Goal: Task Accomplishment & Management: Manage account settings

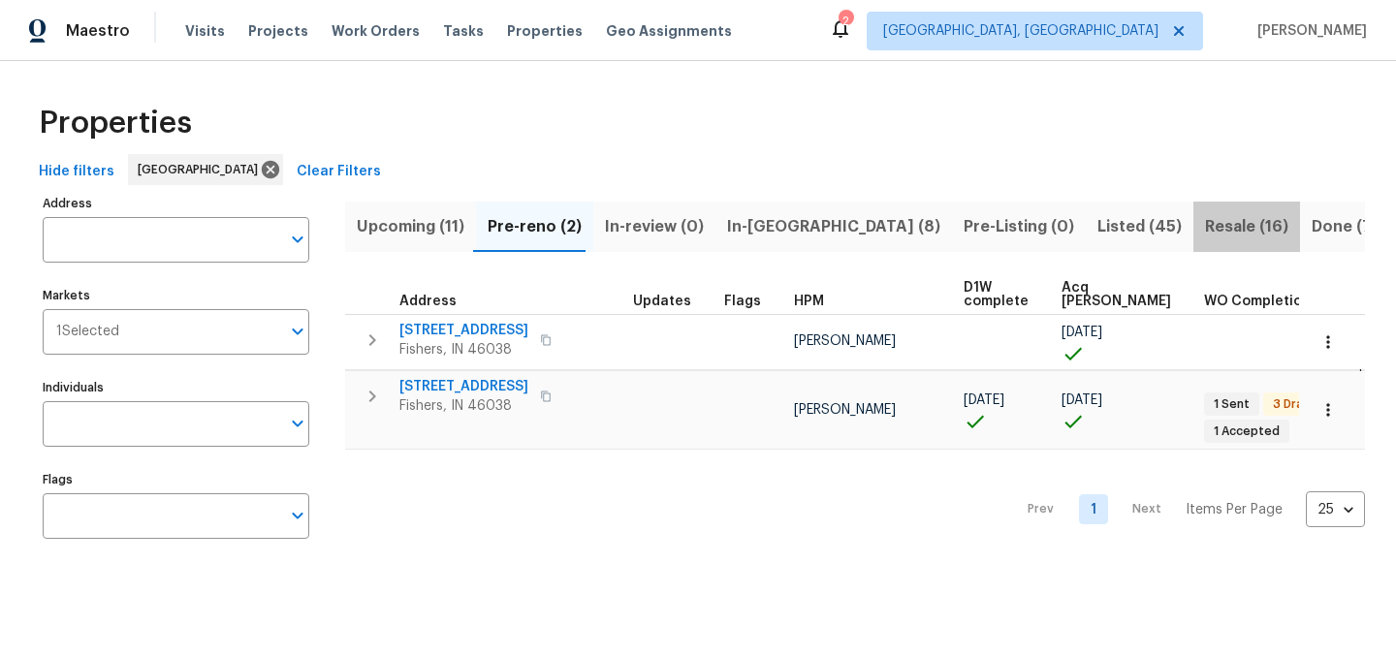
click at [1205, 228] on span "Resale (16)" at bounding box center [1246, 226] width 83 height 27
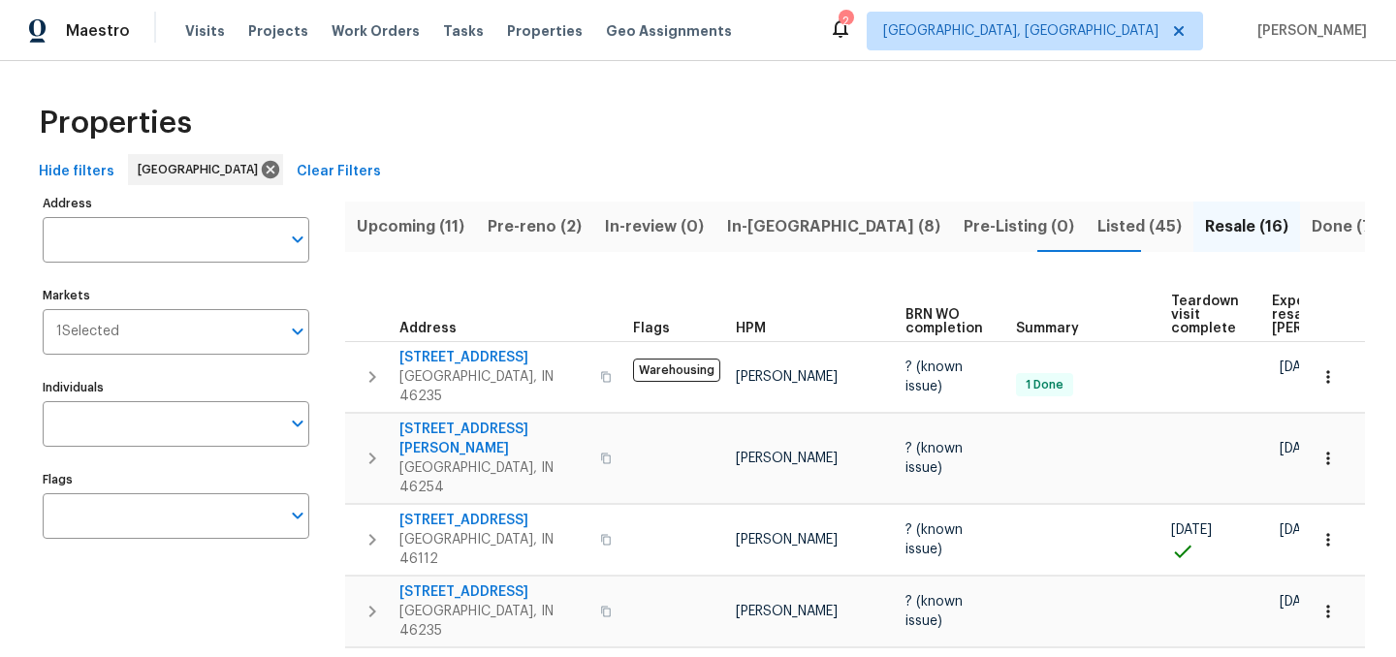
click at [1097, 223] on span "Listed (45)" at bounding box center [1139, 226] width 84 height 27
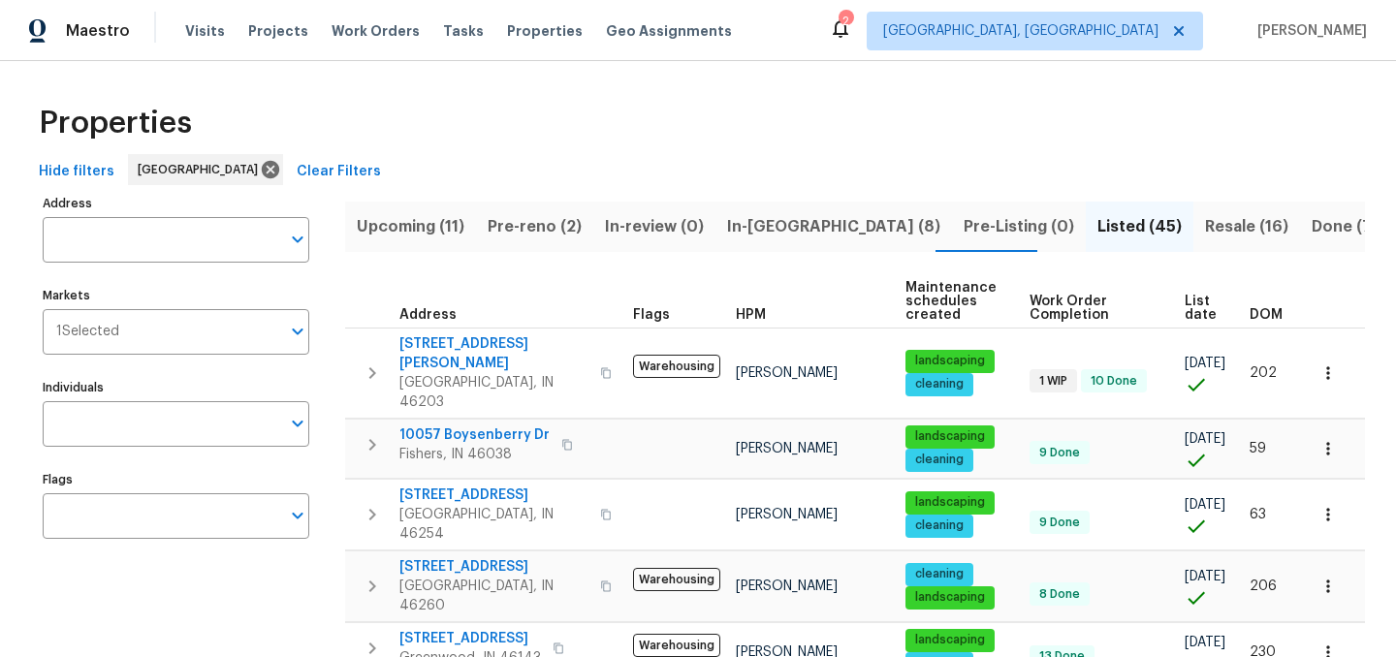
click at [1189, 309] on span "List date" at bounding box center [1201, 308] width 32 height 27
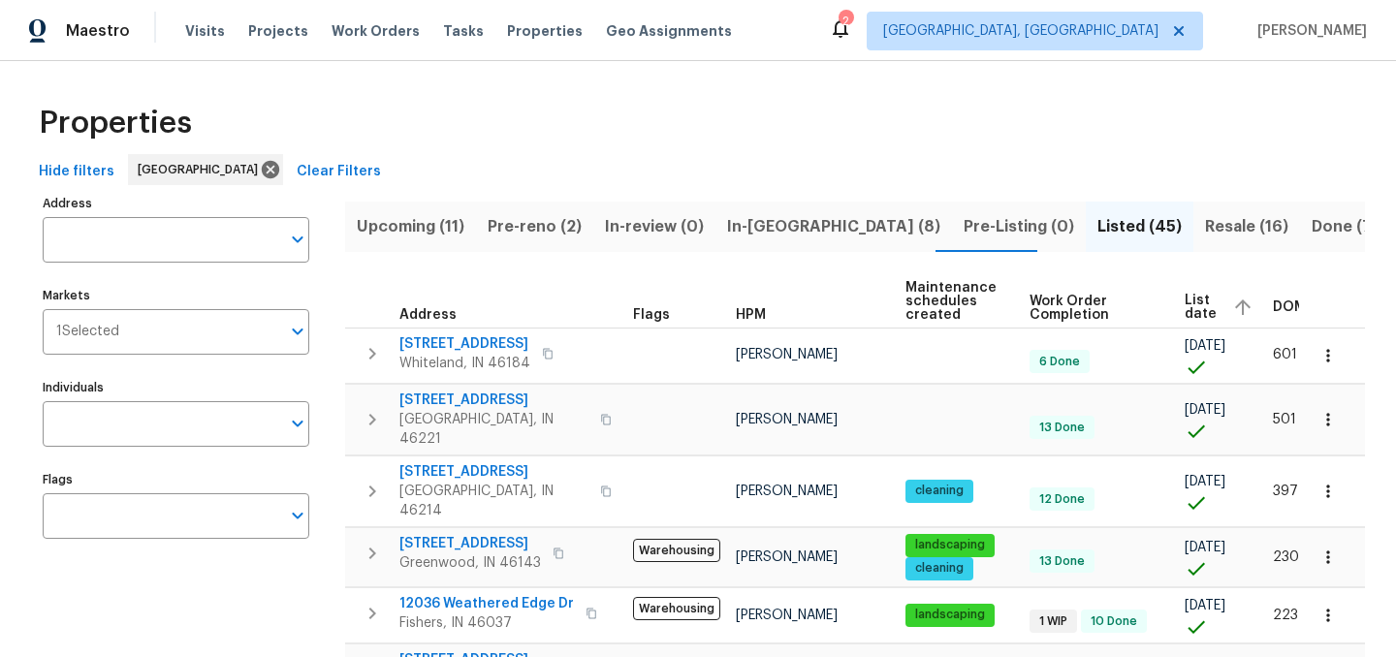
click at [1187, 307] on span "List date" at bounding box center [1201, 307] width 32 height 27
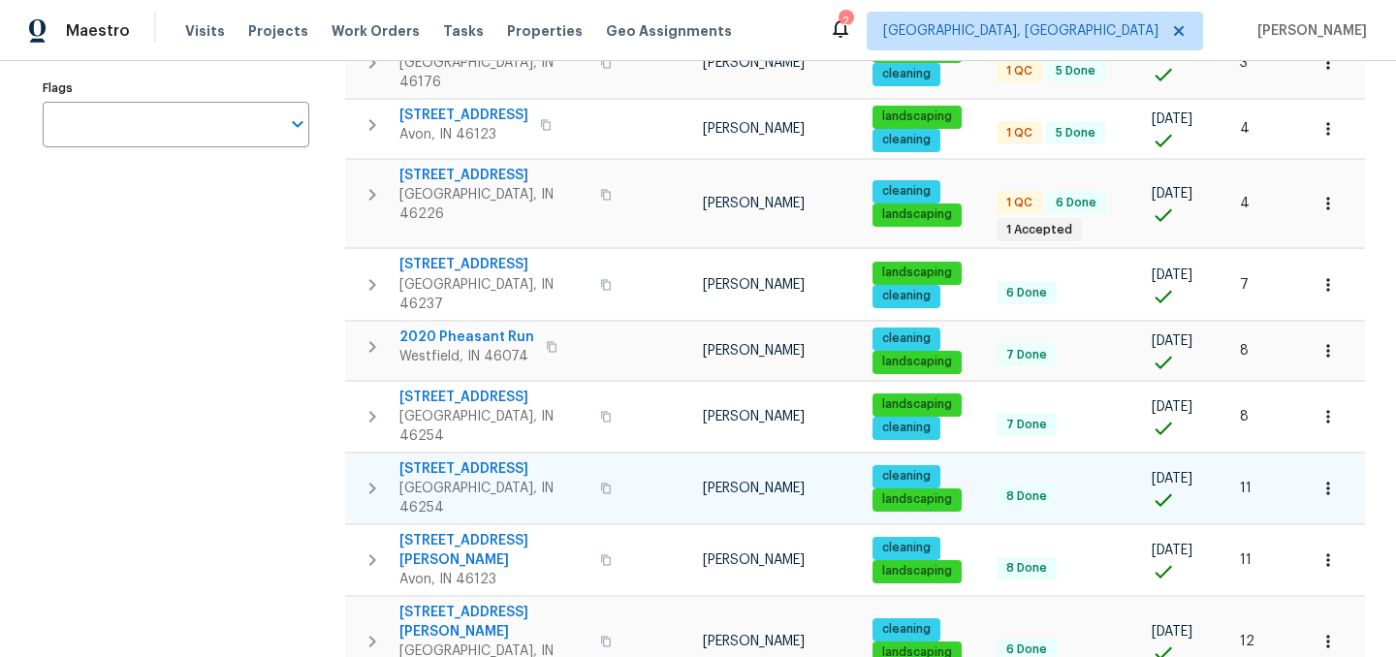
scroll to position [396, 0]
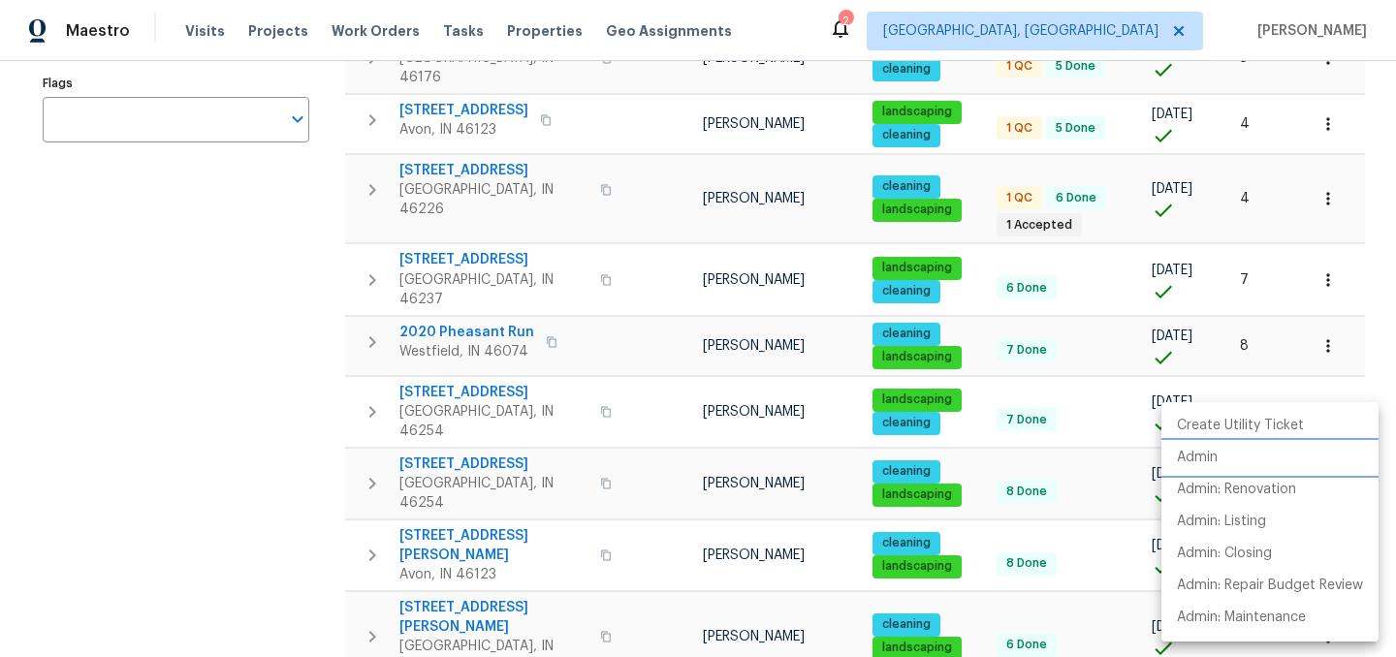
click at [1224, 458] on li "Admin" at bounding box center [1269, 458] width 217 height 32
click at [212, 391] on div at bounding box center [698, 328] width 1396 height 657
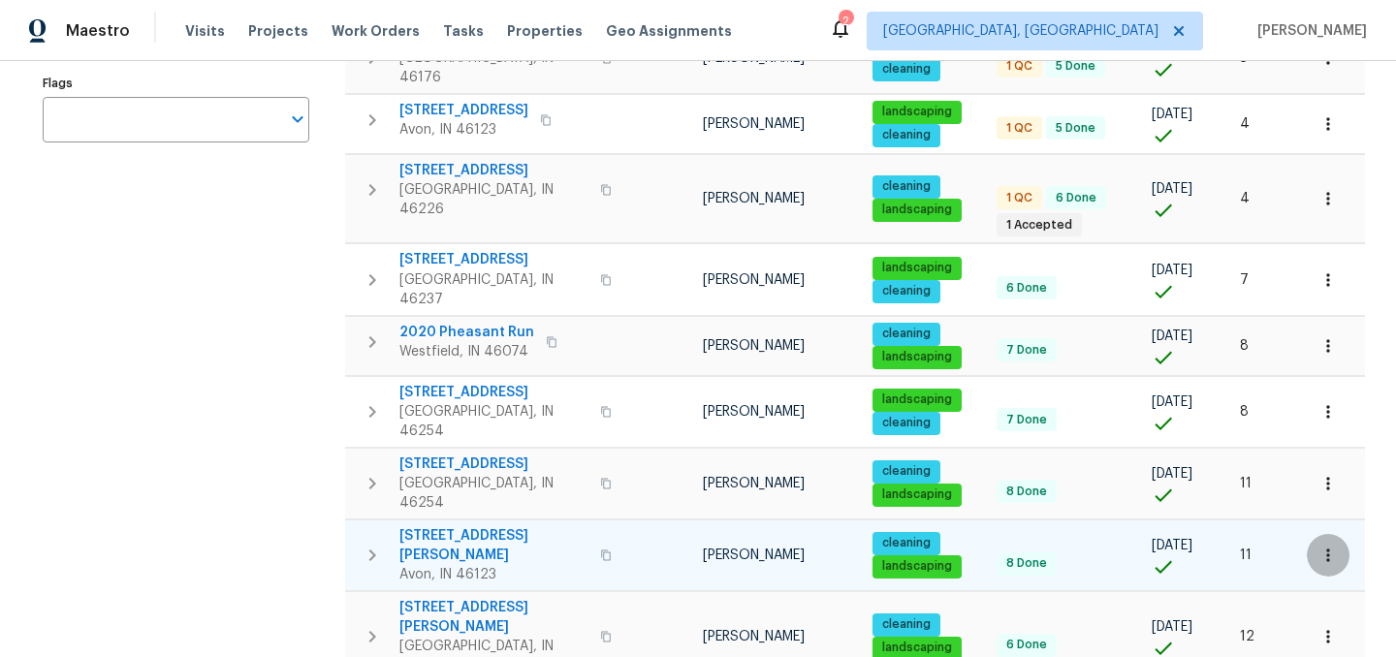
click at [1328, 546] on icon "button" at bounding box center [1327, 555] width 19 height 19
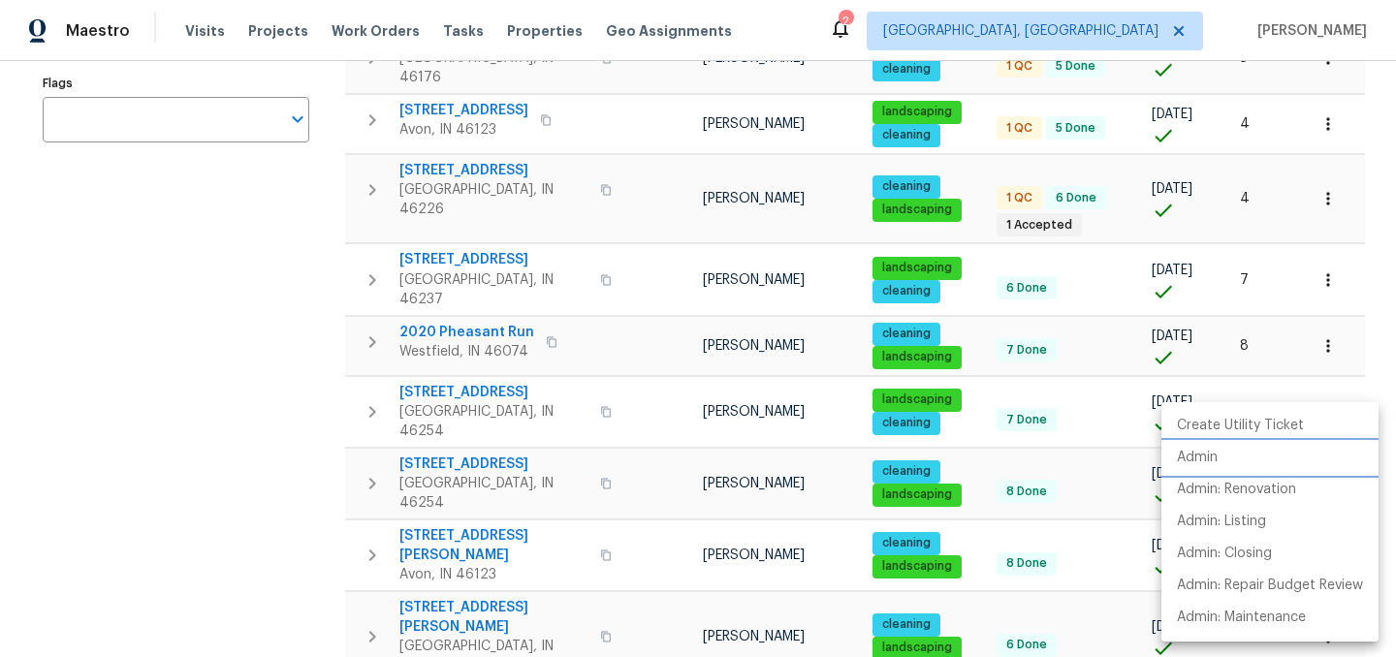
click at [1221, 457] on li "Admin" at bounding box center [1269, 458] width 217 height 32
click at [242, 353] on div at bounding box center [698, 328] width 1396 height 657
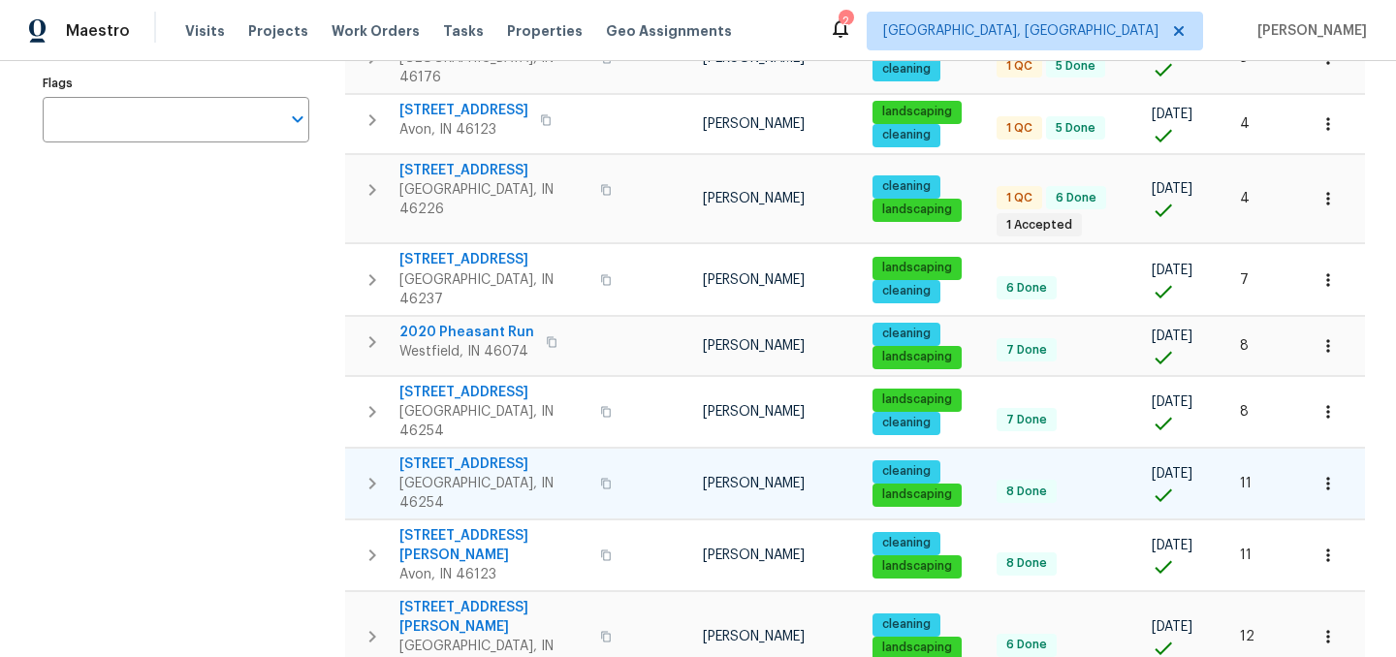
click at [1331, 474] on icon "button" at bounding box center [1327, 483] width 19 height 19
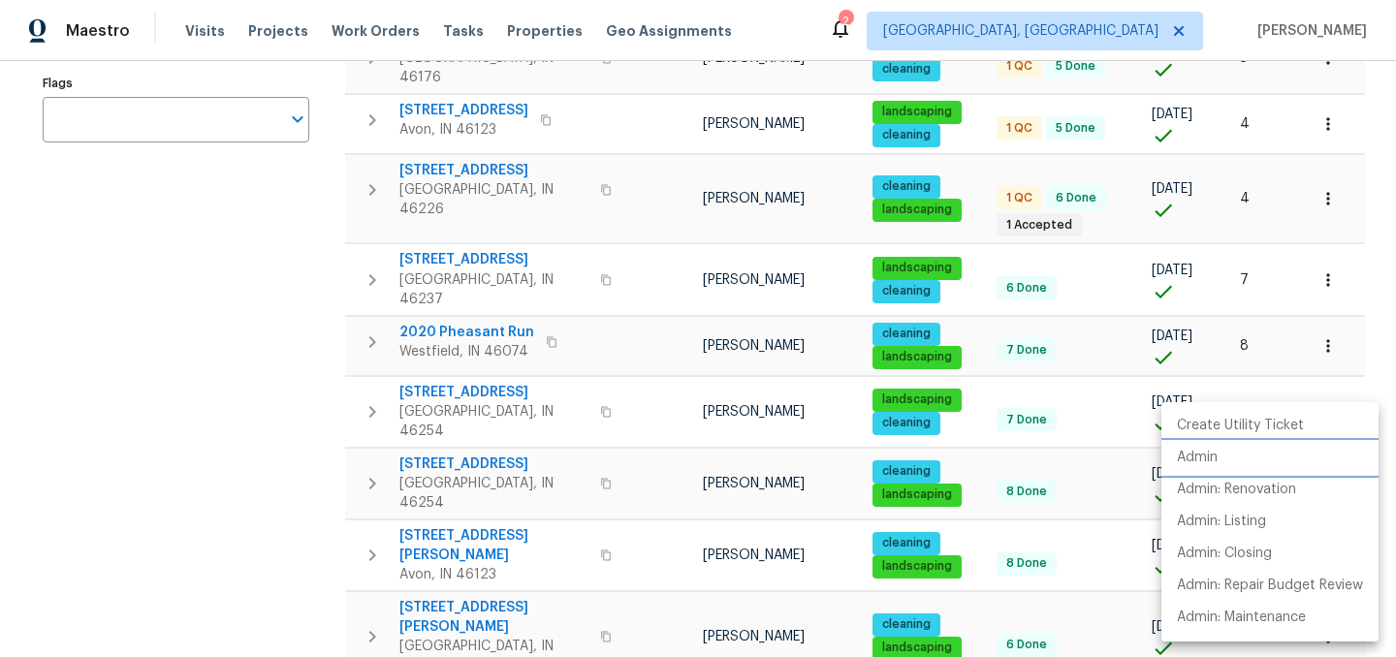
click at [1220, 457] on li "Admin" at bounding box center [1269, 458] width 217 height 32
click at [218, 490] on div at bounding box center [698, 328] width 1396 height 657
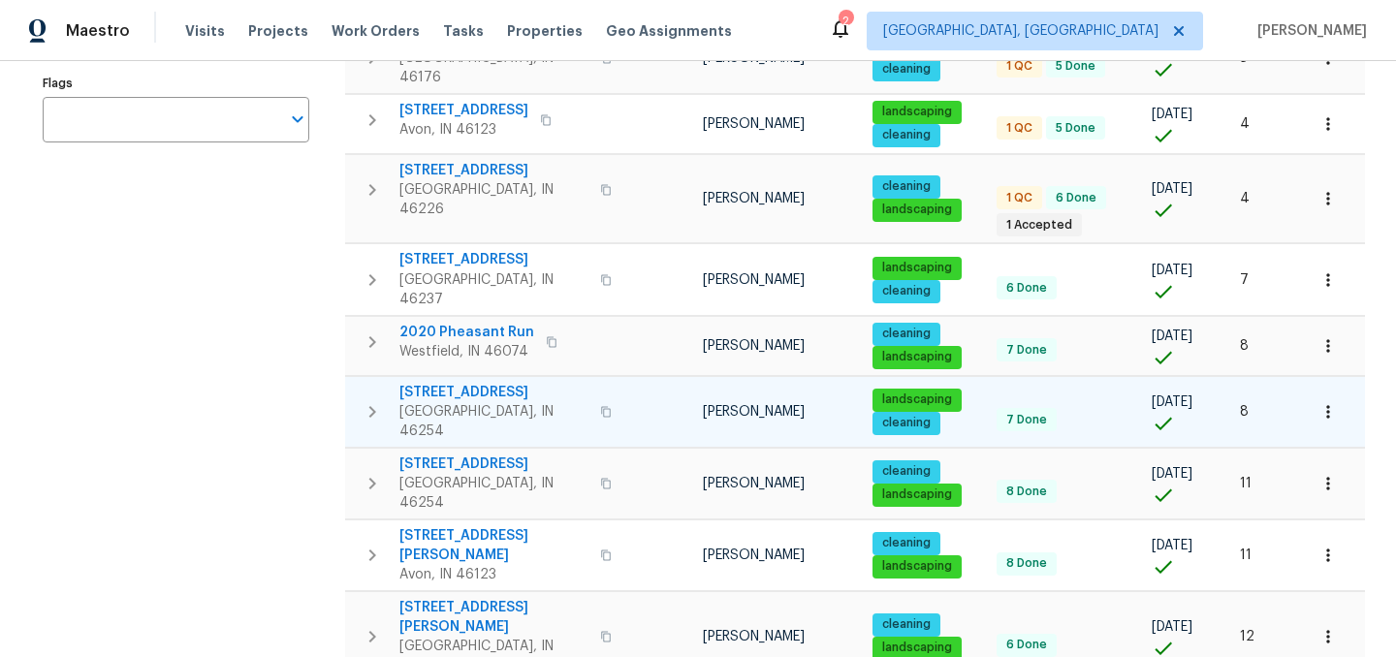
click at [1314, 391] on button "button" at bounding box center [1328, 412] width 43 height 43
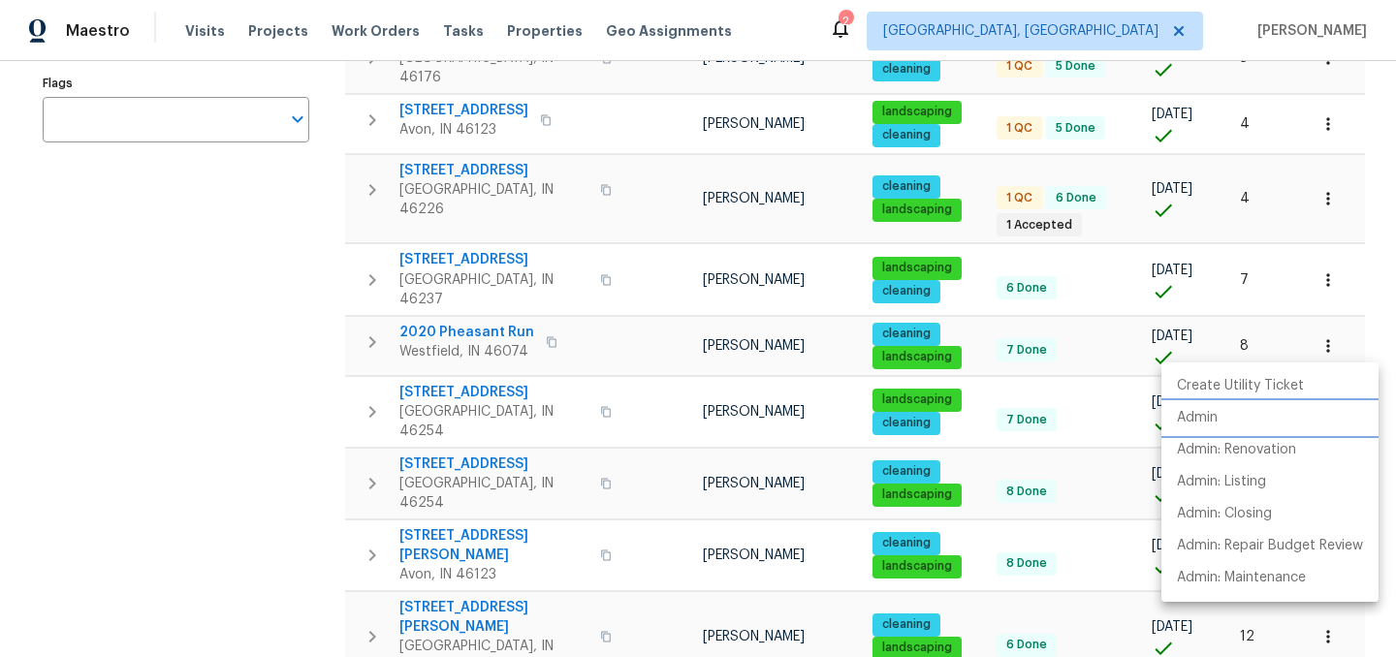
click at [1235, 414] on li "Admin" at bounding box center [1269, 418] width 217 height 32
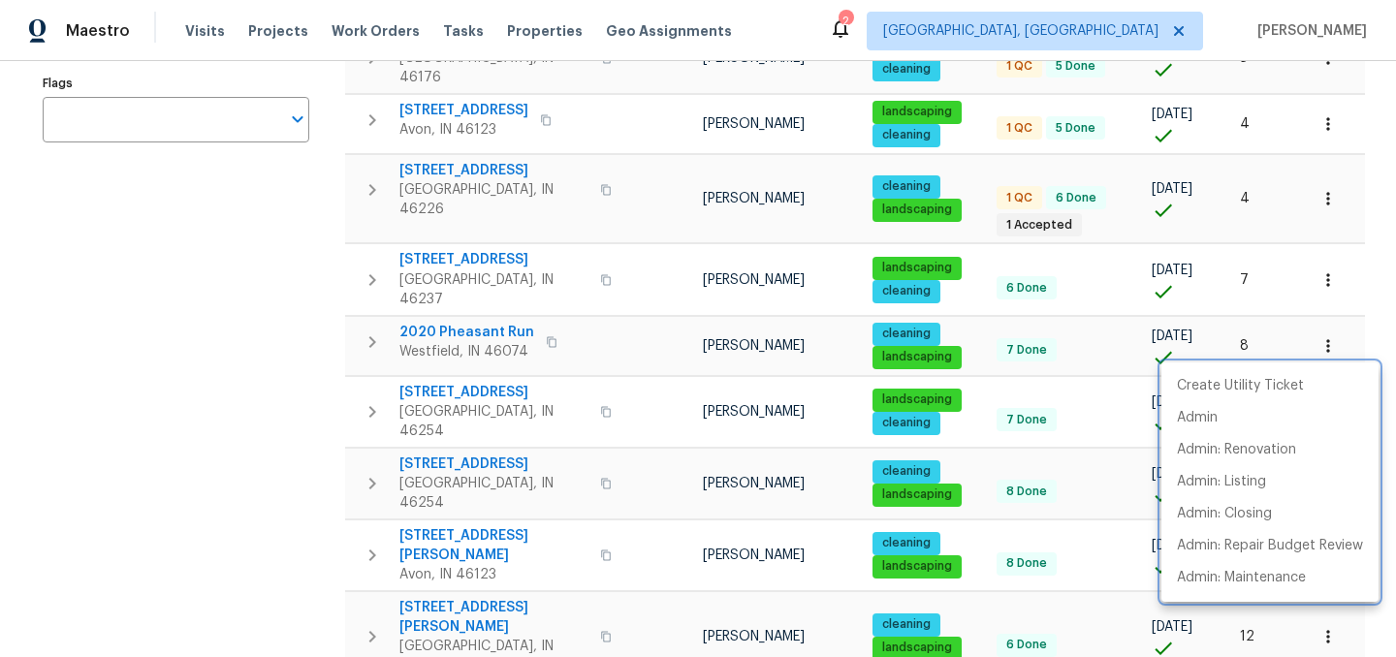
click at [1334, 286] on div at bounding box center [698, 328] width 1396 height 657
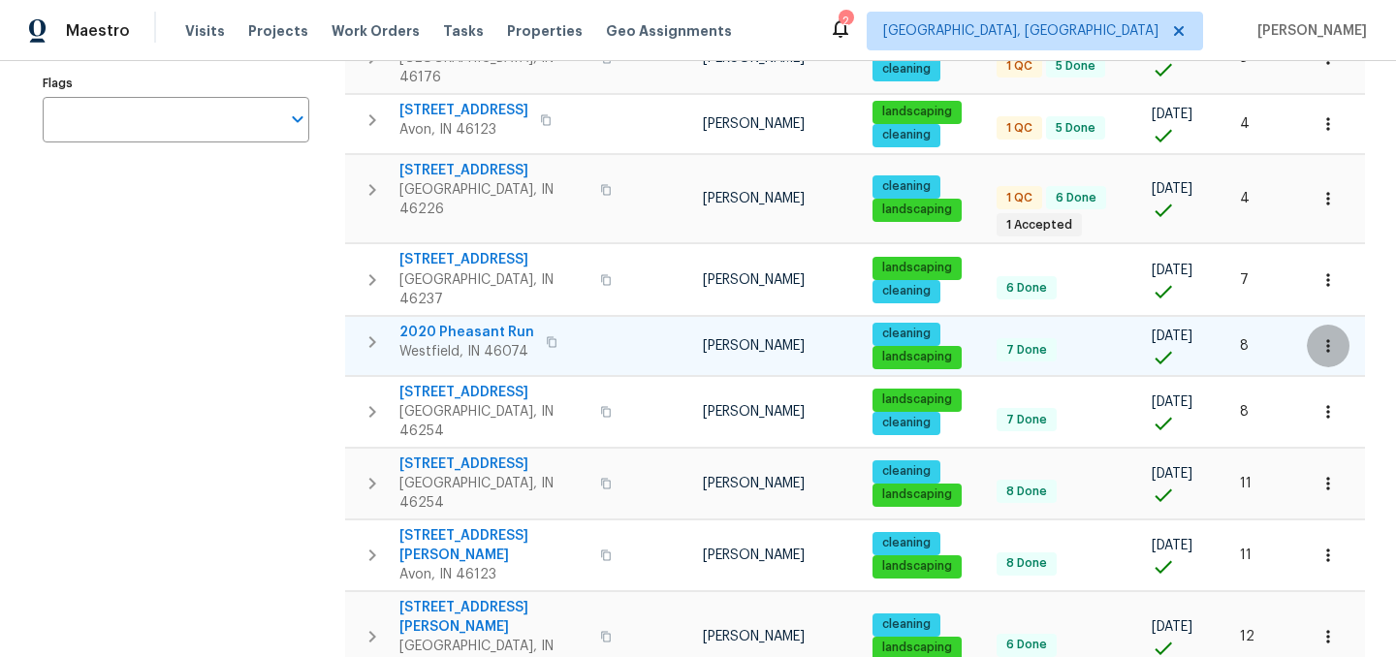
click at [1328, 339] on icon "button" at bounding box center [1327, 345] width 3 height 13
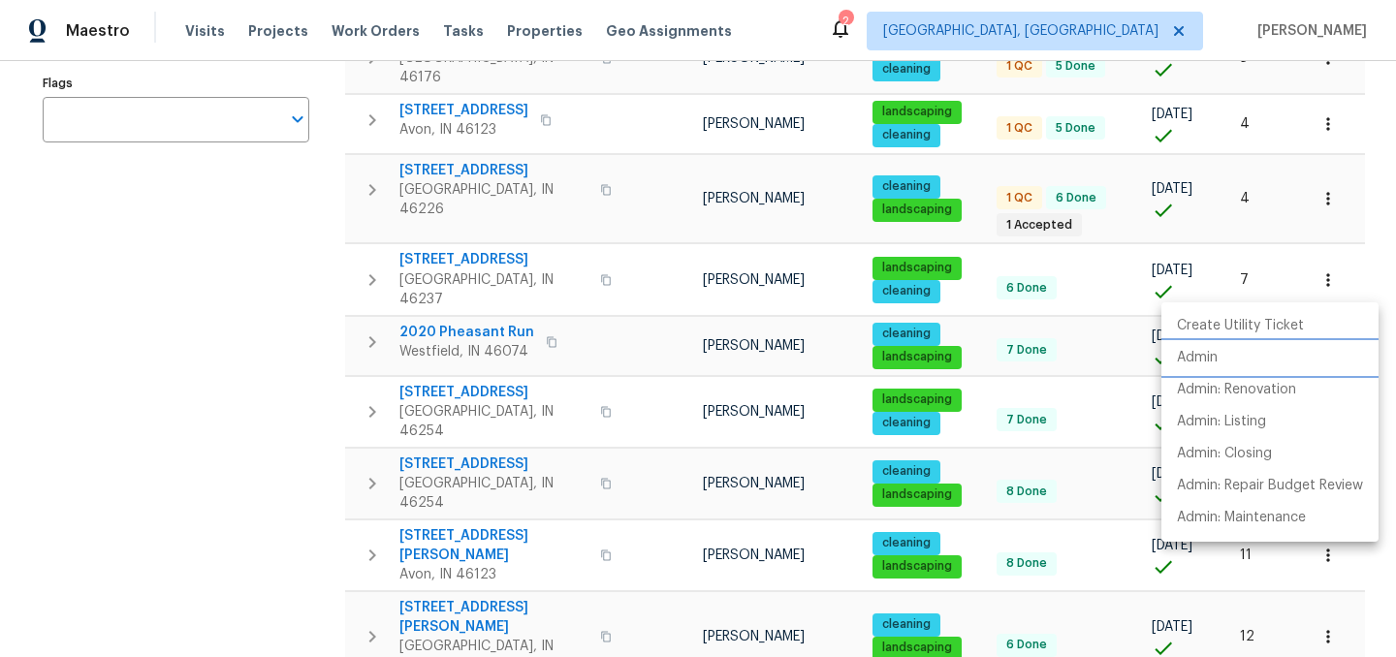
click at [1224, 358] on li "Admin" at bounding box center [1269, 358] width 217 height 32
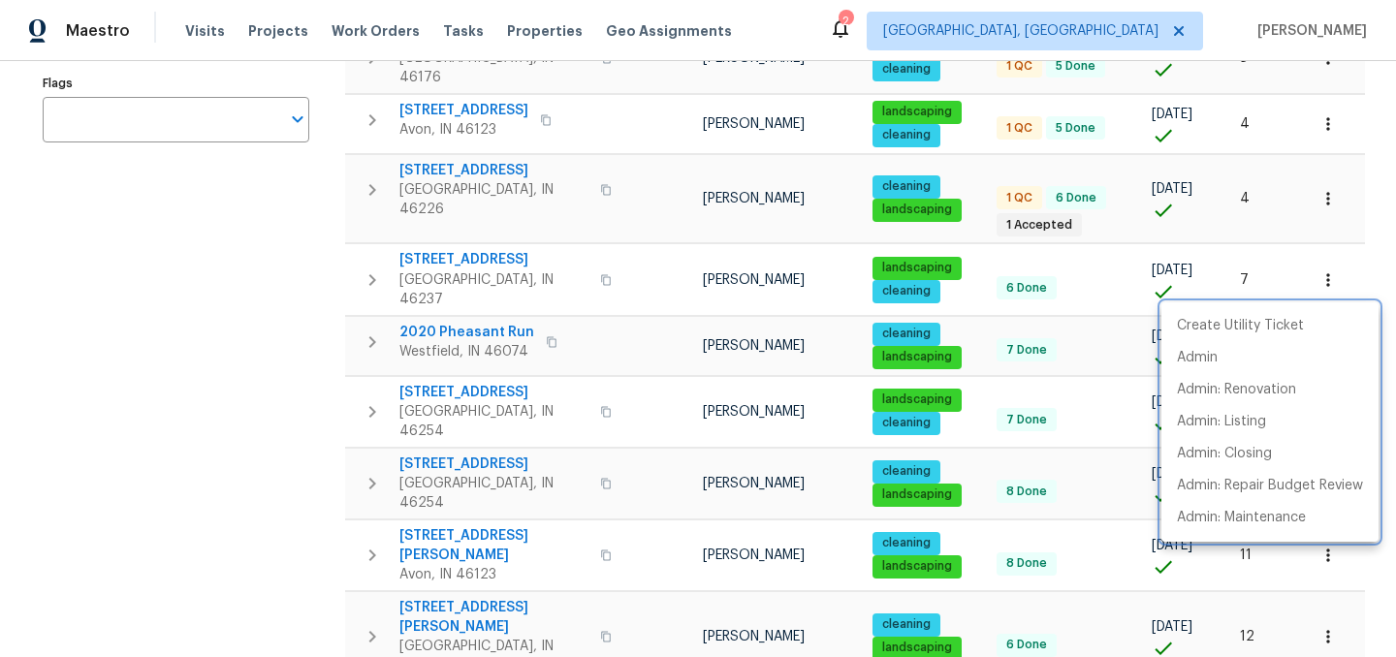
click at [256, 419] on div at bounding box center [698, 328] width 1396 height 657
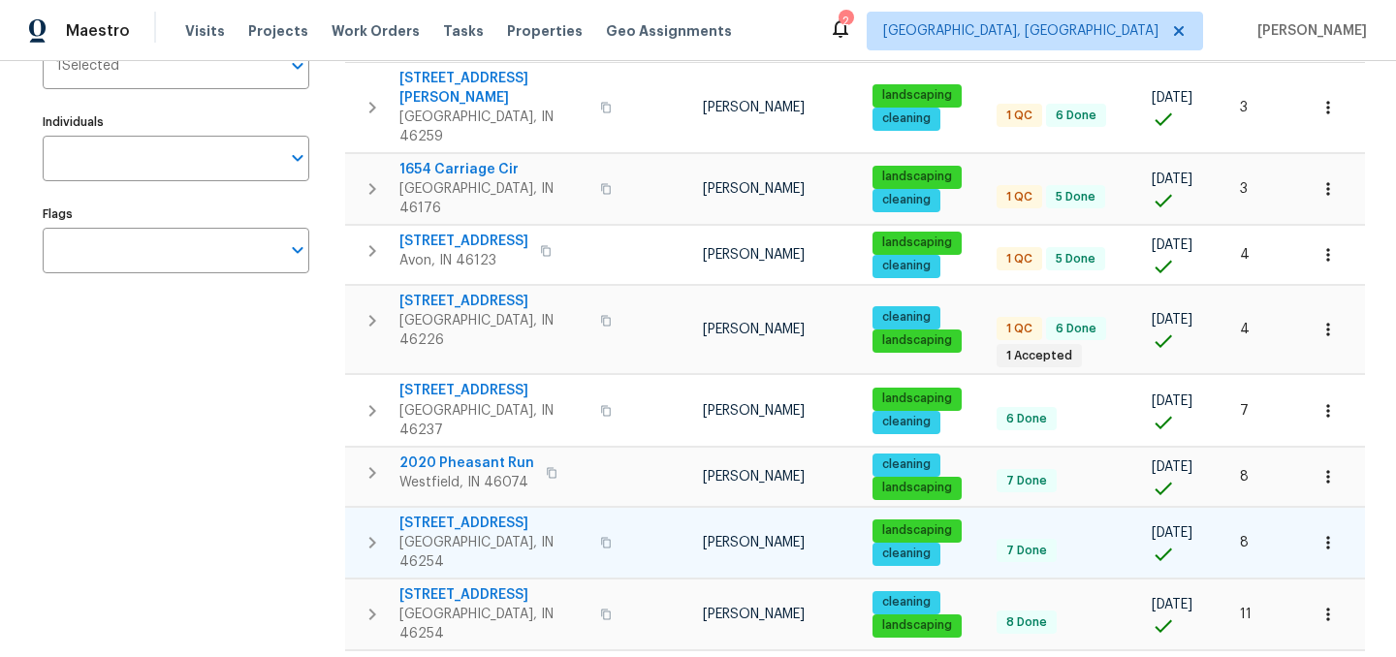
scroll to position [221, 0]
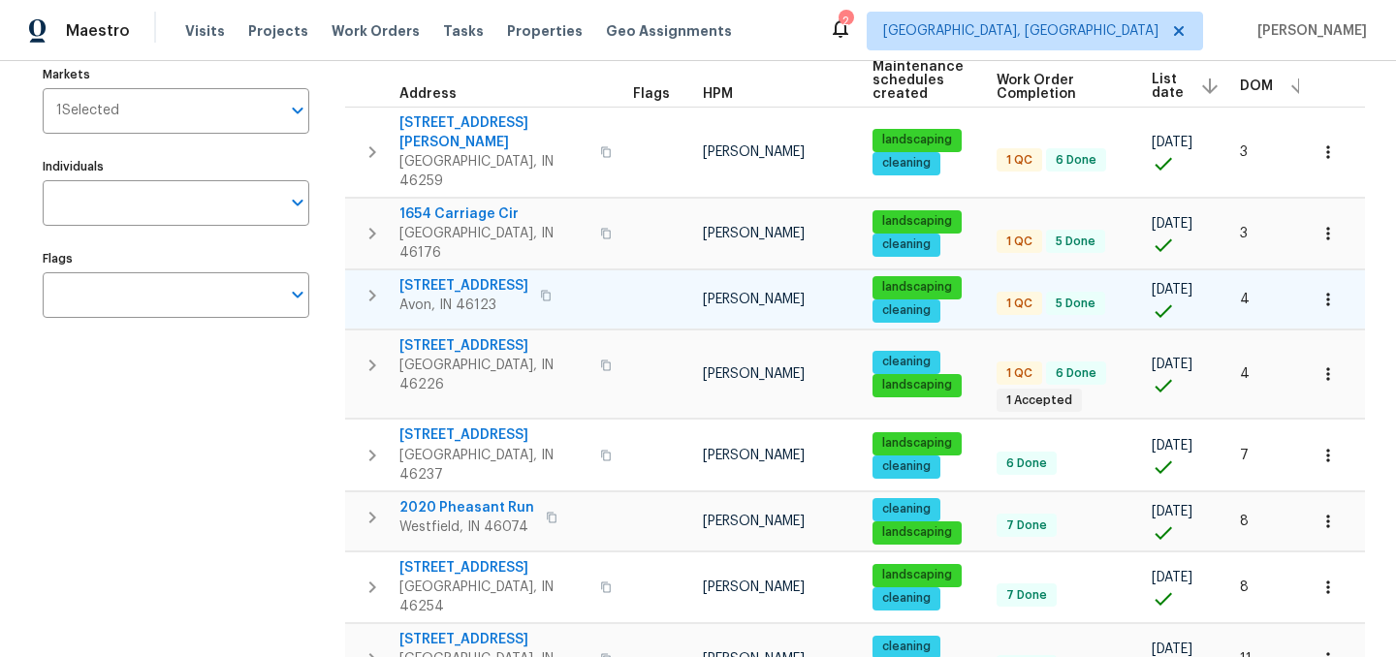
click at [1328, 293] on icon "button" at bounding box center [1327, 299] width 3 height 13
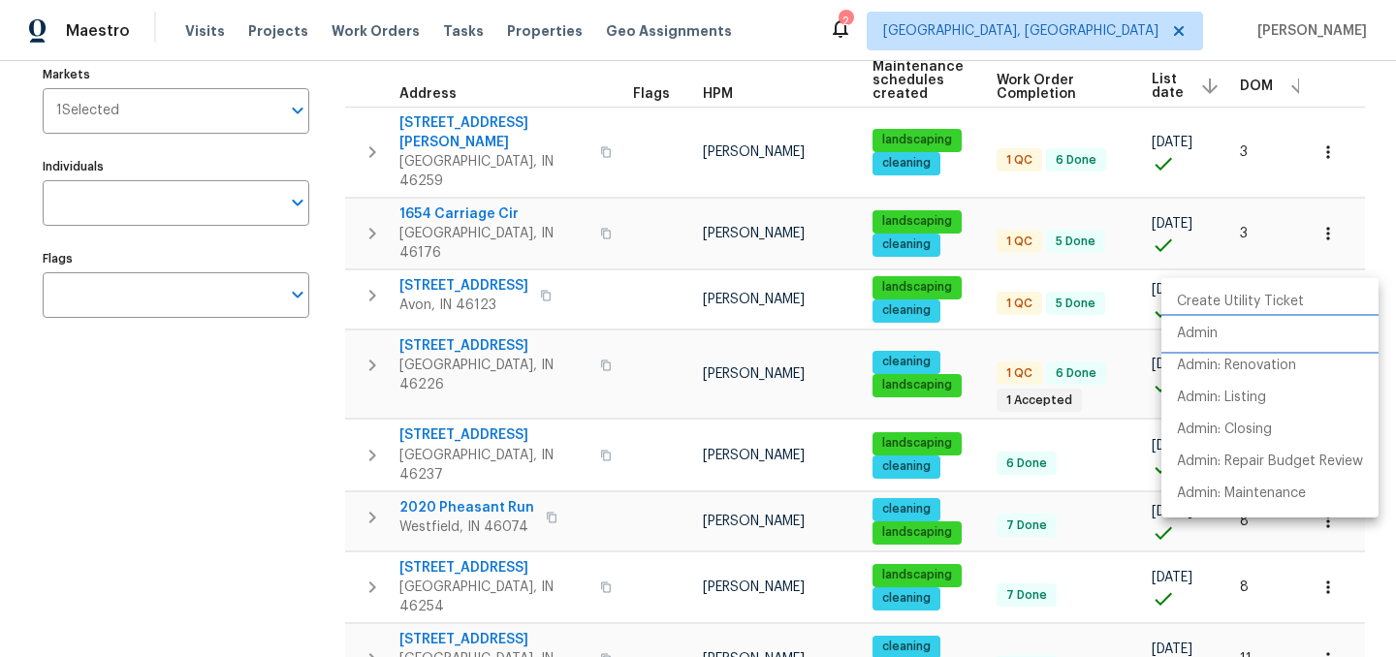
click at [1230, 336] on li "Admin" at bounding box center [1269, 334] width 217 height 32
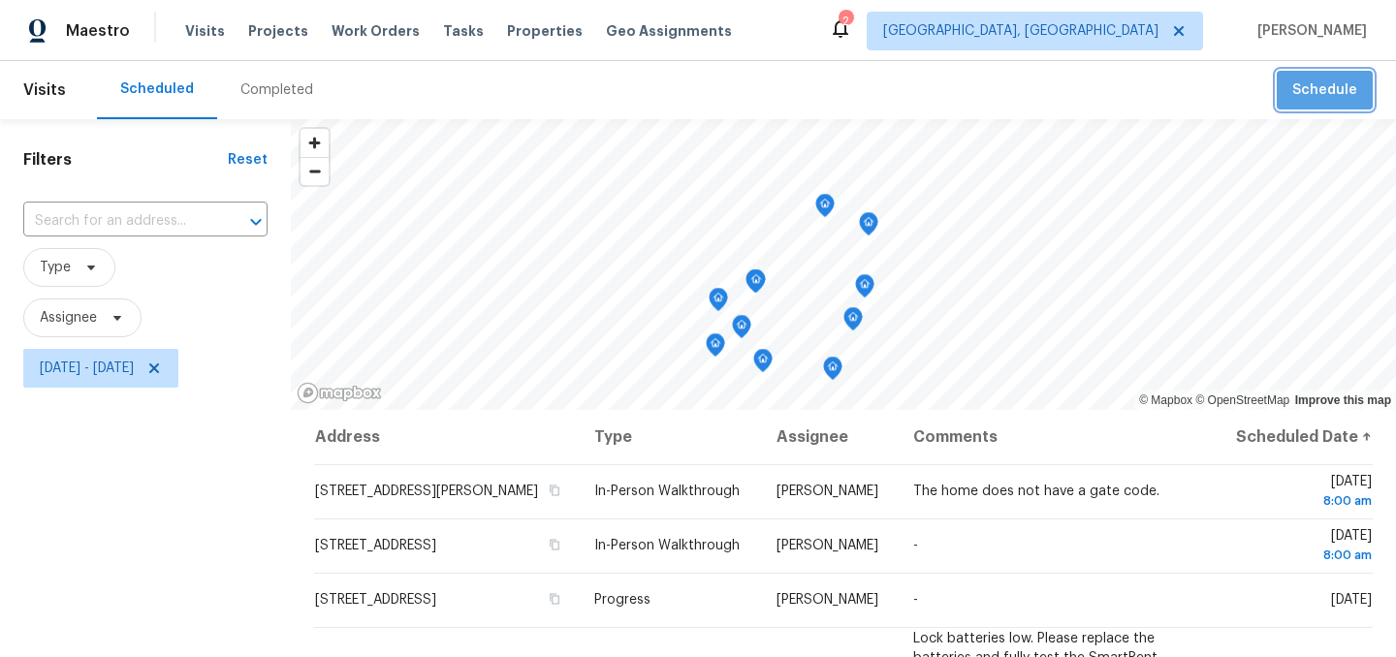
click at [1334, 97] on span "Schedule" at bounding box center [1324, 91] width 65 height 24
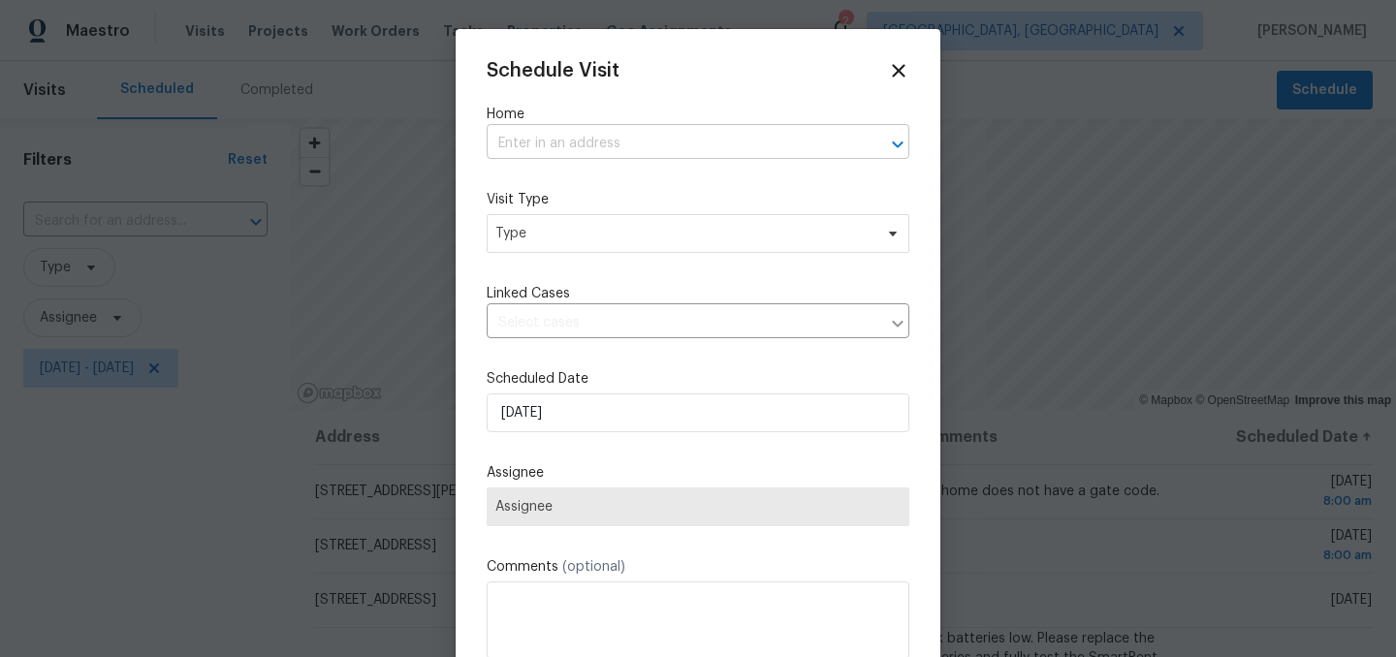
click at [598, 154] on input "text" at bounding box center [671, 144] width 368 height 30
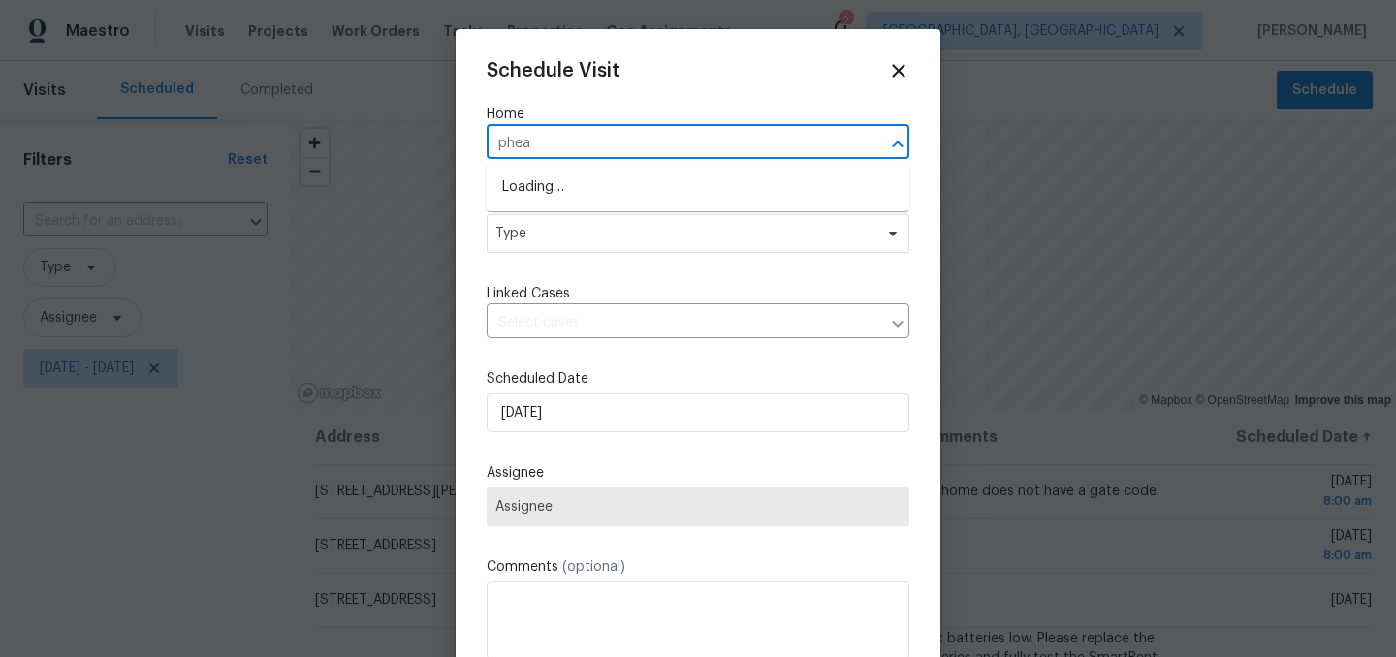
type input "pheas"
click at [619, 192] on li "2020 Pheasant Run, Westfield, IN 46074" at bounding box center [698, 188] width 423 height 32
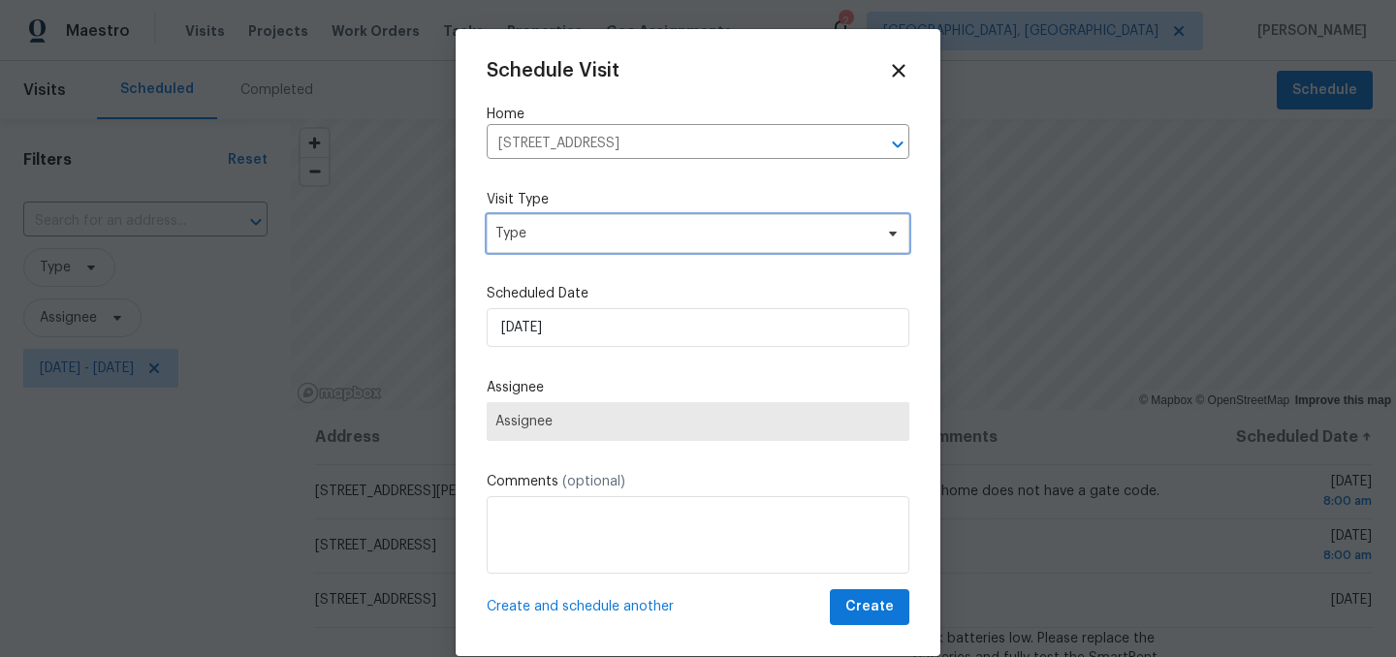
click at [587, 241] on span "Type" at bounding box center [683, 233] width 377 height 19
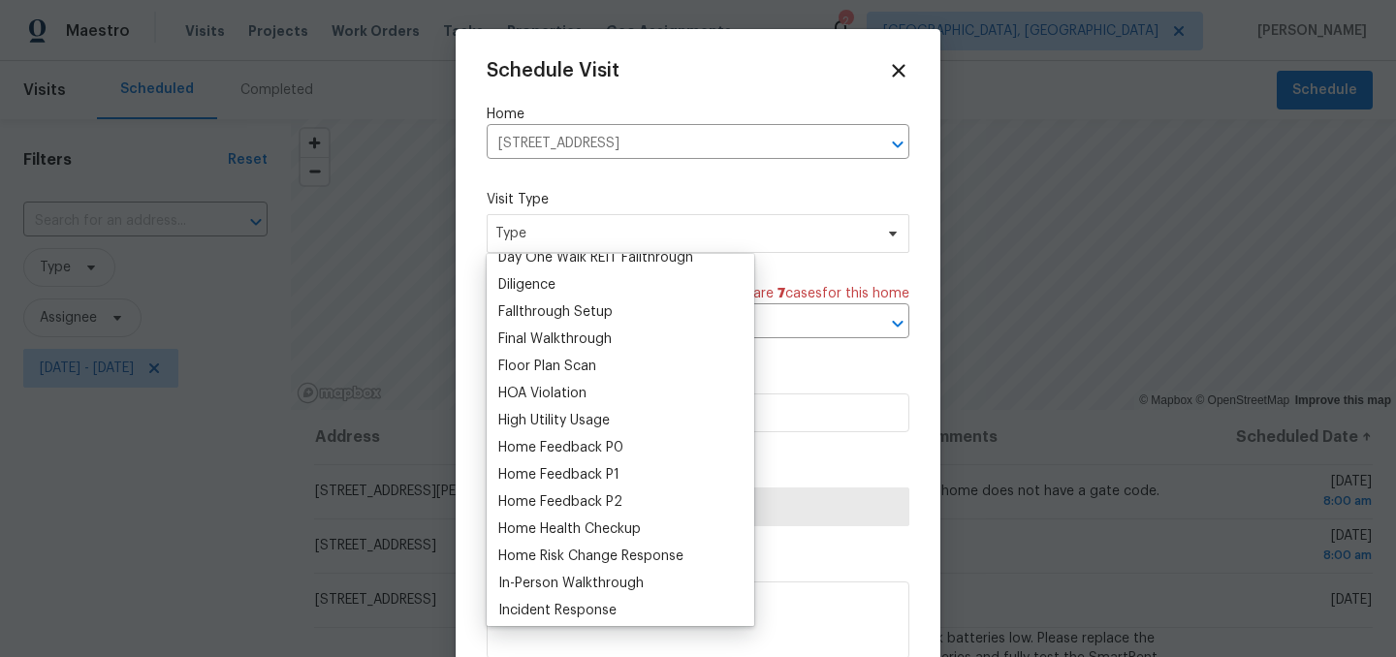
scroll to position [455, 0]
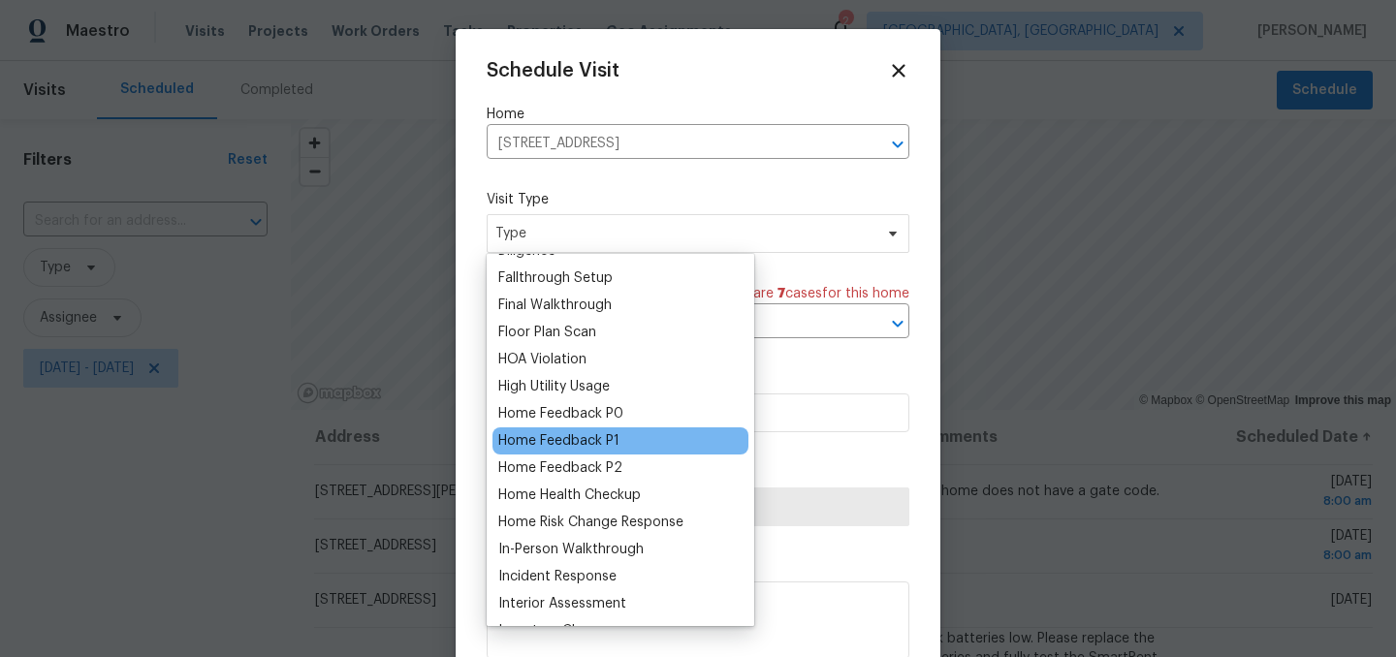
click at [603, 444] on div "Home Feedback P1" at bounding box center [558, 440] width 121 height 19
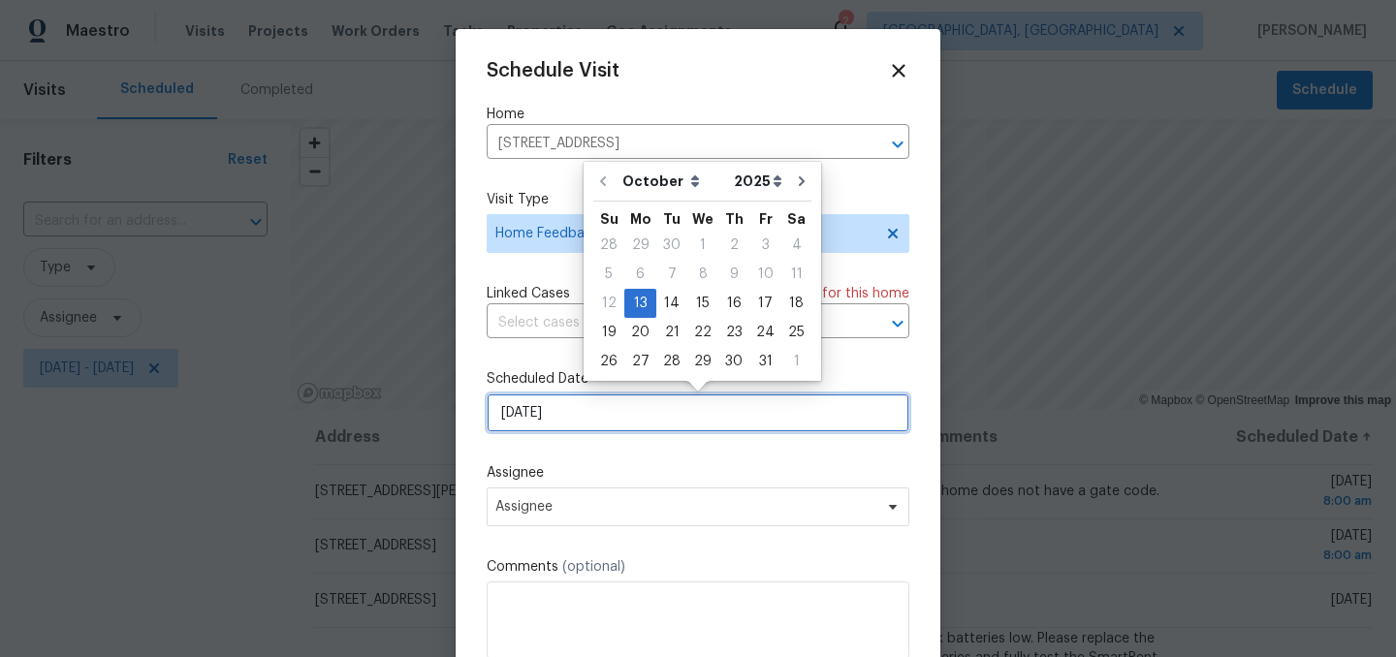
click at [578, 420] on input "[DATE]" at bounding box center [698, 413] width 423 height 39
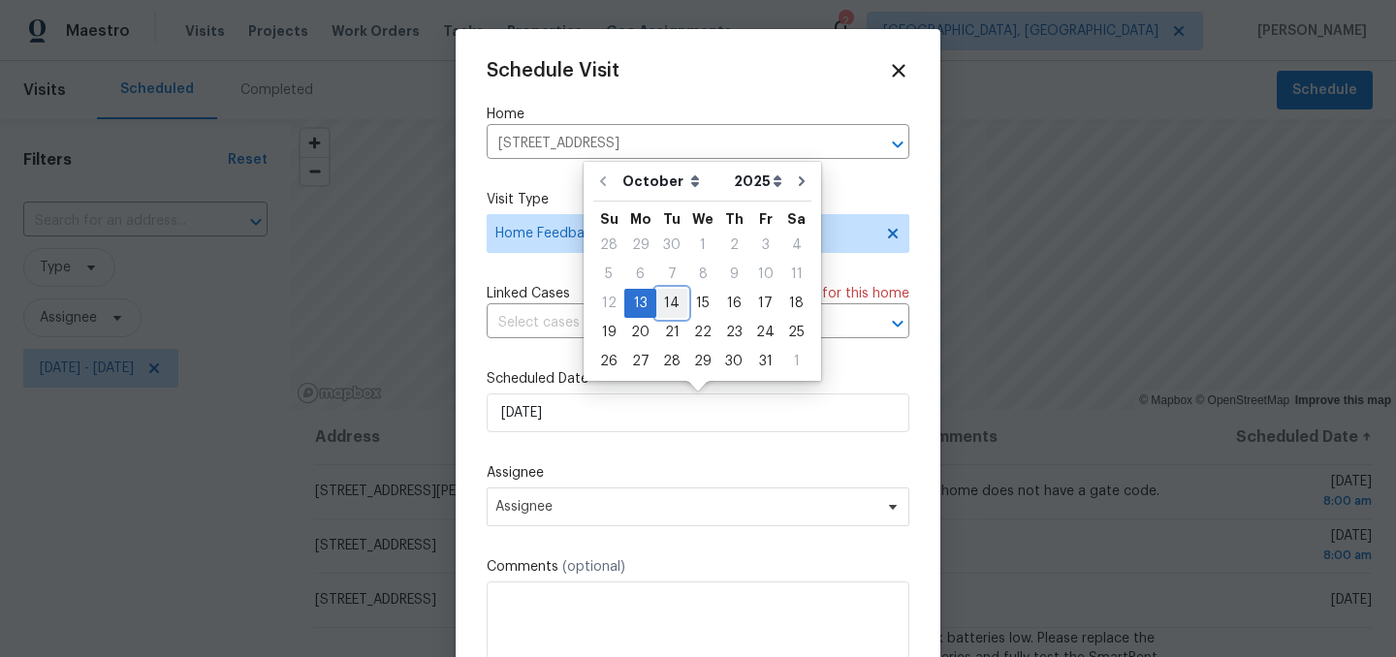
click at [670, 291] on div "14" at bounding box center [671, 303] width 31 height 27
type input "10/14/2025"
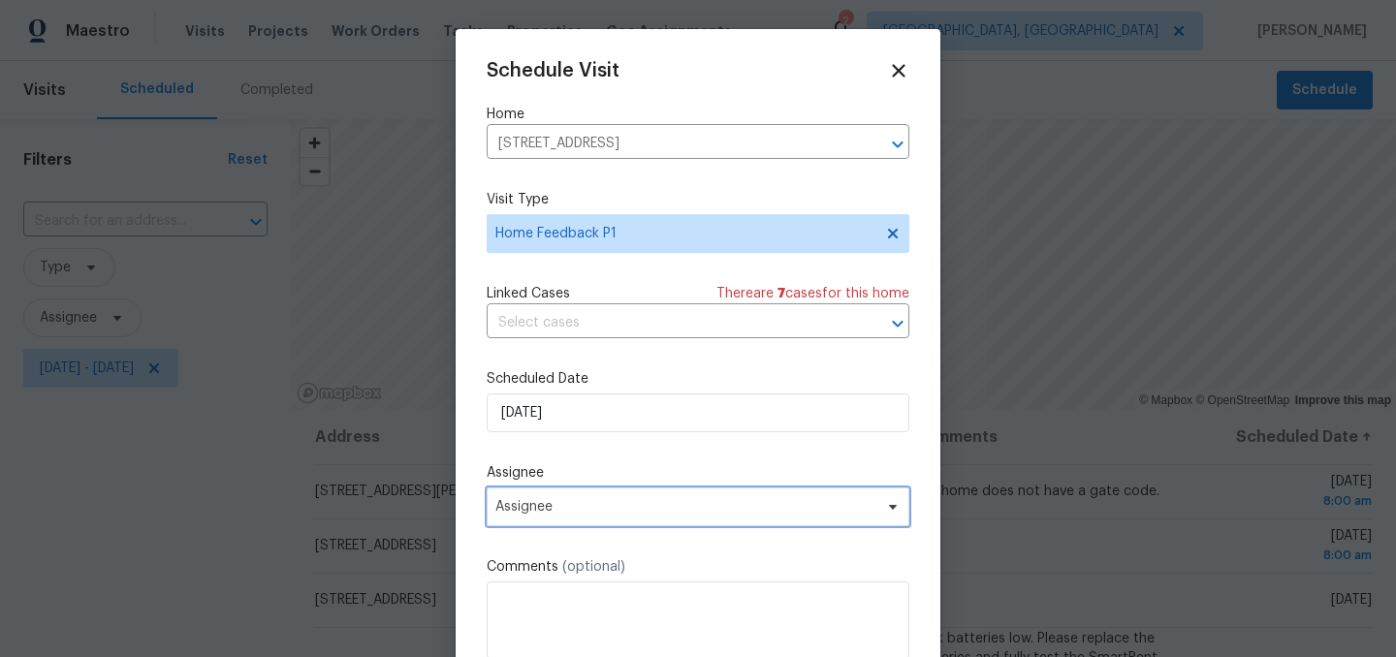
click at [549, 511] on span "Assignee" at bounding box center [685, 507] width 380 height 16
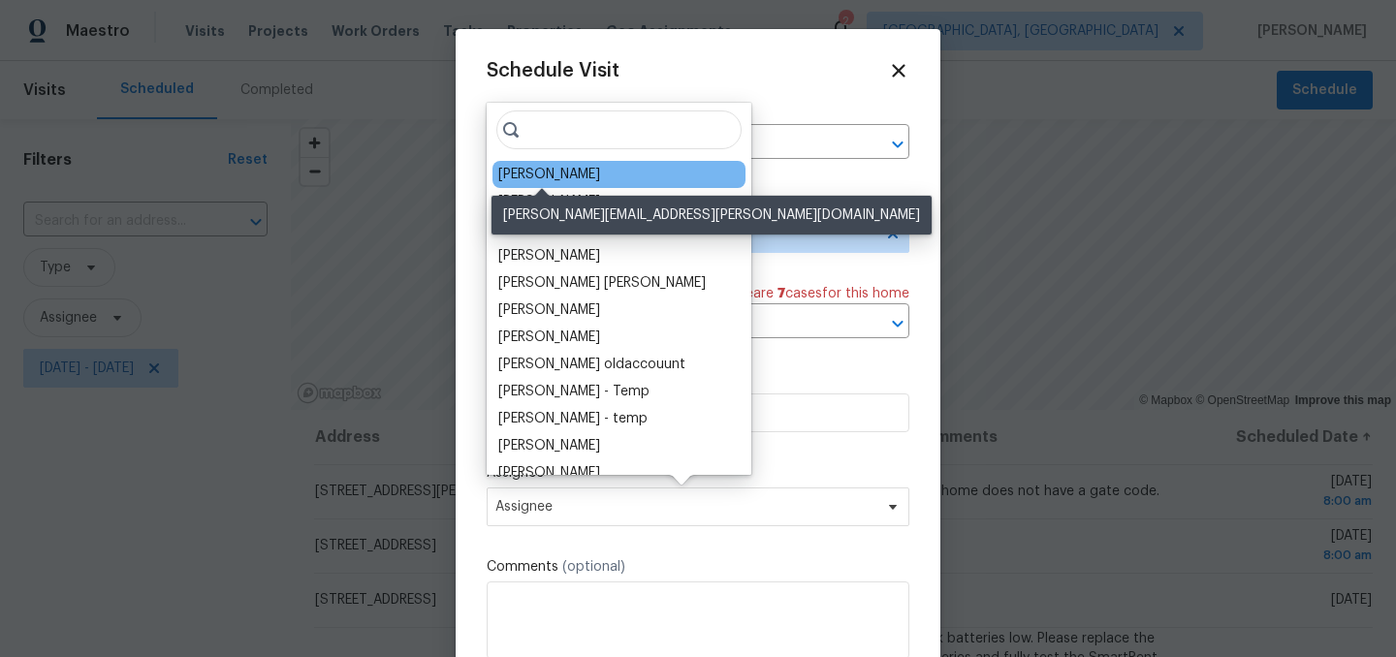
click at [554, 174] on div "[PERSON_NAME]" at bounding box center [549, 174] width 102 height 19
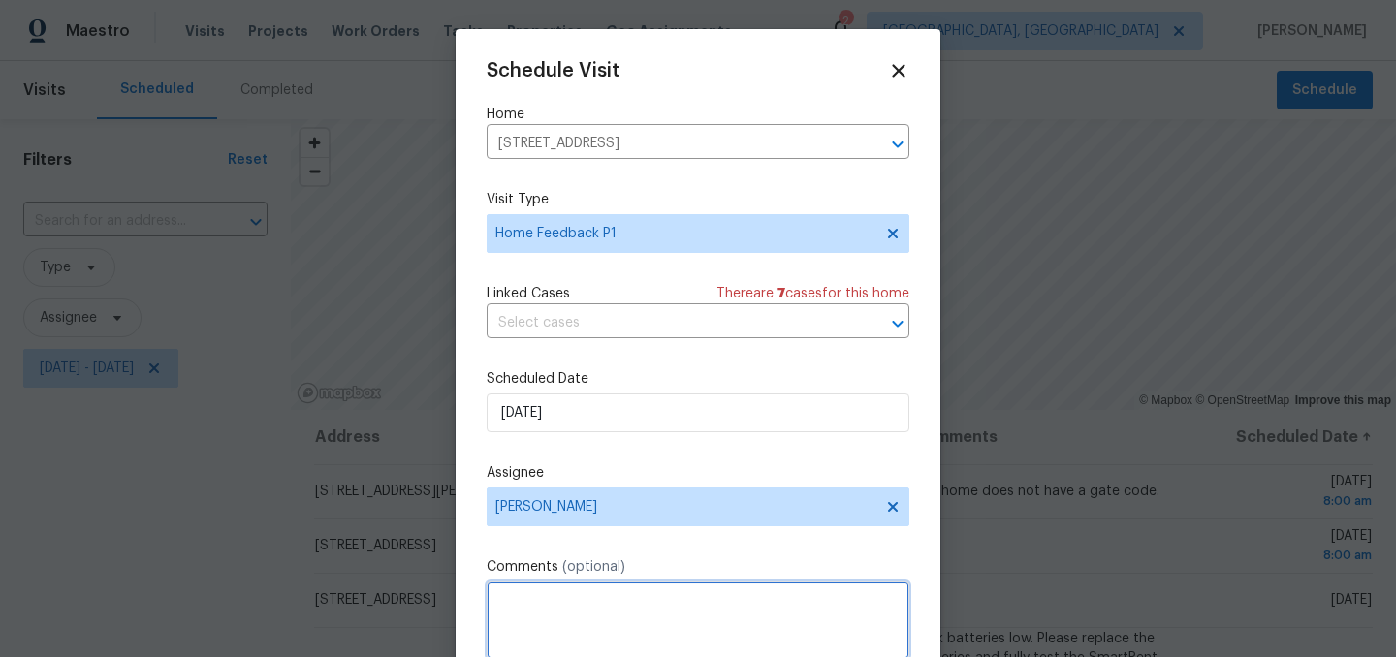
click at [554, 598] on textarea at bounding box center [698, 621] width 423 height 78
paste textarea "Home felt very lived in and dirty. Very odd kitchen - didn?t care for all the d…"
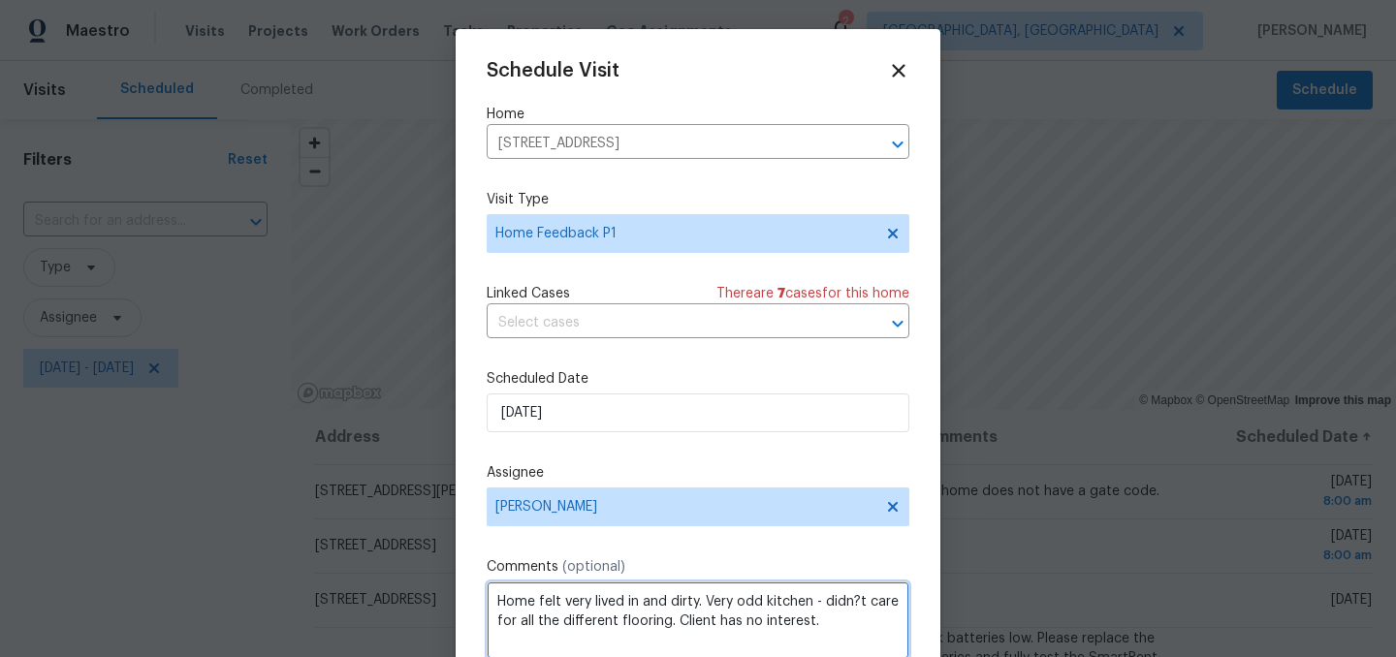
click at [495, 600] on textarea "Home felt very lived in and dirty. Very odd kitchen - didn?t care for all the d…" at bounding box center [698, 621] width 423 height 78
click at [531, 620] on textarea "Feedback: Home felt very lived in and dirty. Very odd kitchen - didn?t care for…" at bounding box center [698, 621] width 423 height 78
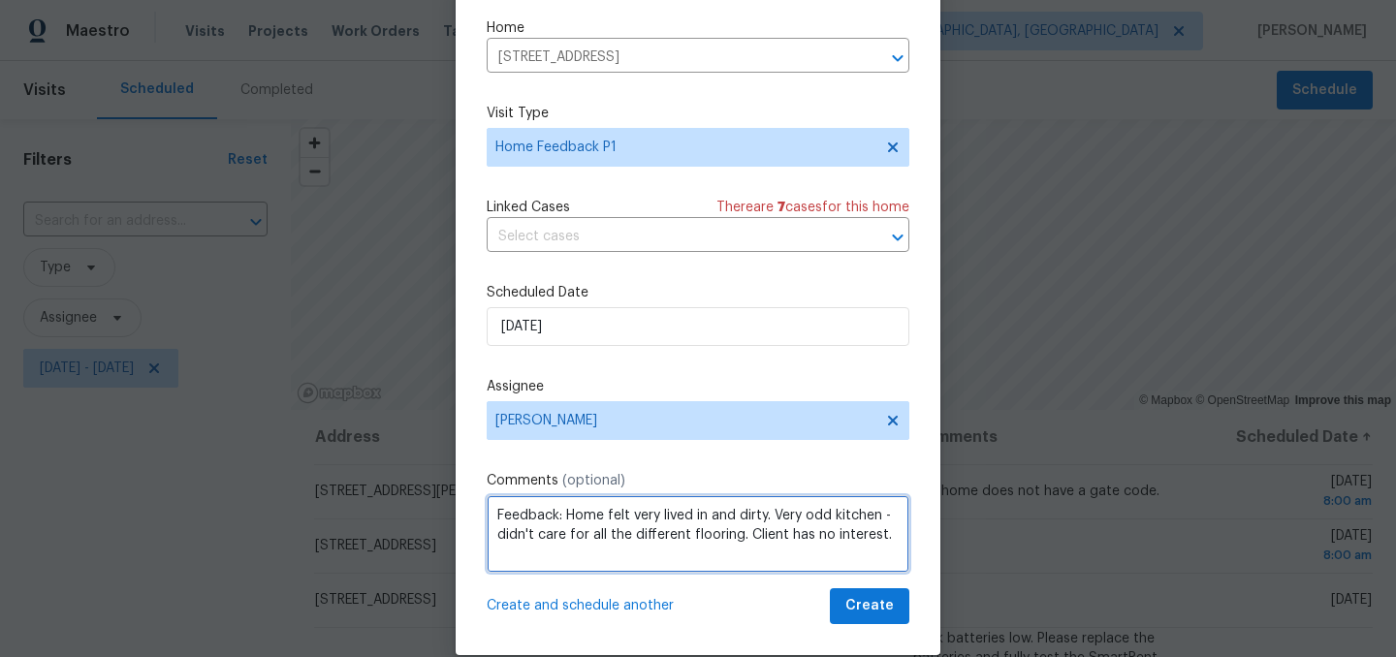
scroll to position [79, 0]
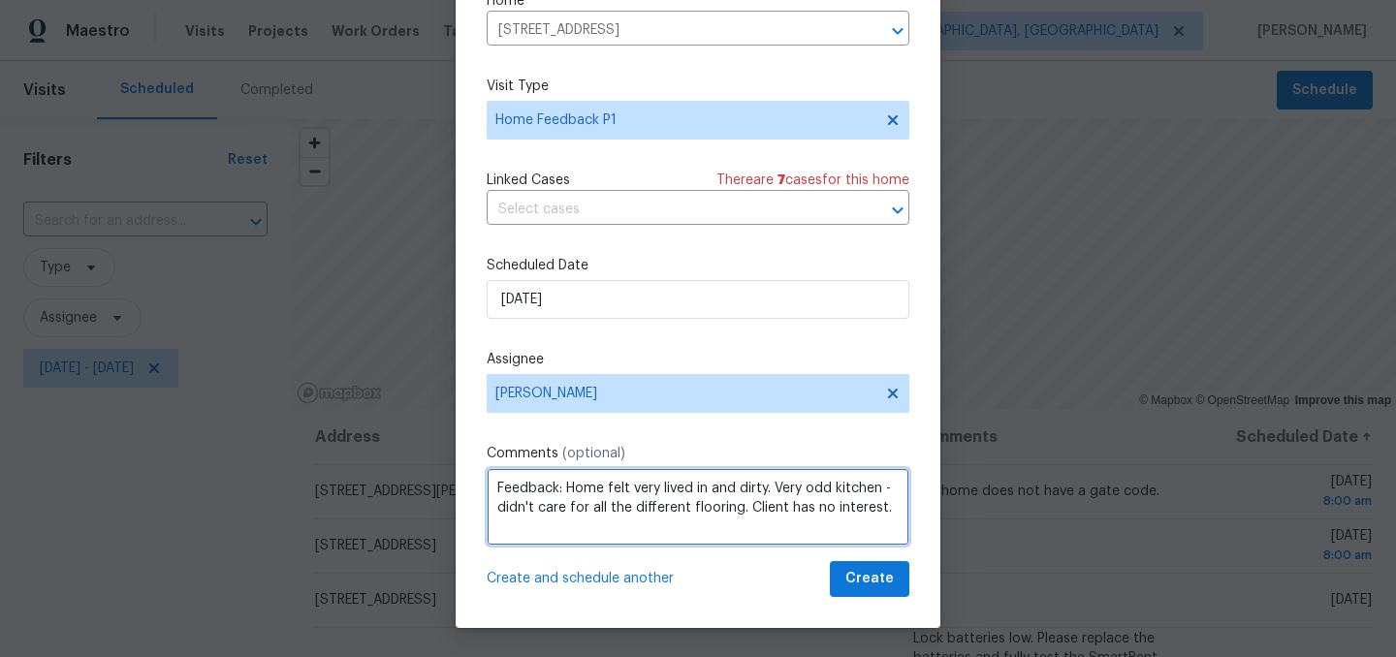
type textarea "Feedback: Home felt very lived in and dirty. Very odd kitchen - didn't care for…"
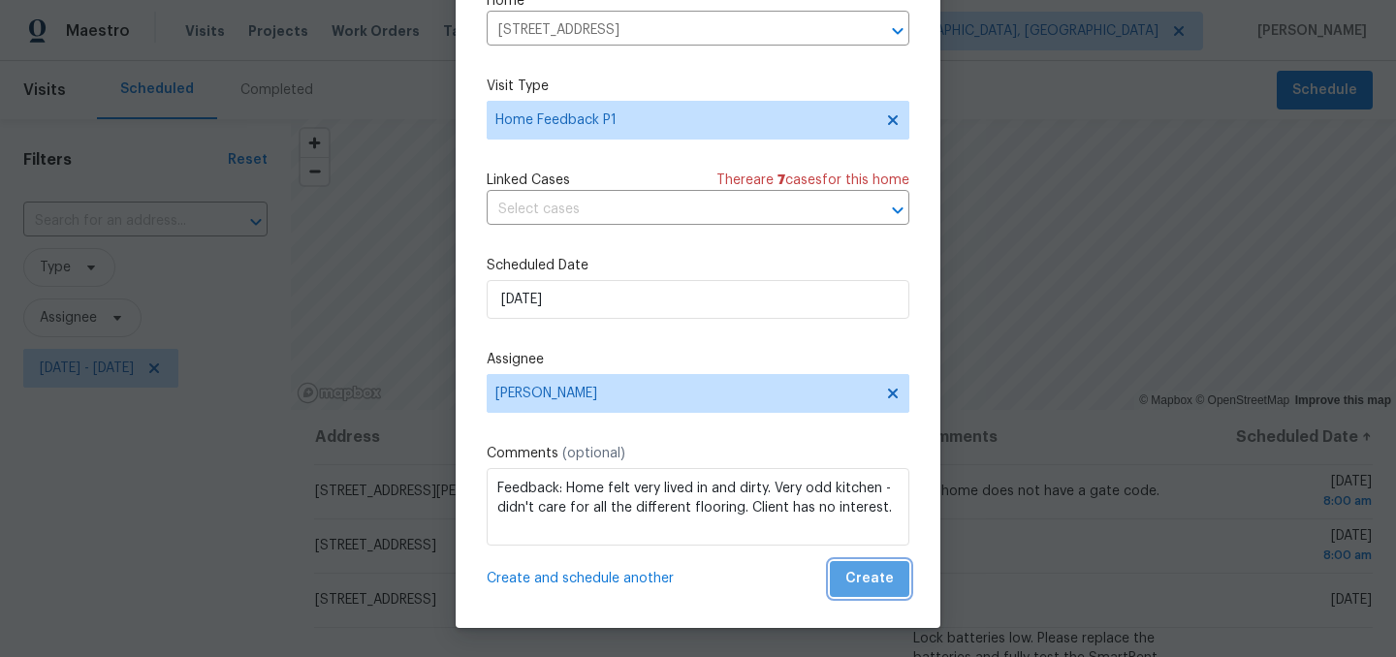
click at [891, 585] on span "Create" at bounding box center [869, 579] width 48 height 24
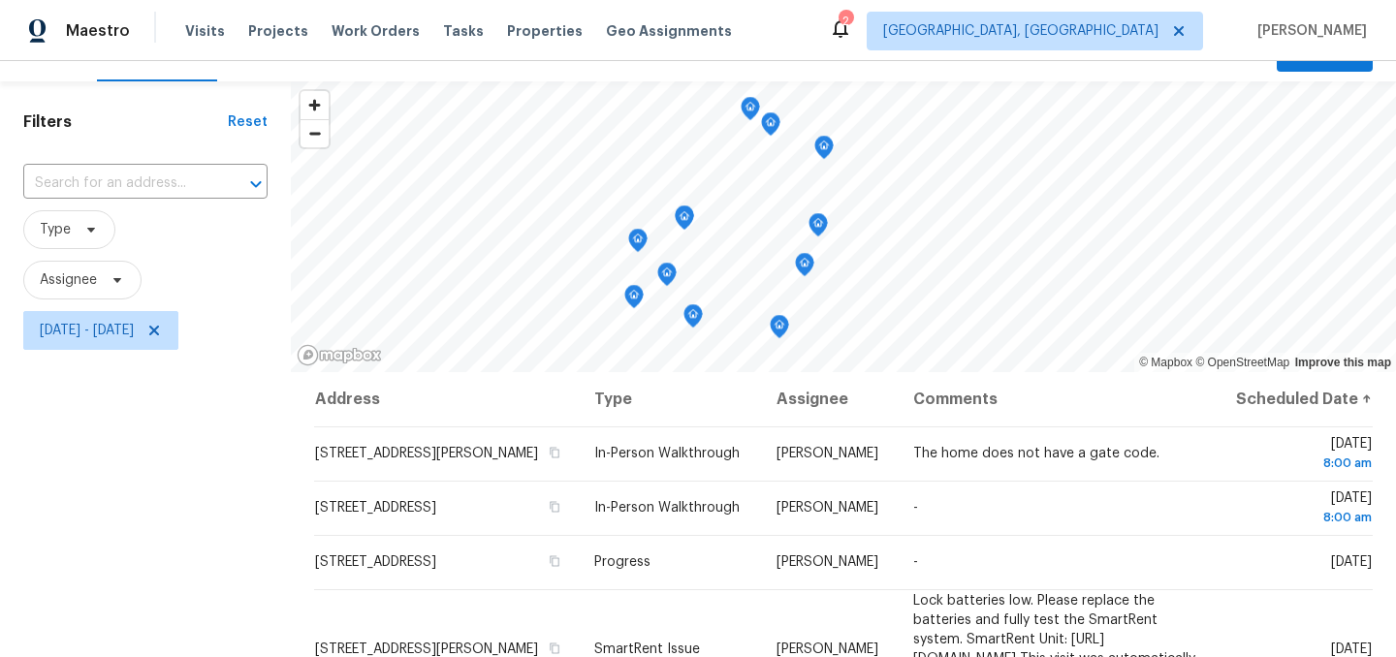
scroll to position [0, 0]
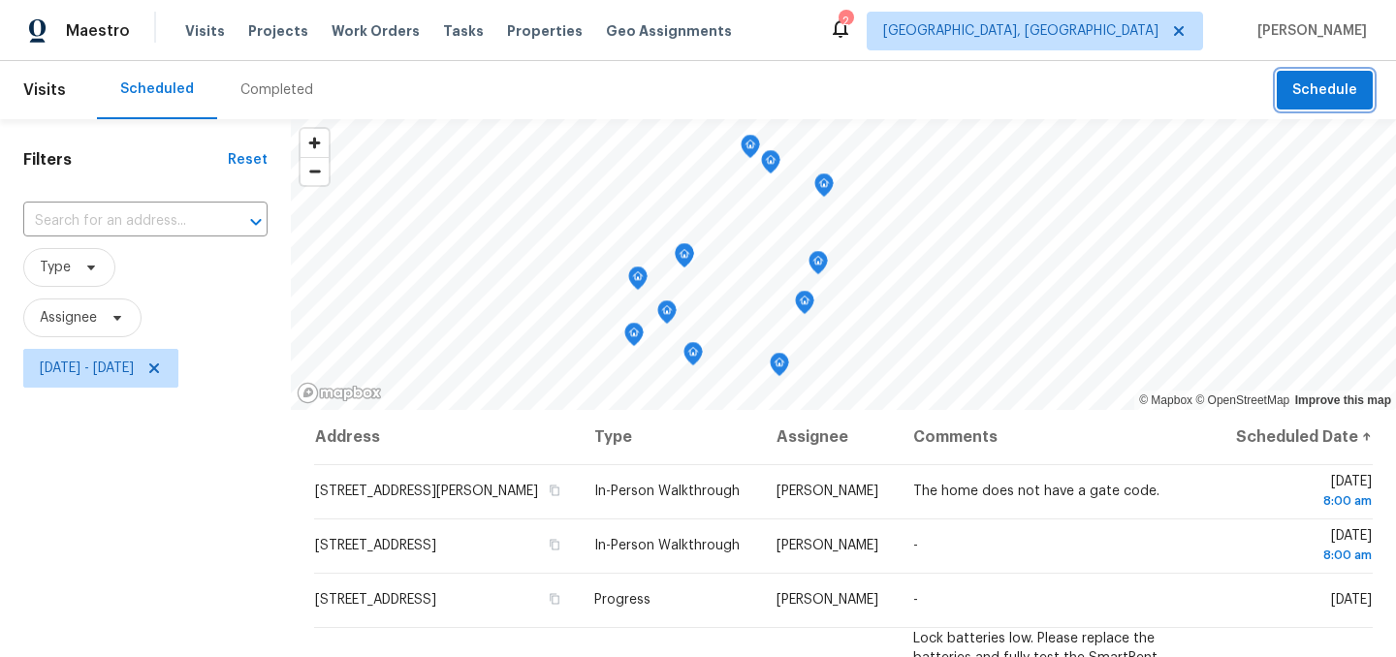
click at [1334, 103] on button "Schedule" at bounding box center [1325, 91] width 96 height 40
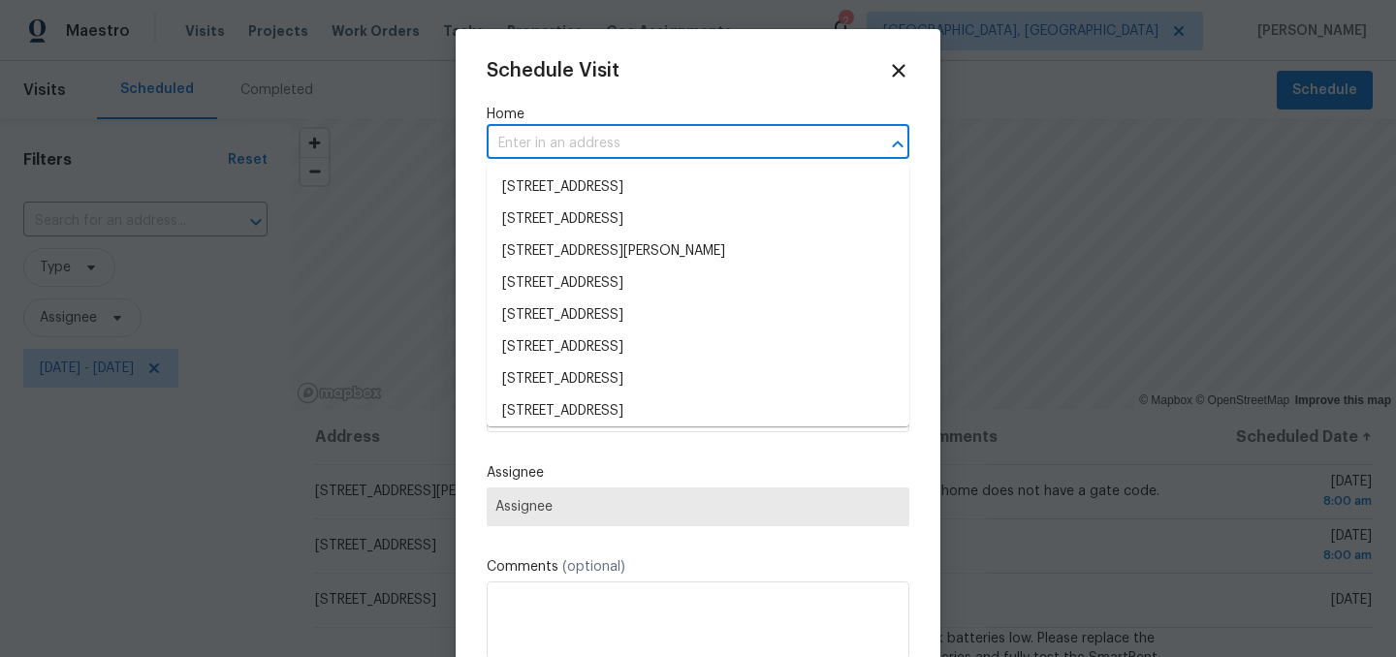
click at [575, 144] on input "text" at bounding box center [671, 144] width 368 height 30
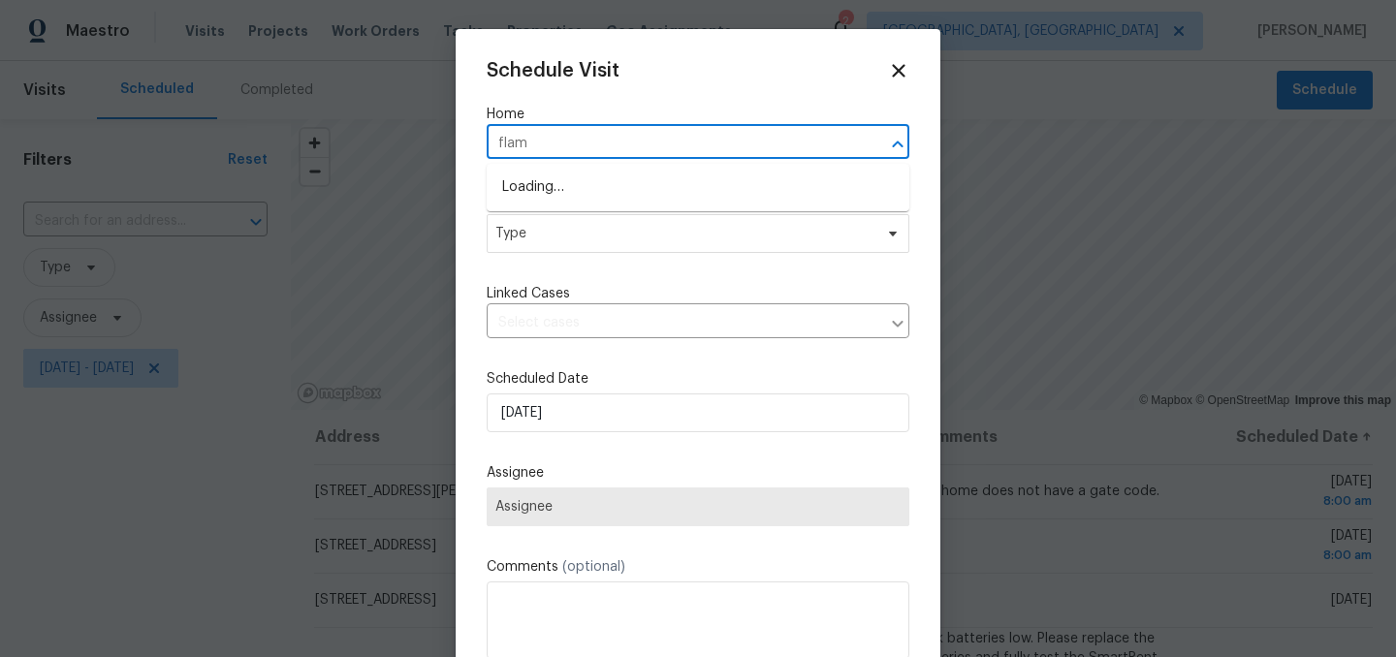
type input "flame"
click at [587, 180] on li "4905 Flame Way, Indianapolis, IN 46254" at bounding box center [698, 188] width 423 height 32
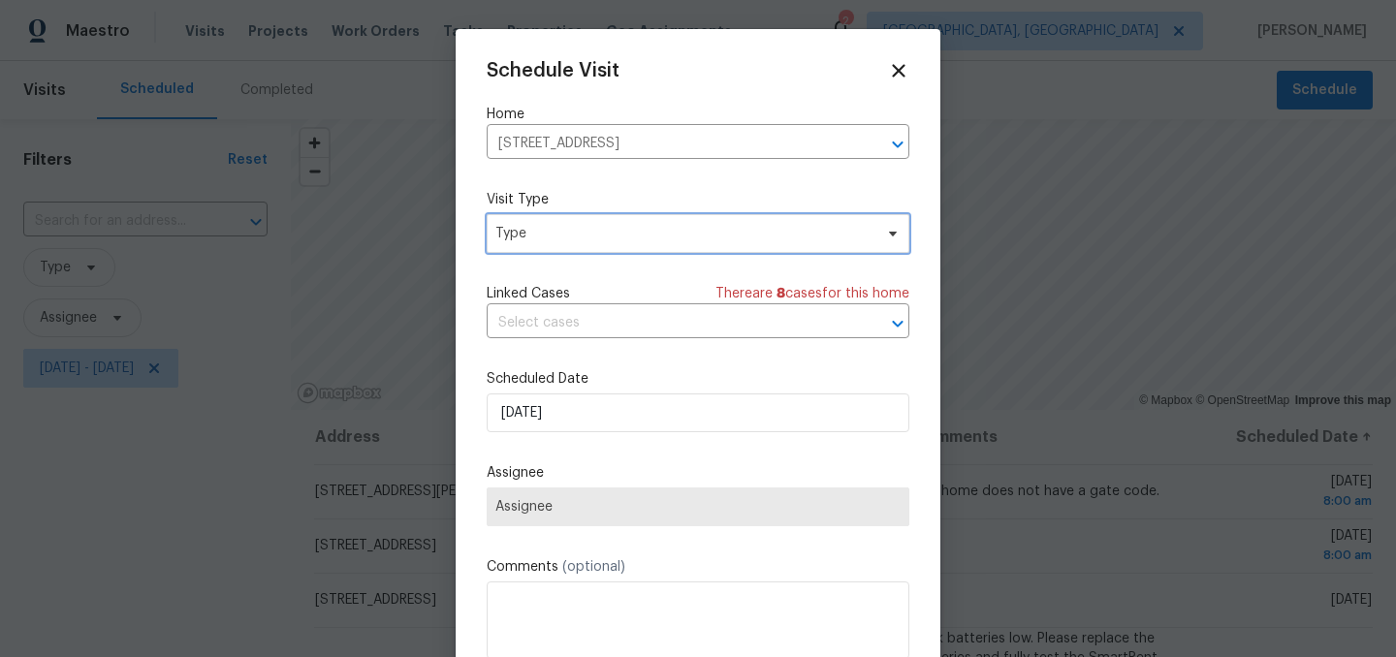
click at [571, 228] on span "Type" at bounding box center [683, 233] width 377 height 19
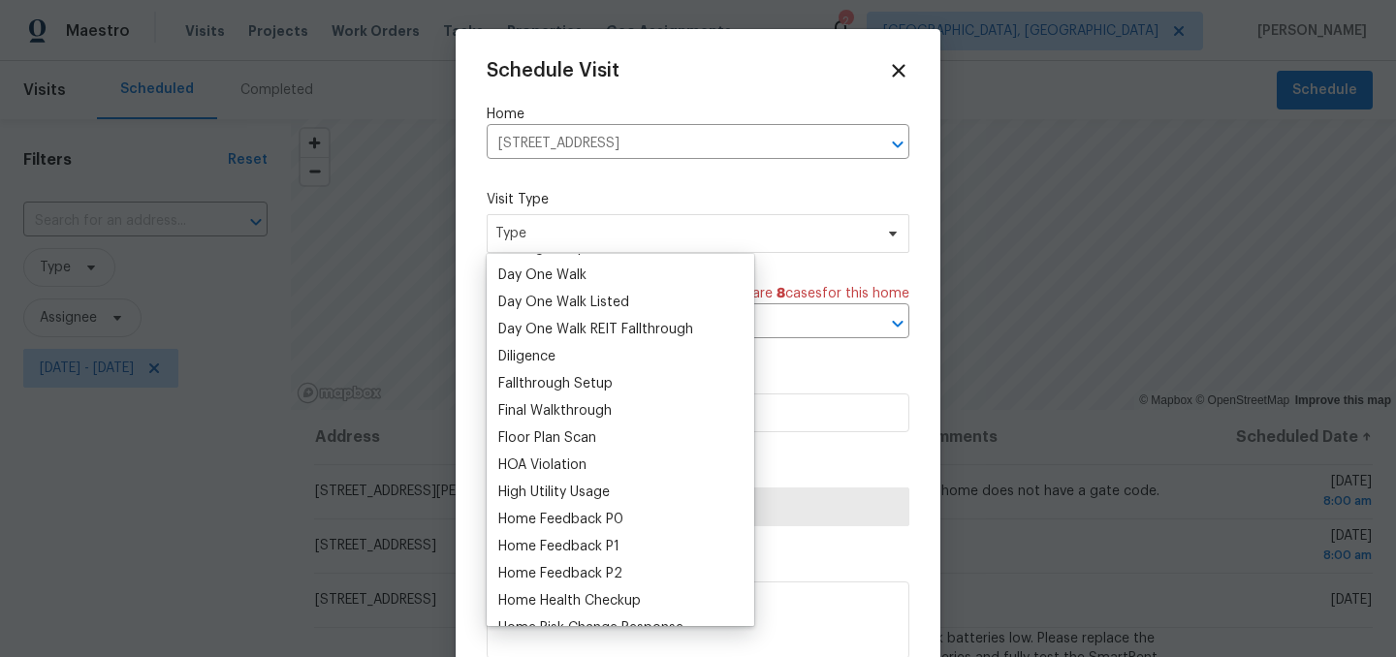
scroll to position [357, 0]
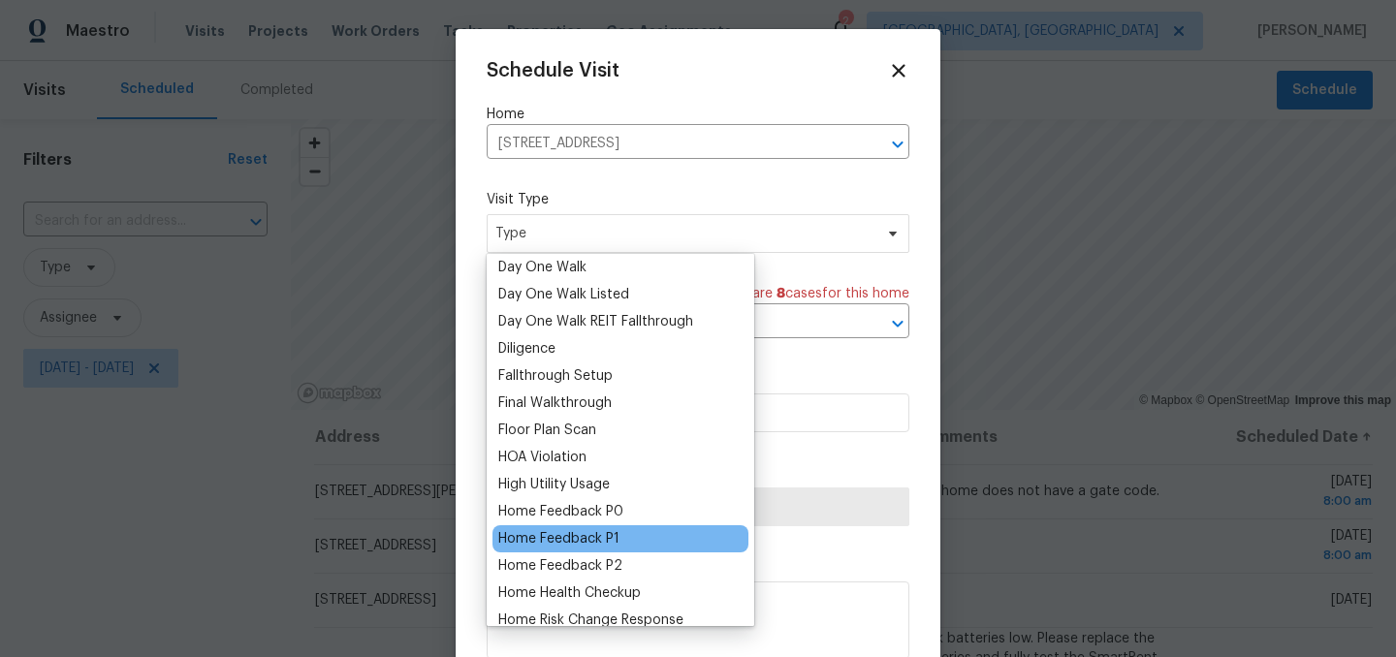
click at [627, 538] on div "Home Feedback P1" at bounding box center [620, 538] width 256 height 27
click at [585, 538] on div "Home Feedback P1" at bounding box center [558, 538] width 121 height 19
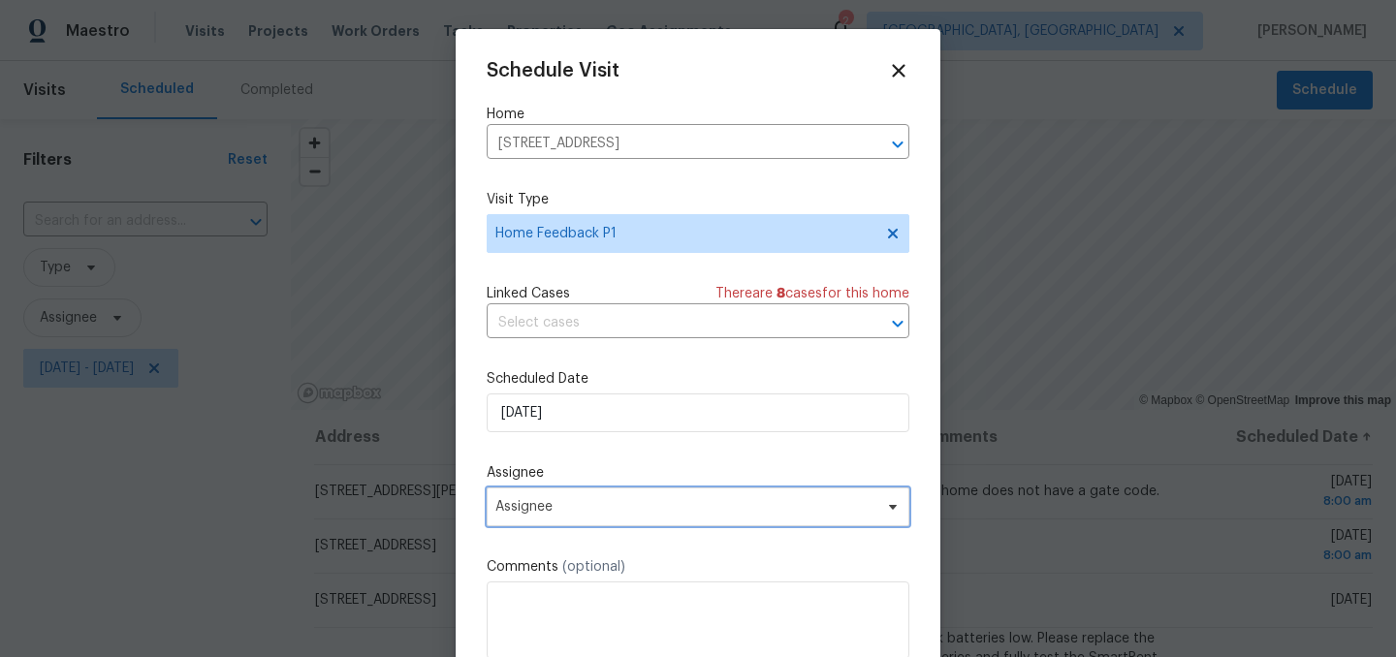
click at [582, 518] on span "Assignee" at bounding box center [698, 507] width 423 height 39
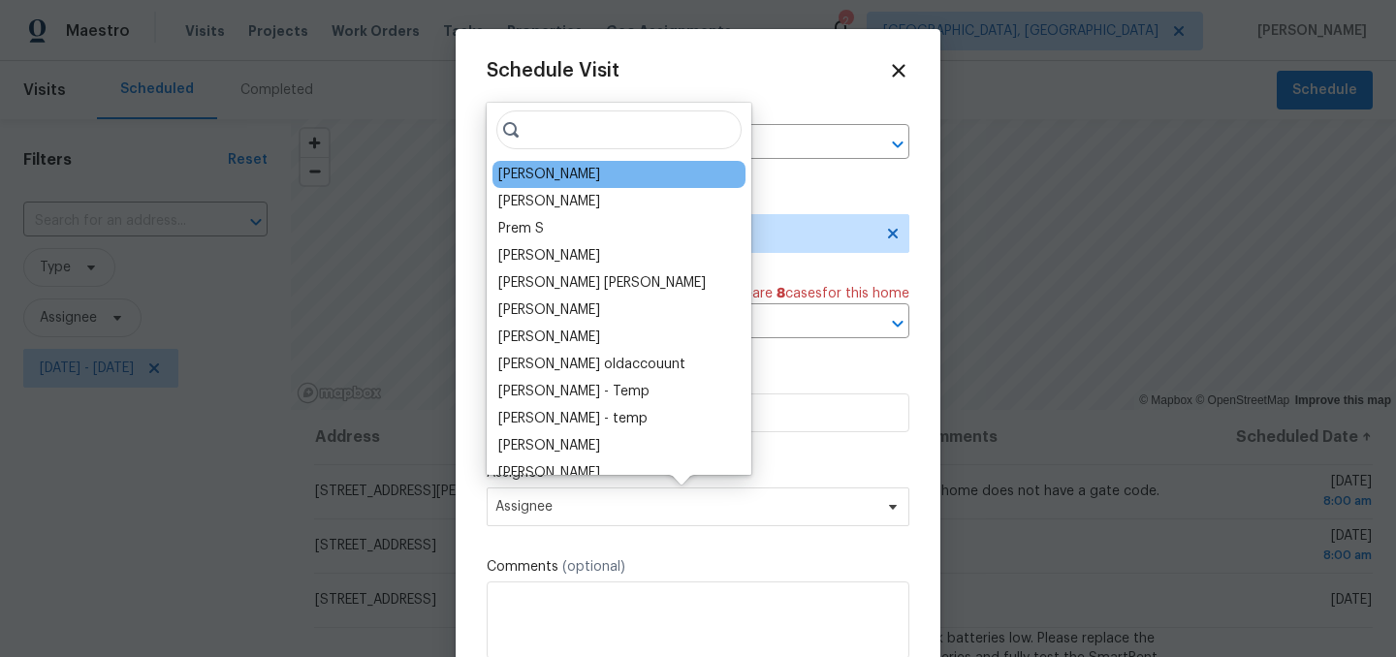
click at [531, 177] on div "[PERSON_NAME]" at bounding box center [549, 174] width 102 height 19
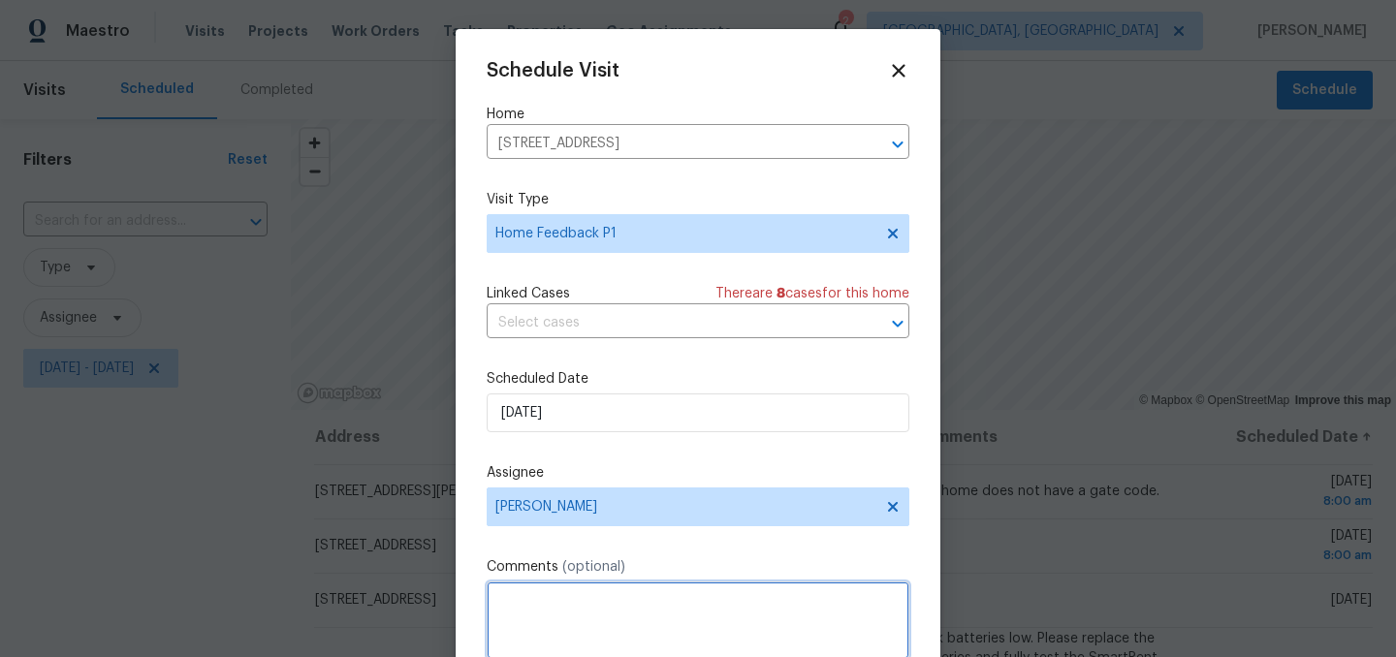
click at [559, 601] on textarea at bounding box center [698, 621] width 423 height 78
type textarea "Check feedback."
click at [663, 543] on div "Schedule Visit Home 4905 Flame Way, Indianapolis, IN 46254 ​ Visit Type Home Fe…" at bounding box center [698, 385] width 423 height 650
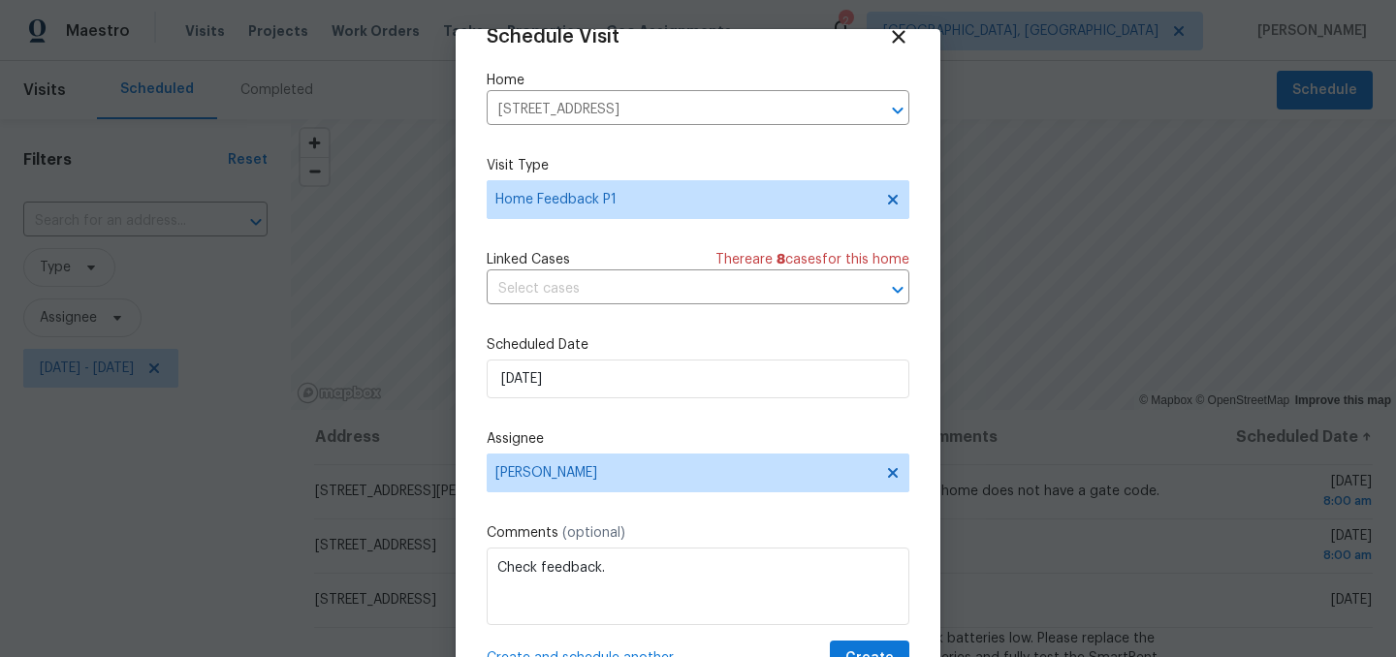
scroll to position [79, 0]
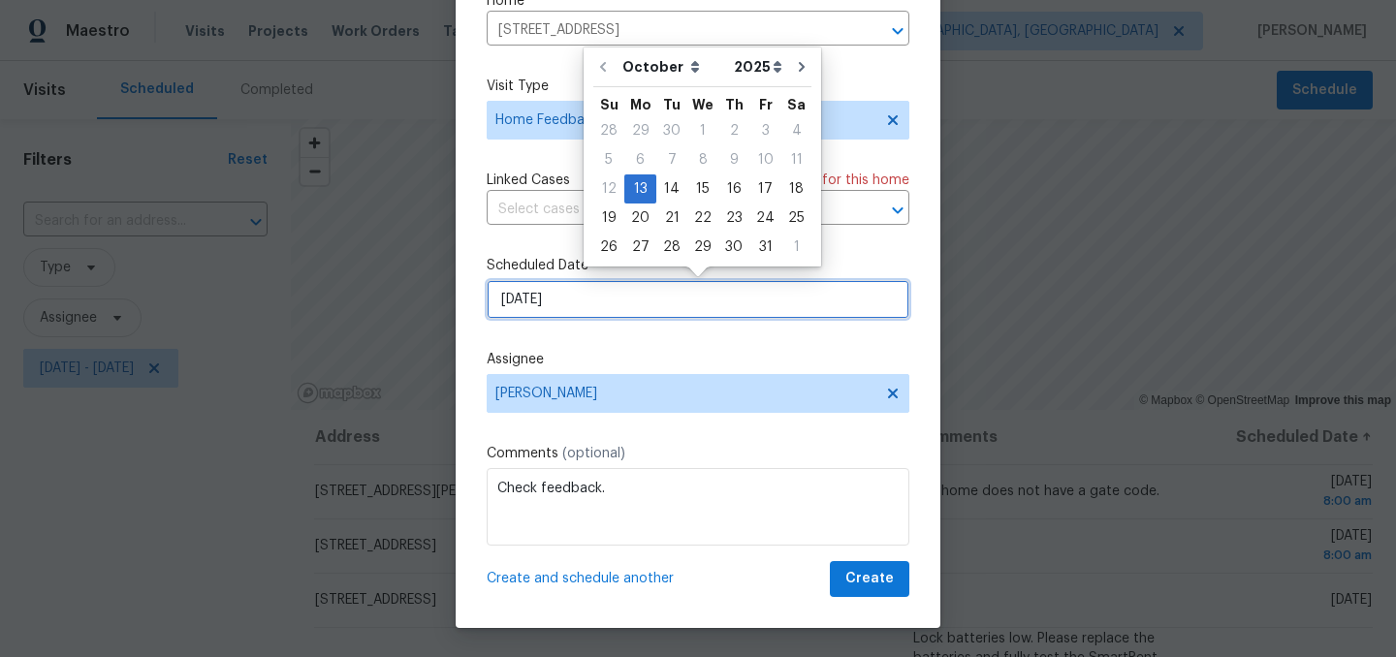
click at [615, 301] on input "10/13/2025" at bounding box center [698, 299] width 423 height 39
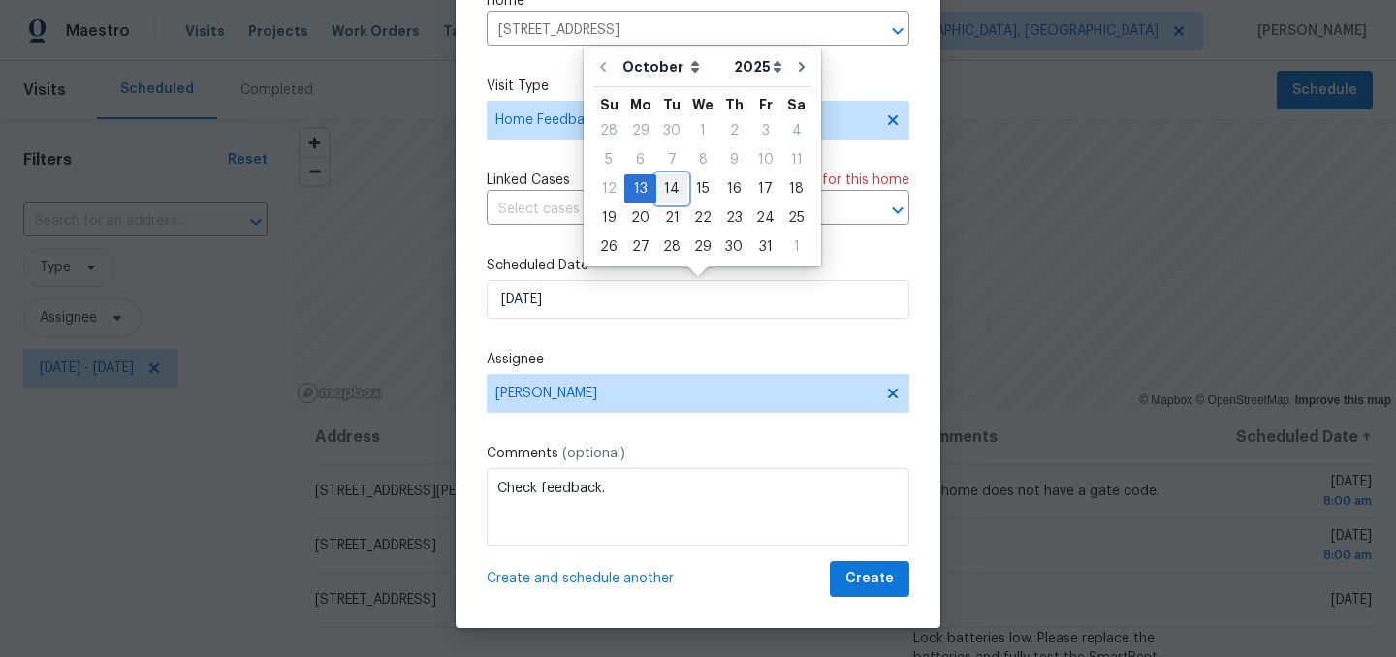
click at [670, 194] on div "14" at bounding box center [671, 188] width 31 height 27
type input "10/14/2025"
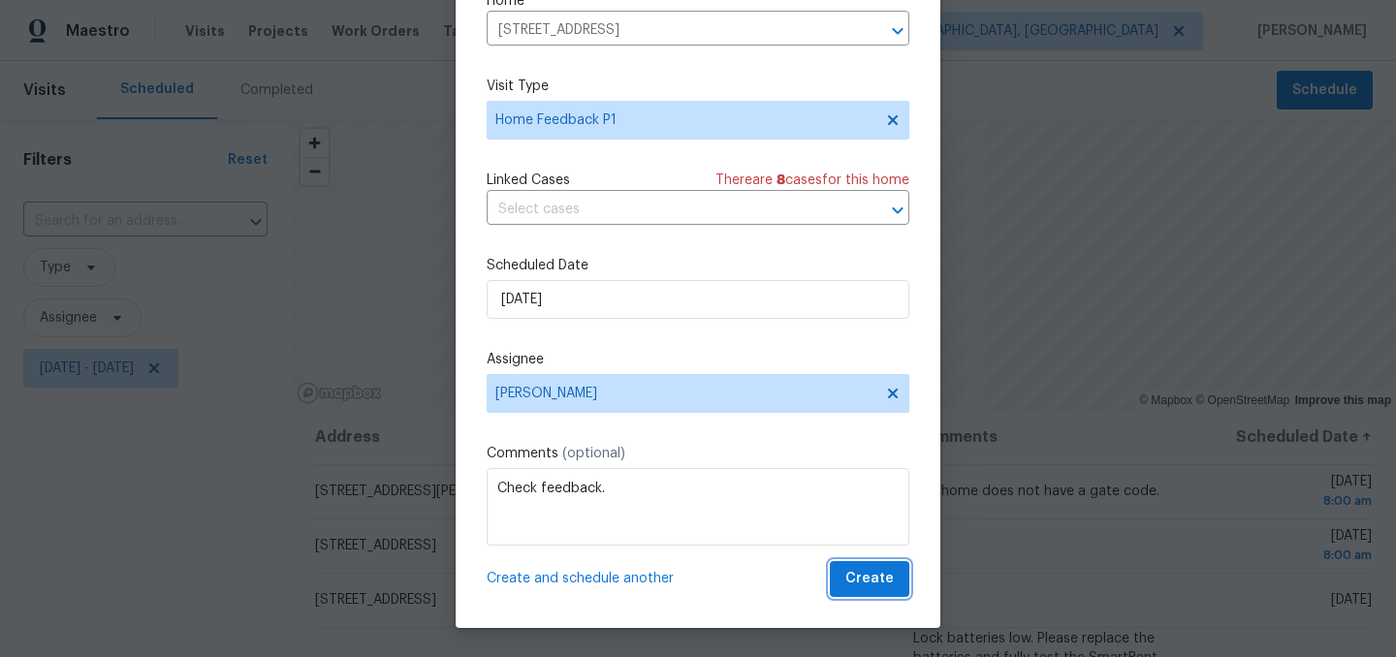
click at [864, 573] on span "Create" at bounding box center [869, 579] width 48 height 24
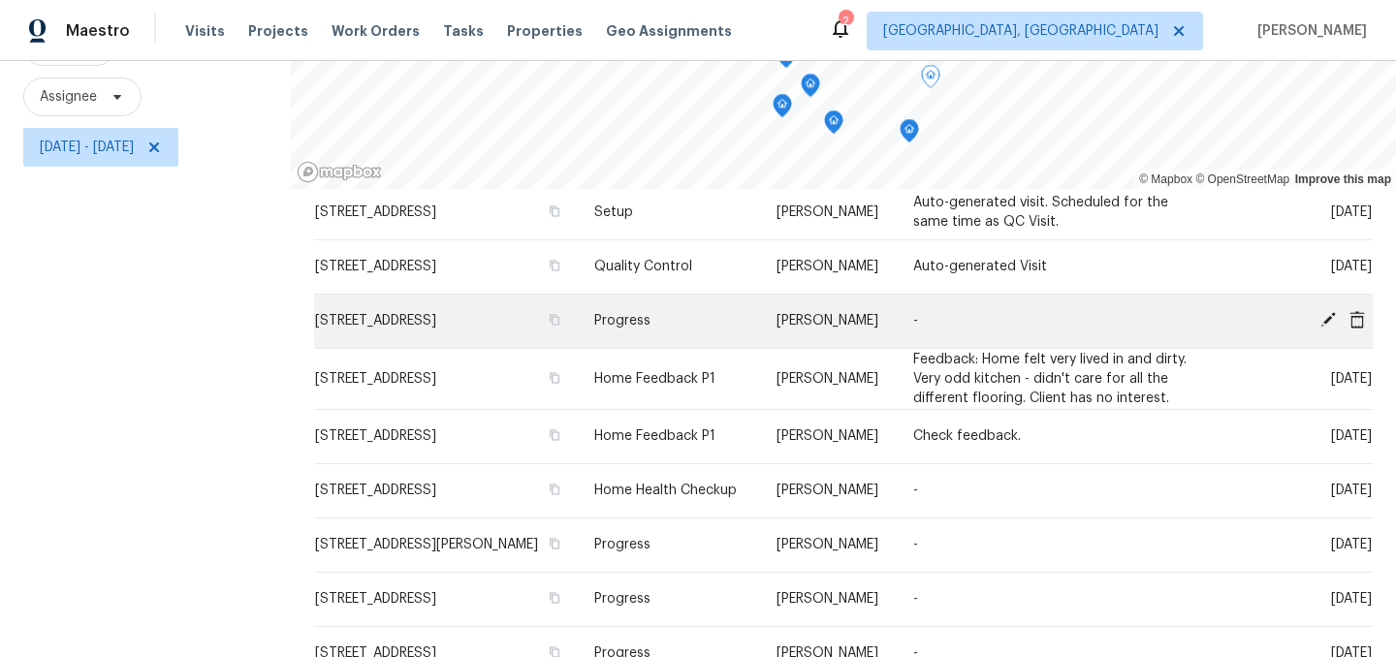
scroll to position [335, 0]
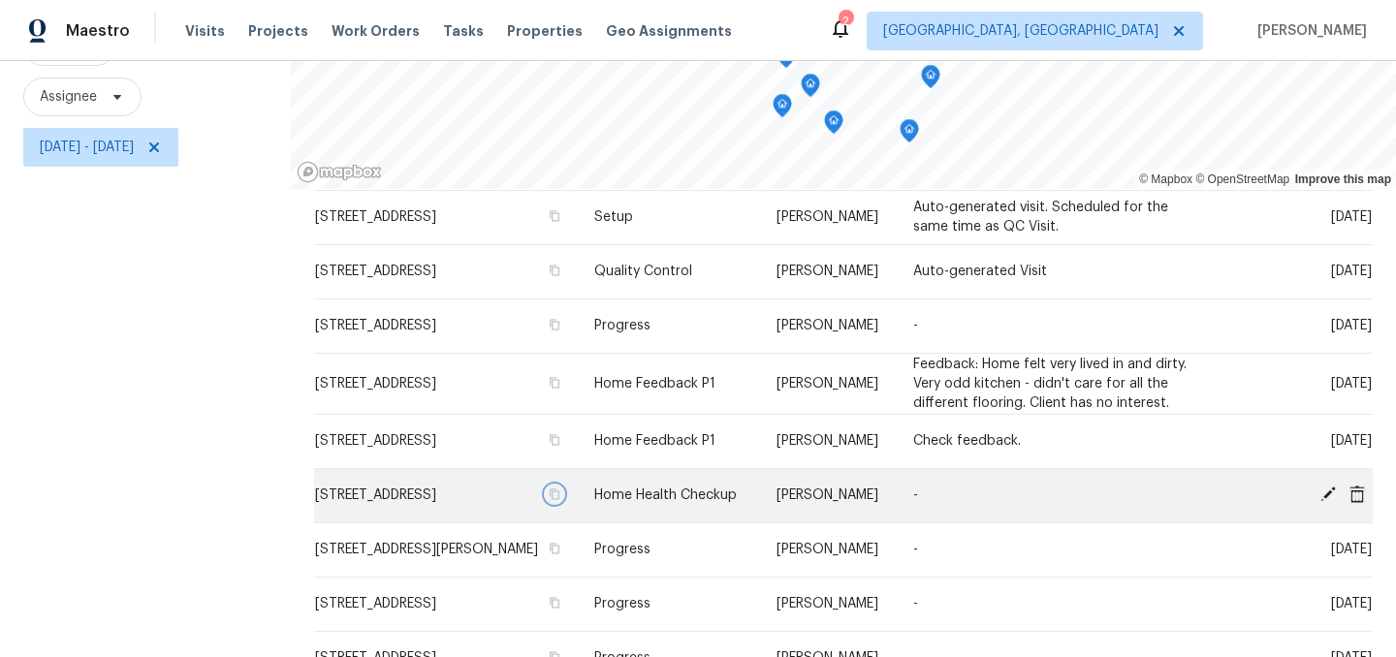
click at [560, 500] on icon "button" at bounding box center [555, 495] width 12 height 12
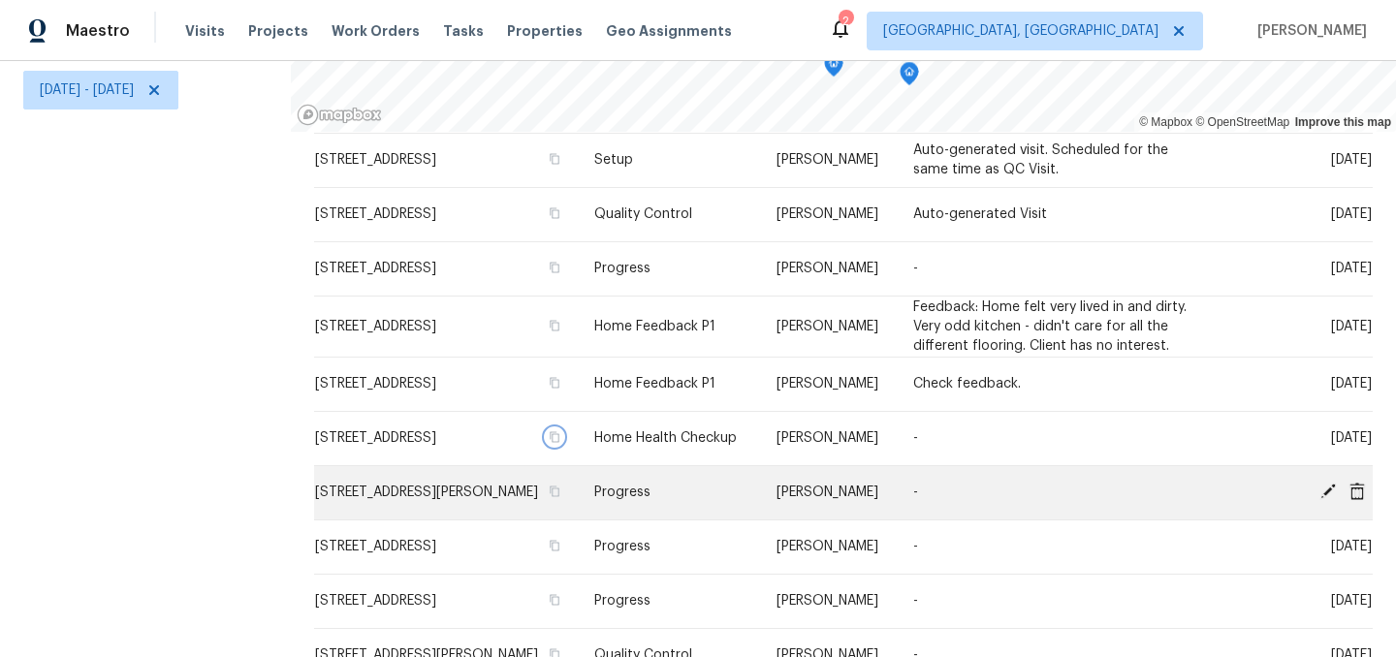
scroll to position [411, 0]
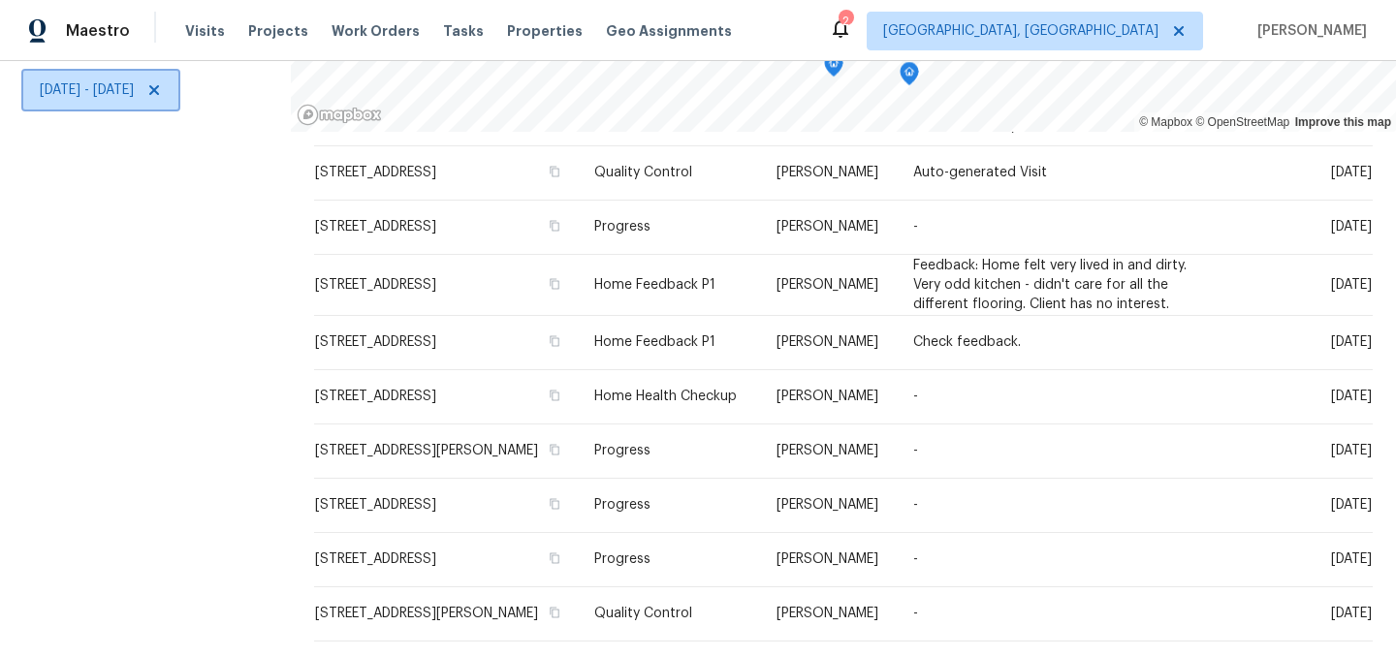
click at [159, 86] on icon at bounding box center [154, 90] width 10 height 10
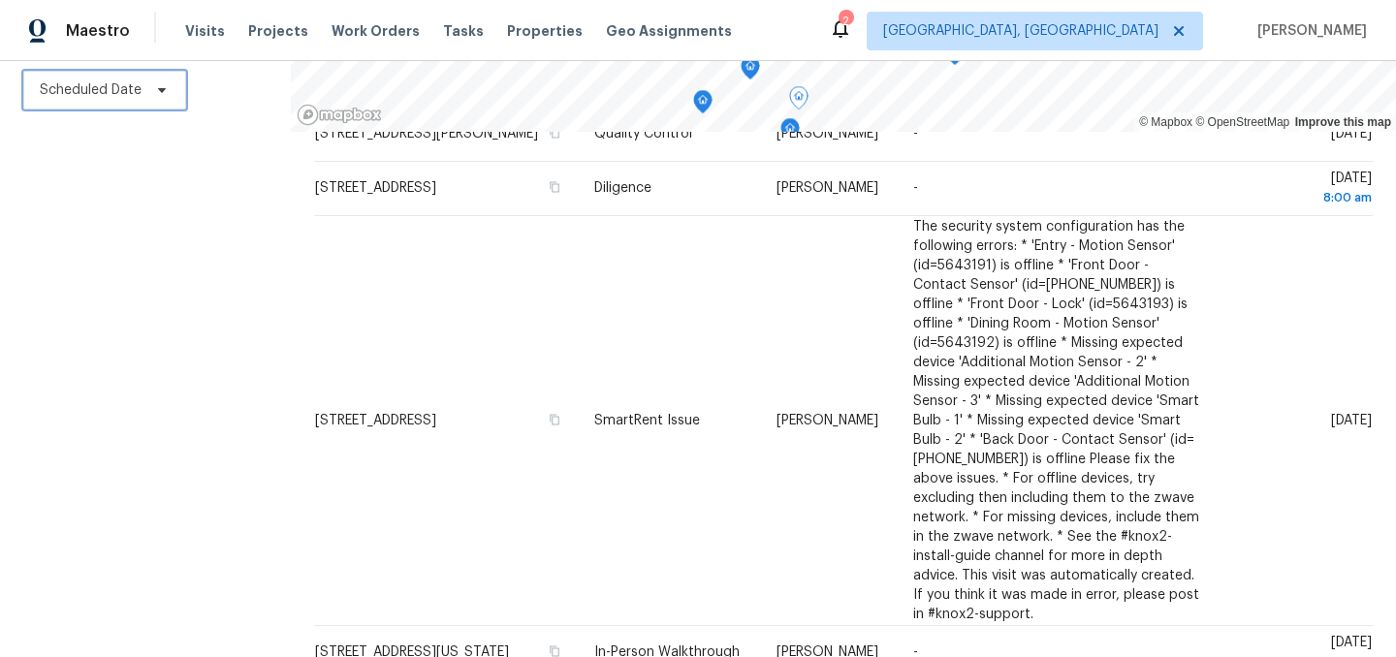
scroll to position [1090, 0]
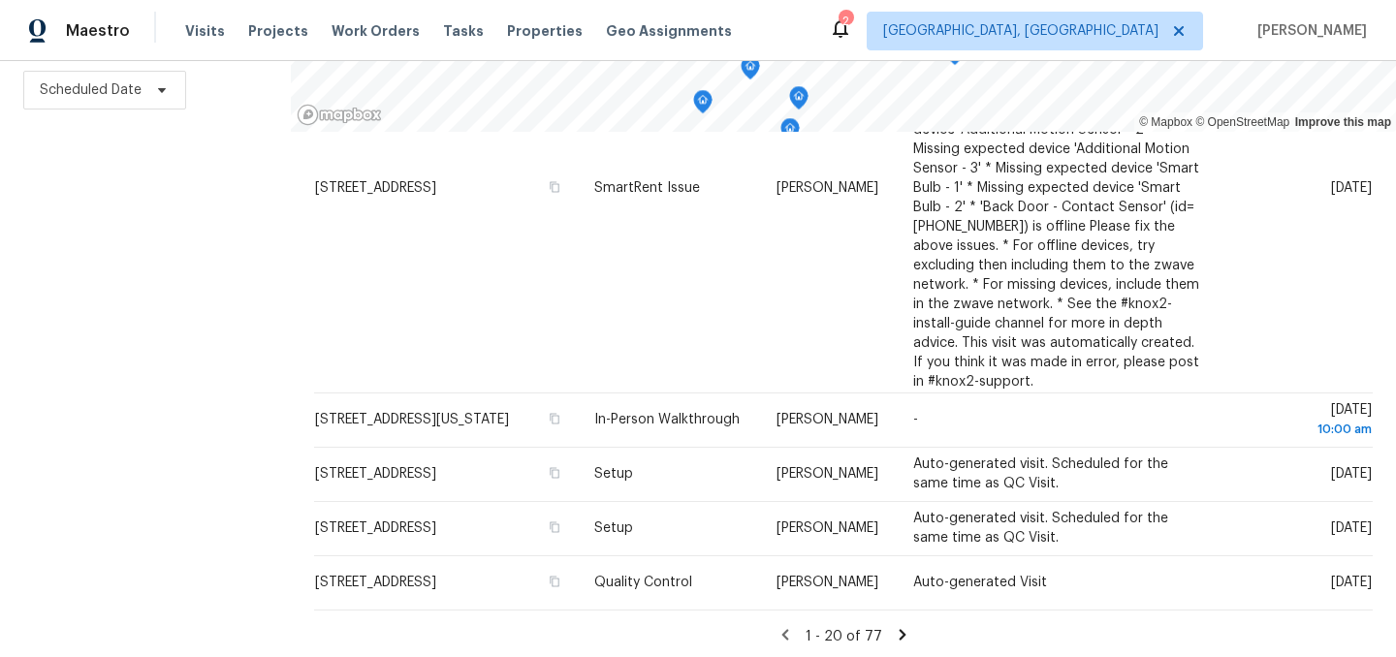
click at [896, 634] on icon at bounding box center [902, 634] width 17 height 17
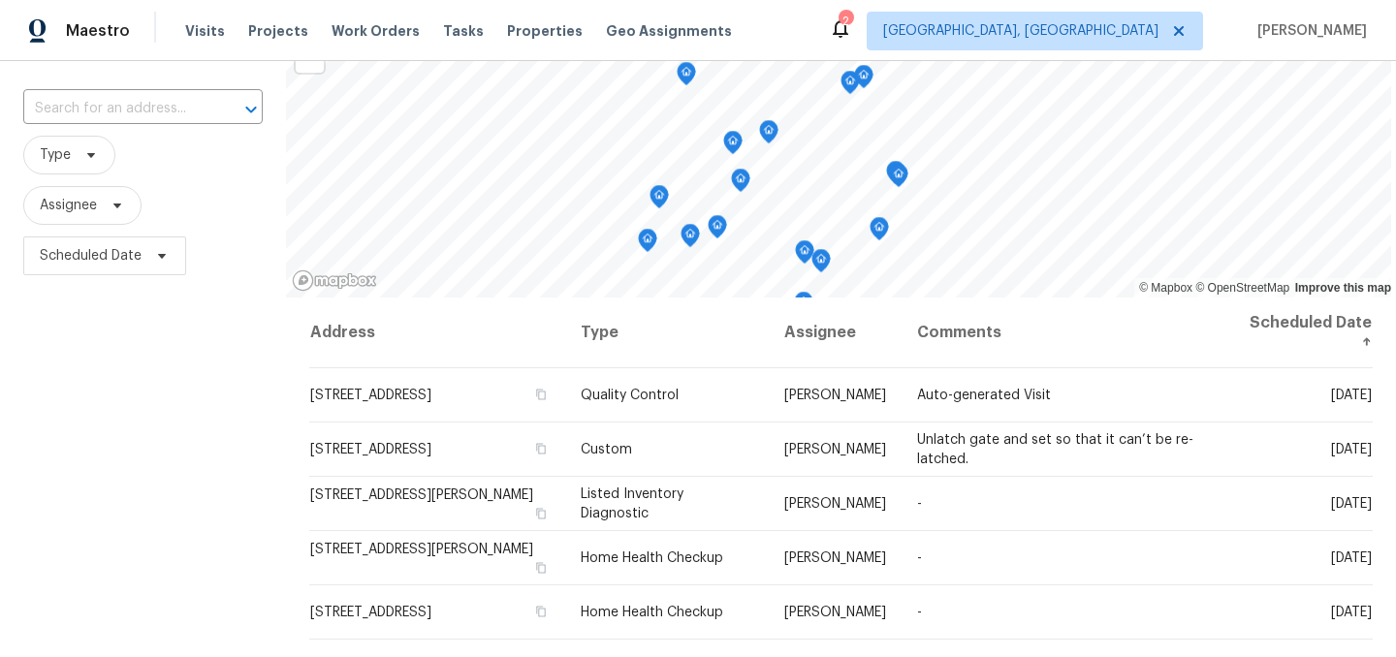
scroll to position [135, 0]
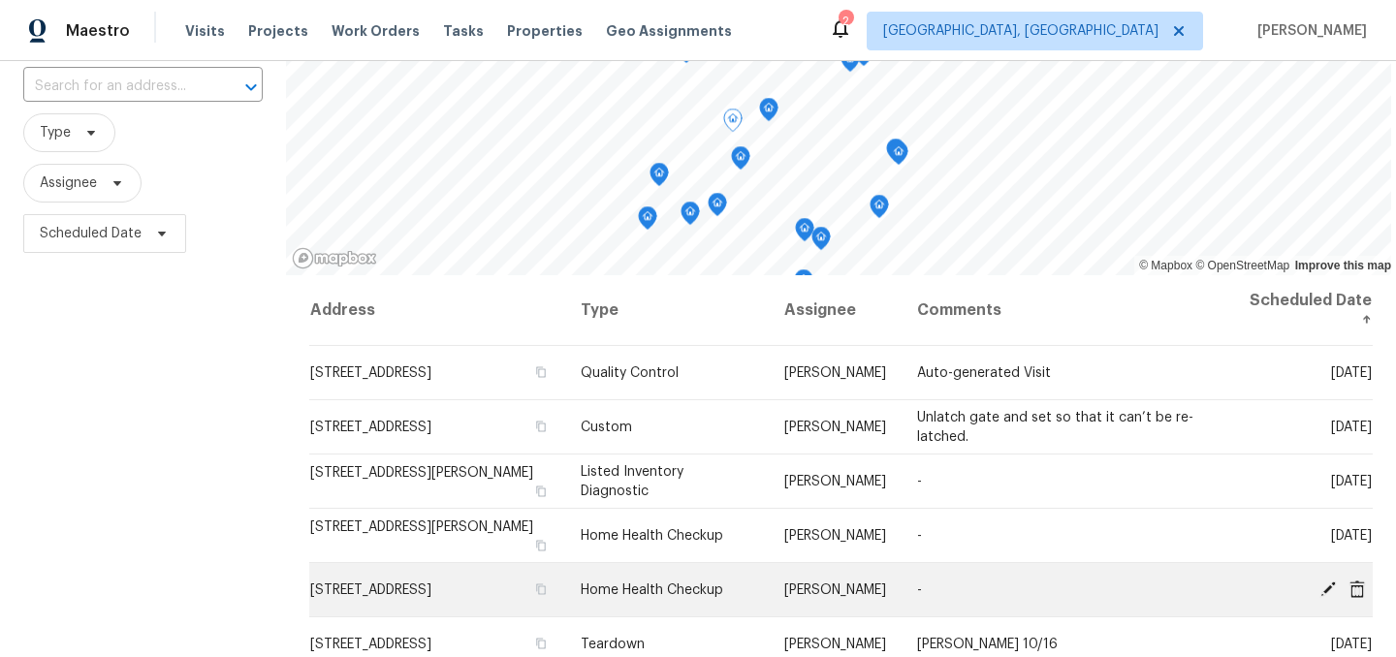
click at [1328, 589] on icon at bounding box center [1328, 589] width 16 height 16
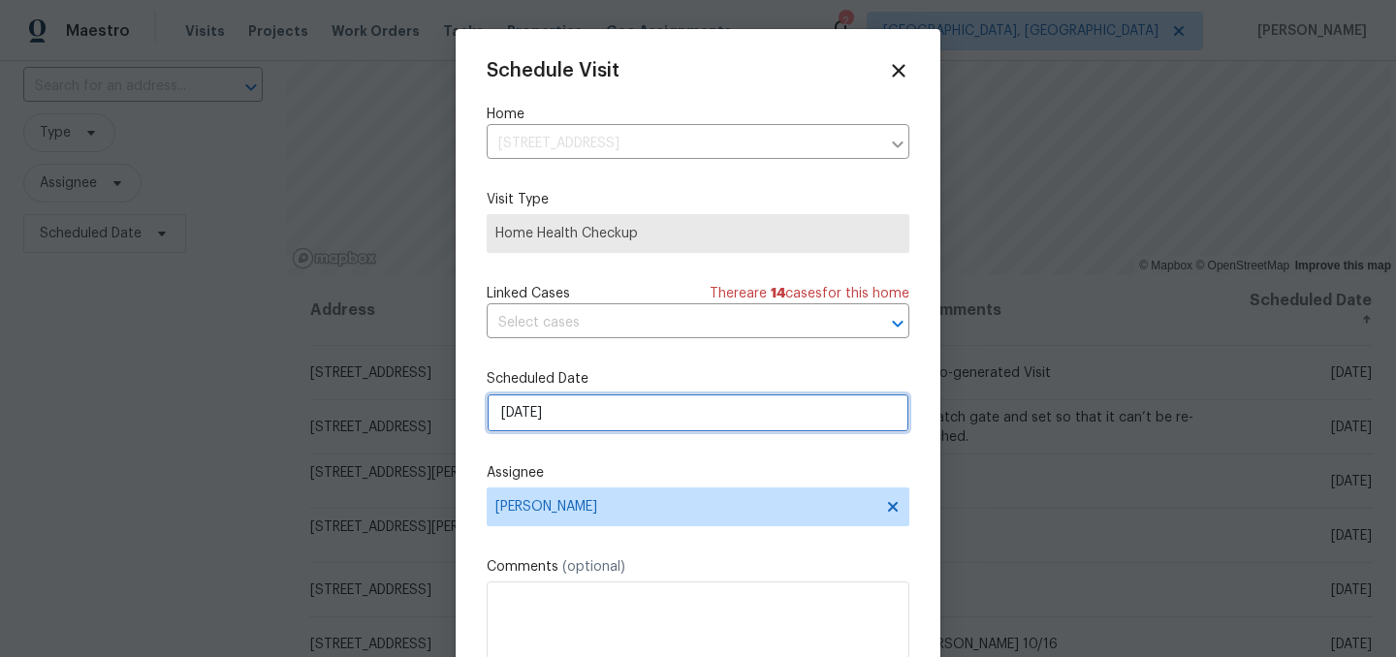
click at [582, 411] on input "10/15/2025" at bounding box center [698, 413] width 423 height 39
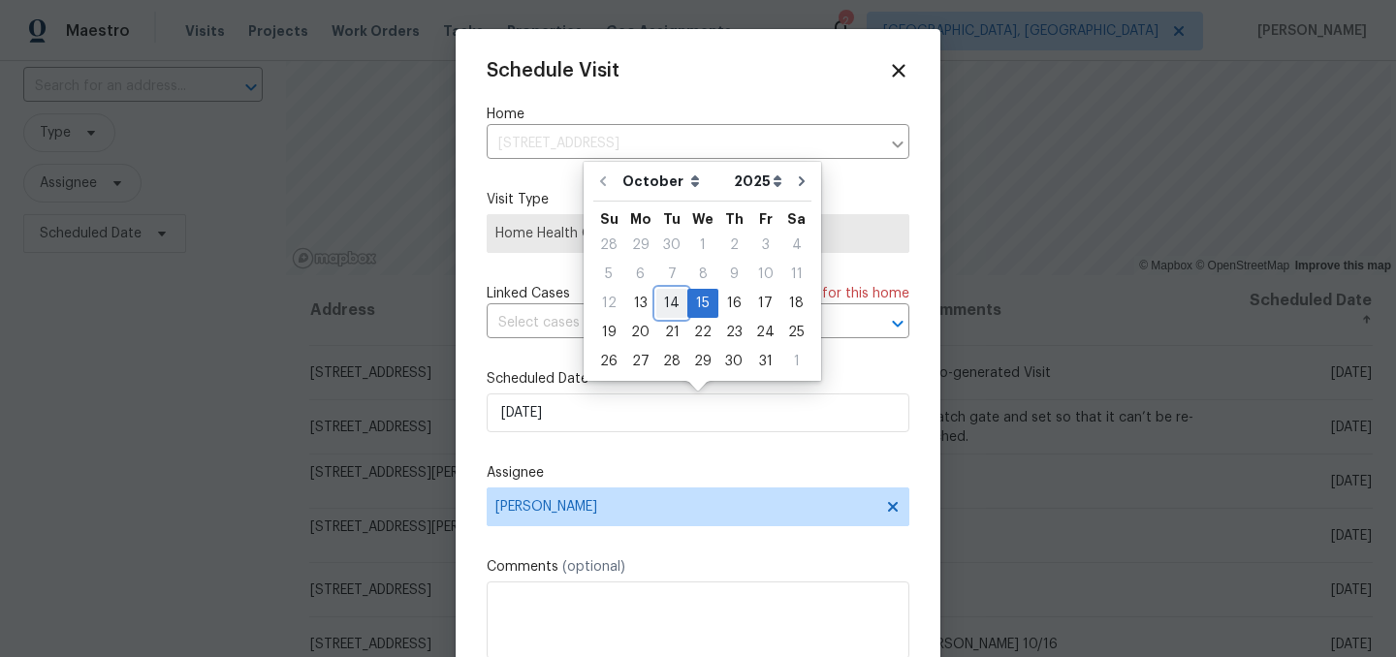
click at [672, 301] on div "14" at bounding box center [671, 303] width 31 height 27
type input "10/14/2025"
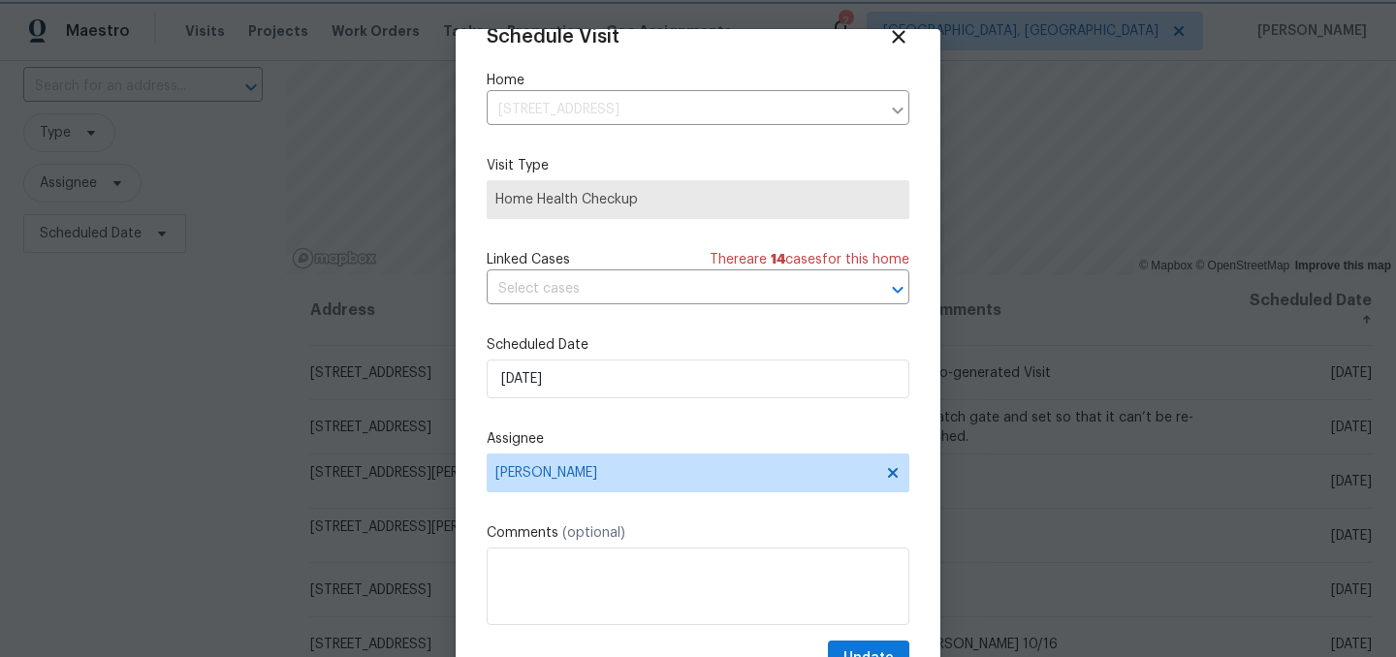
scroll to position [79, 0]
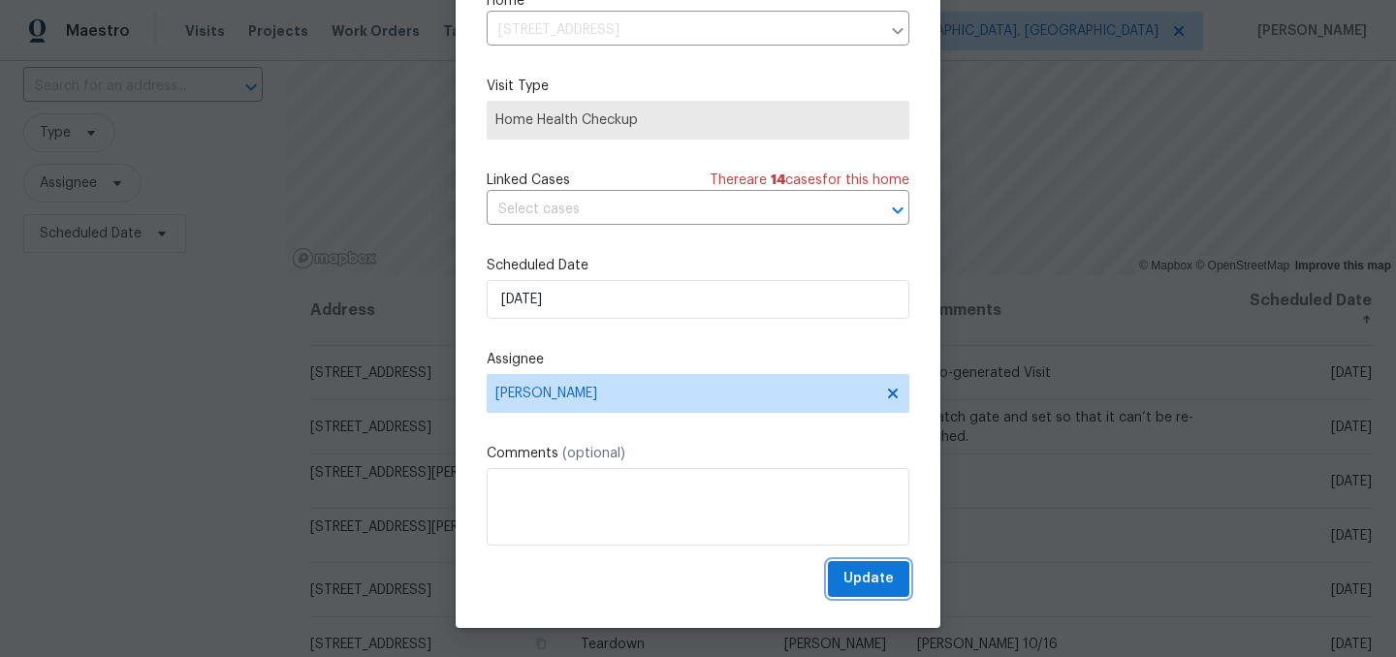
click at [904, 576] on button "Update" at bounding box center [868, 579] width 81 height 36
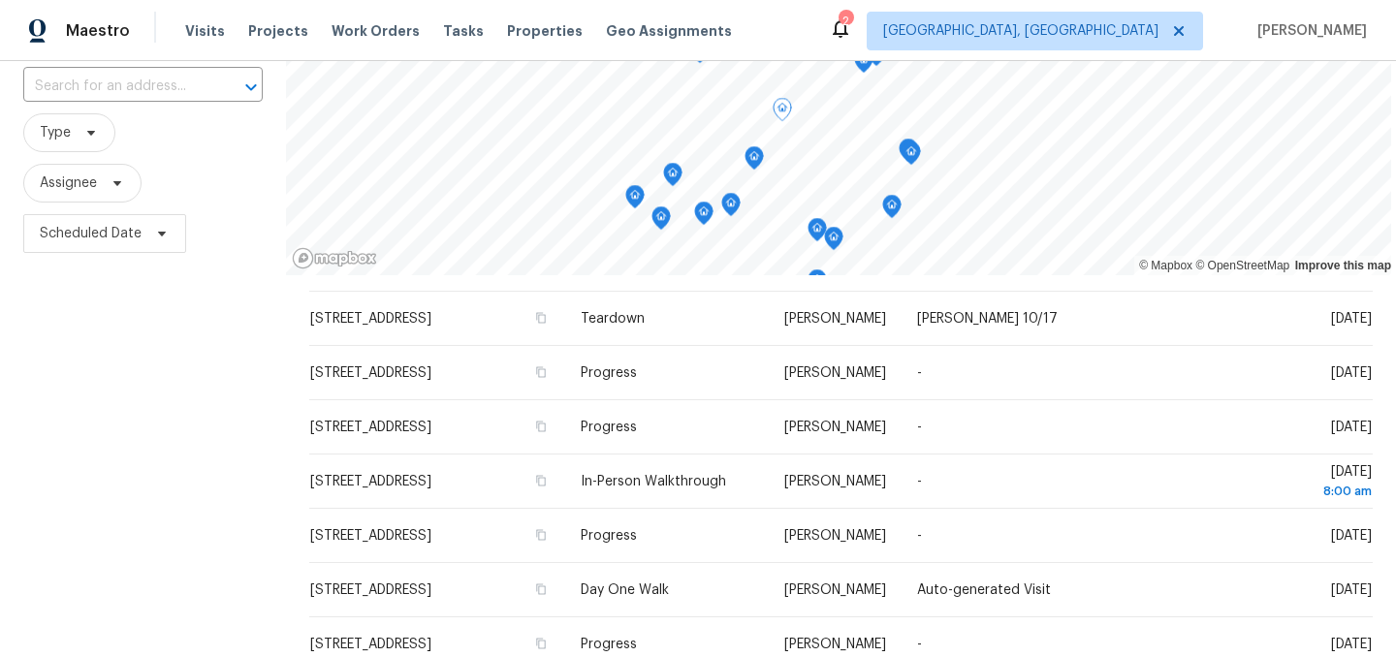
scroll to position [381, 0]
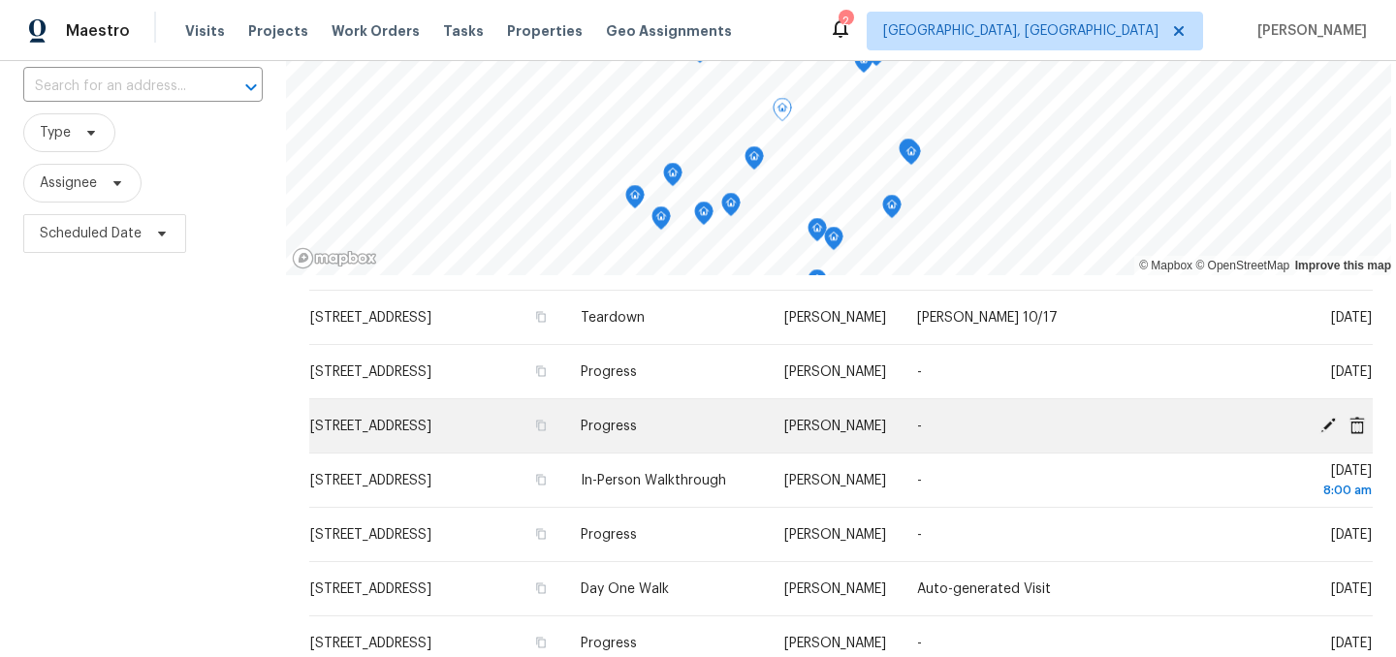
click at [1329, 424] on icon at bounding box center [1328, 425] width 16 height 16
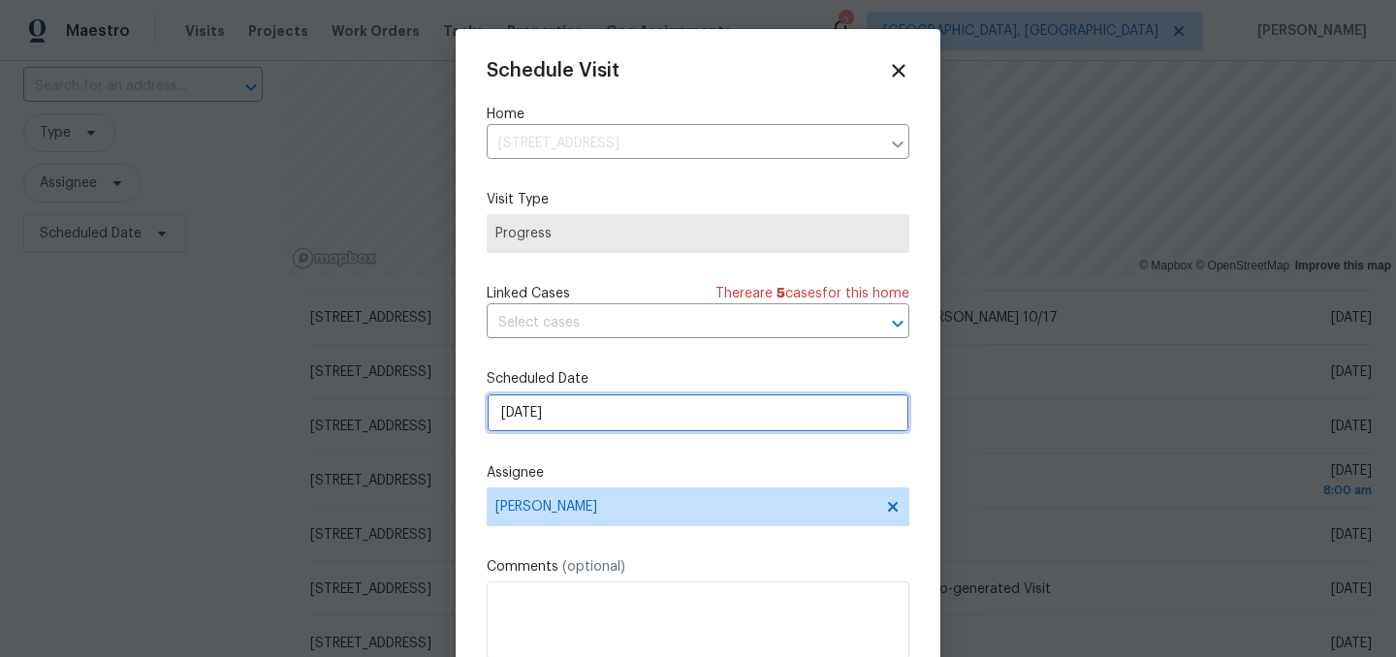
click at [586, 418] on input "10/15/2025" at bounding box center [698, 413] width 423 height 39
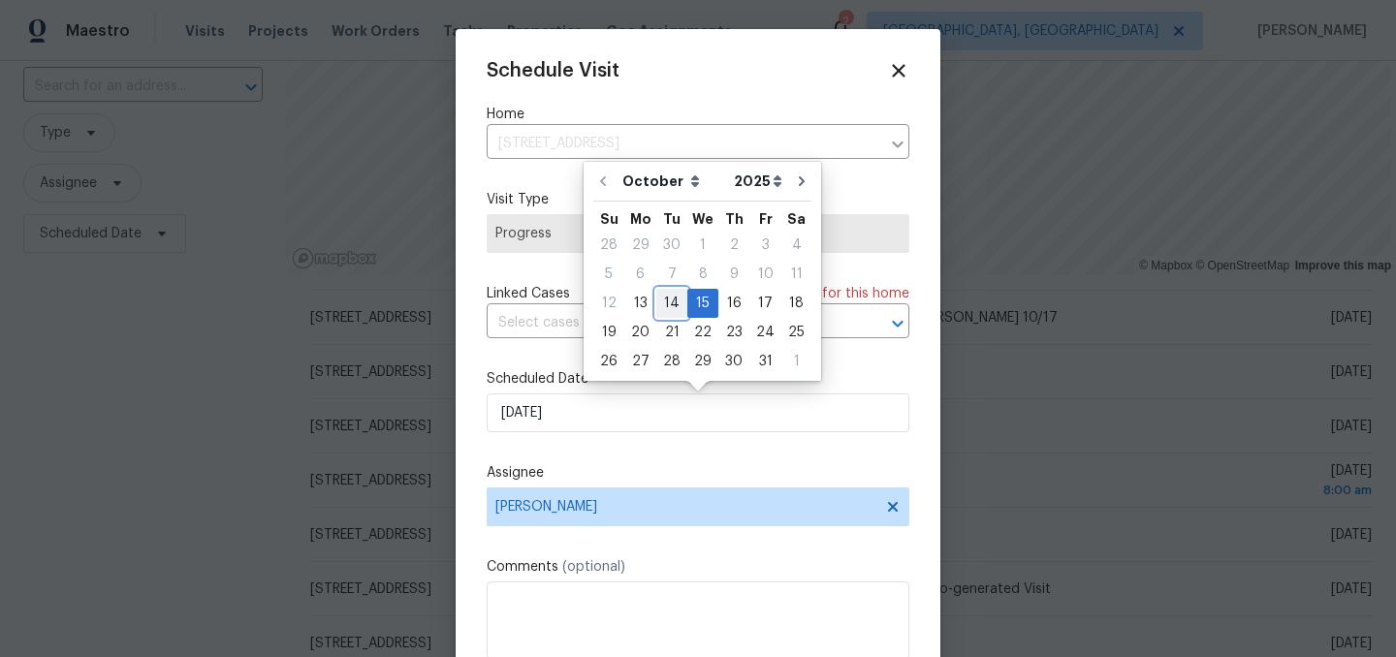
click at [666, 306] on div "14" at bounding box center [671, 303] width 31 height 27
type input "10/14/2025"
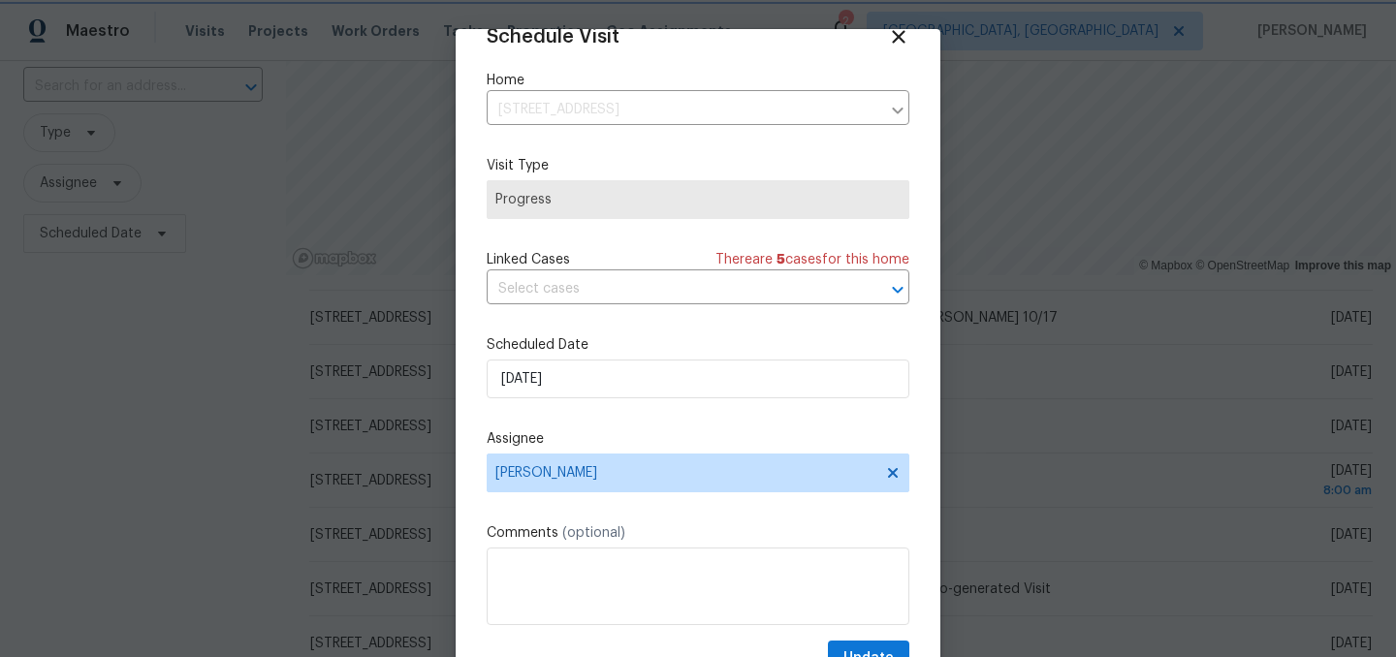
scroll to position [79, 0]
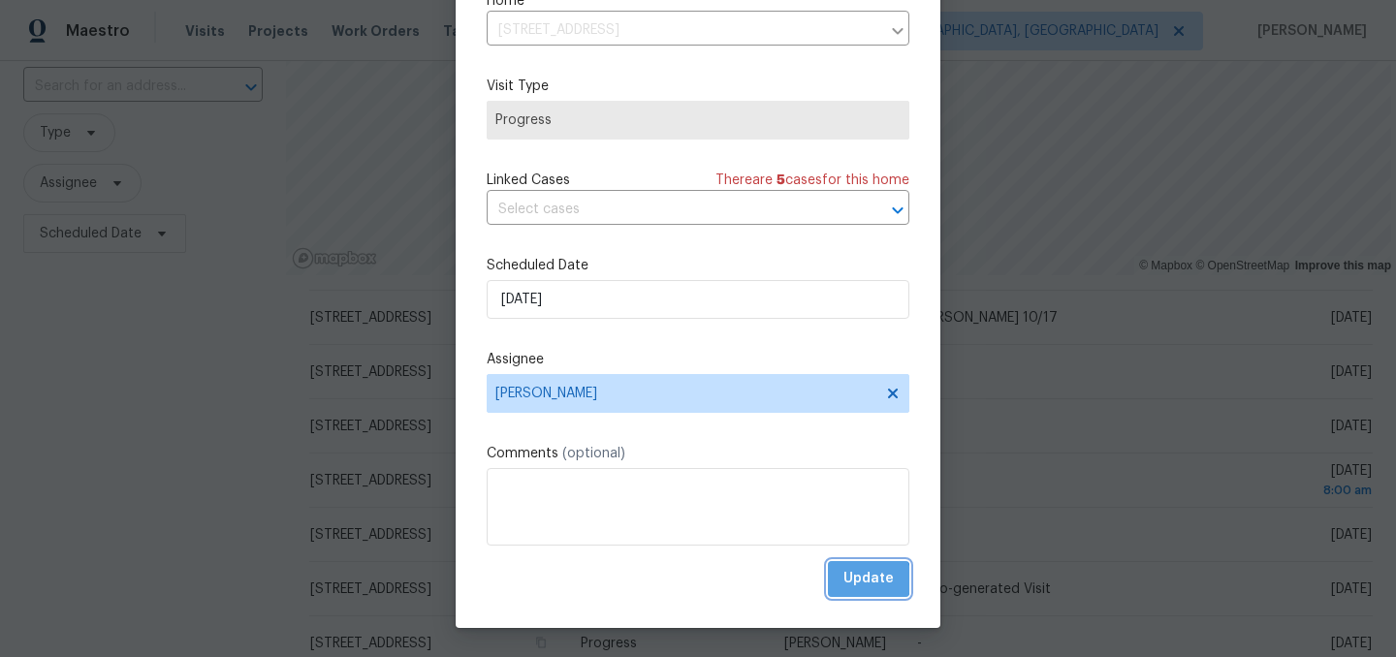
click at [867, 580] on span "Update" at bounding box center [868, 579] width 50 height 24
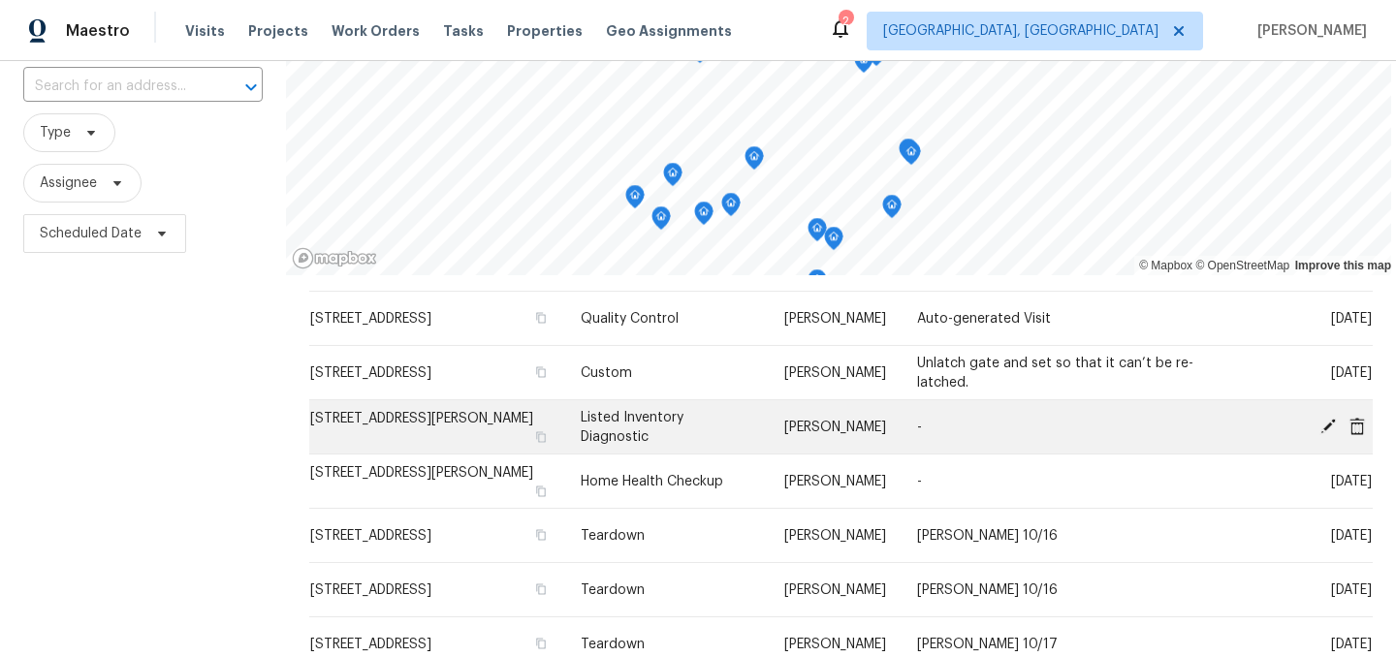
scroll to position [60, 0]
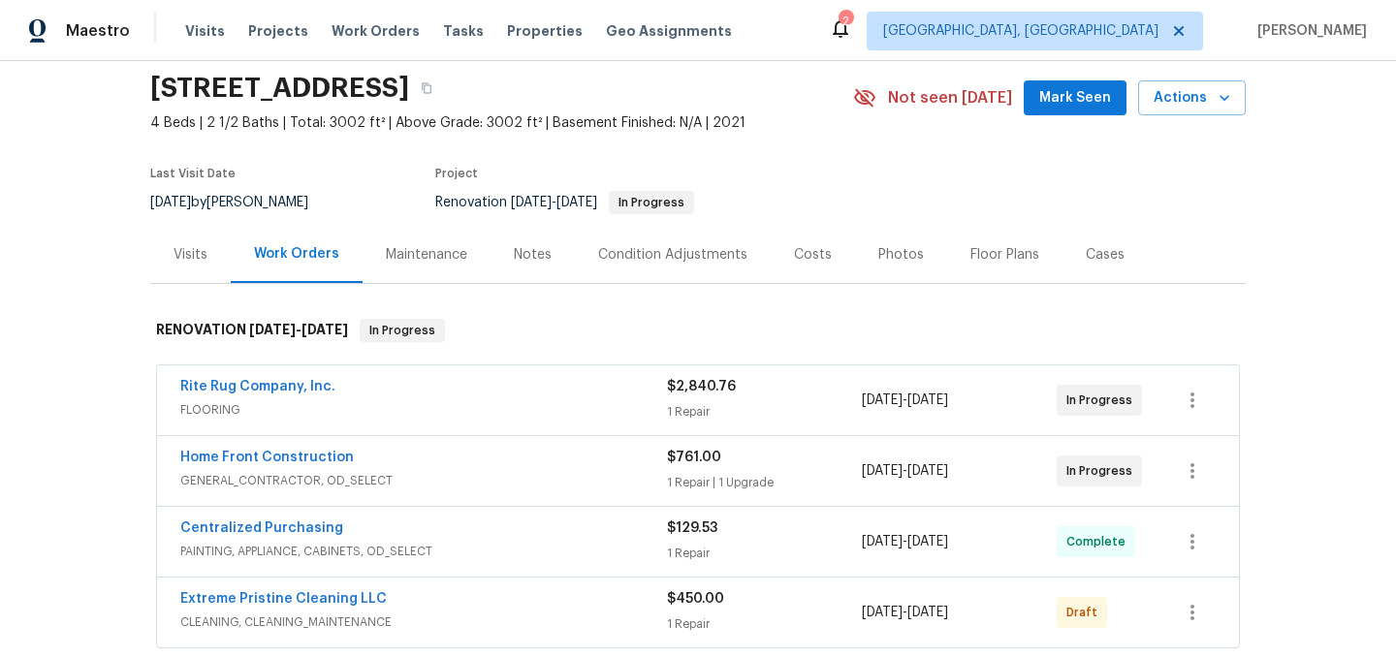
scroll to position [78, 0]
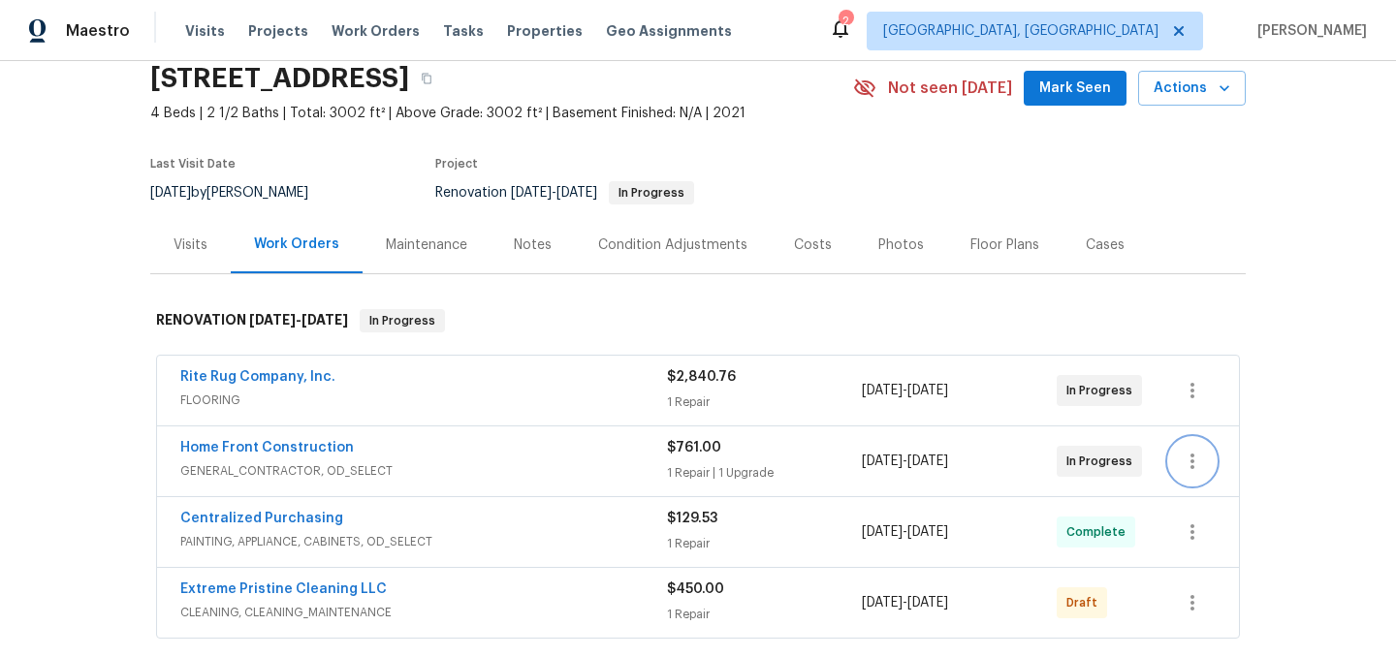
click at [1175, 462] on button "button" at bounding box center [1192, 461] width 47 height 47
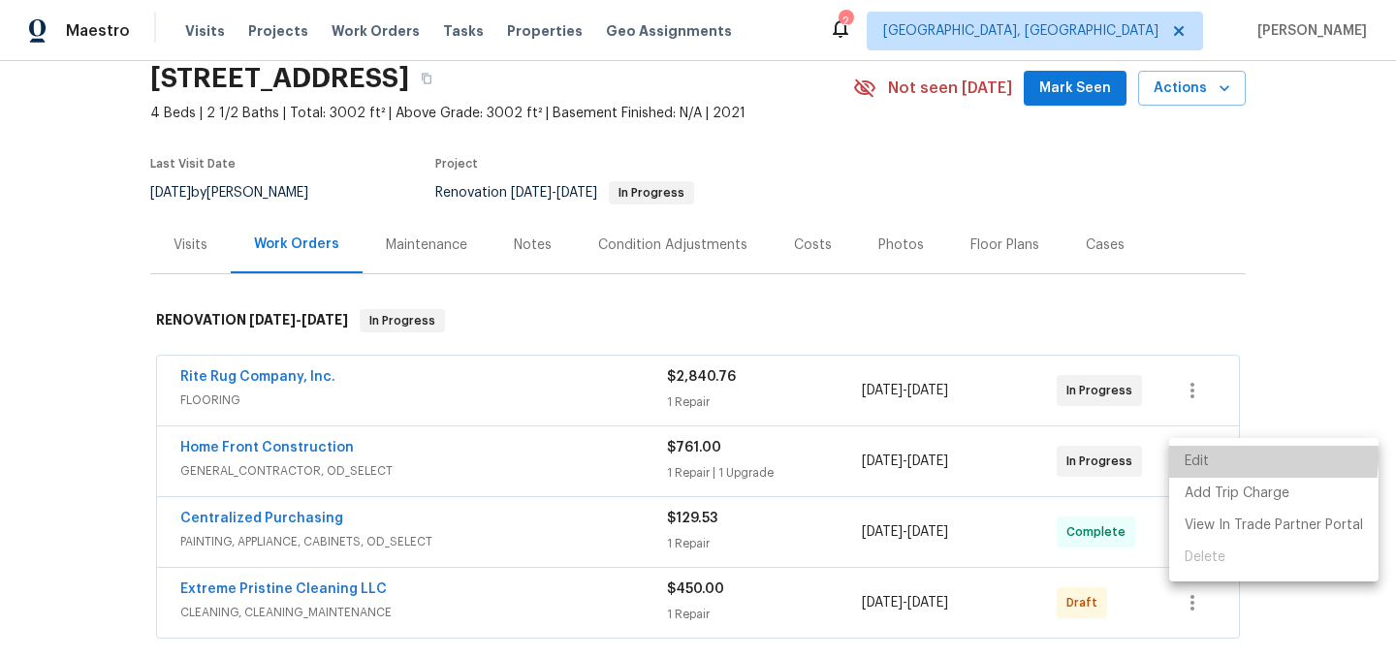
click at [1216, 457] on li "Edit" at bounding box center [1273, 462] width 209 height 32
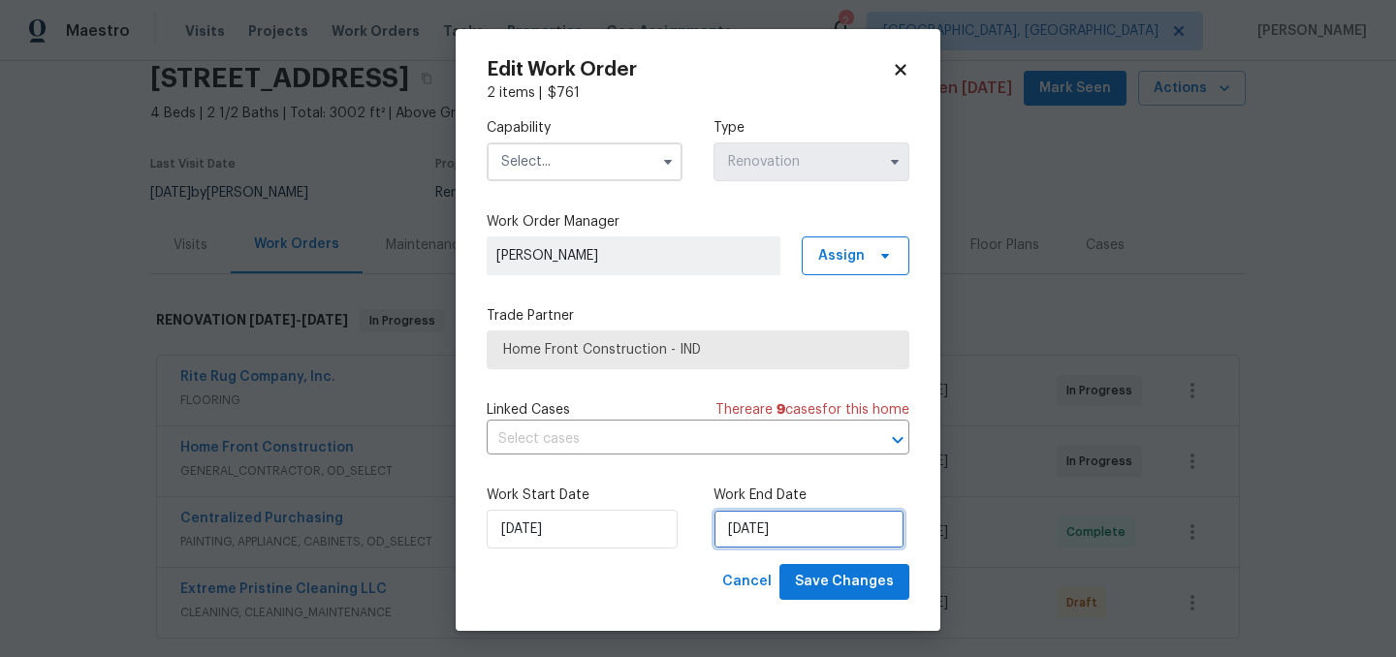
click at [744, 522] on input "10/10/2025" at bounding box center [808, 529] width 191 height 39
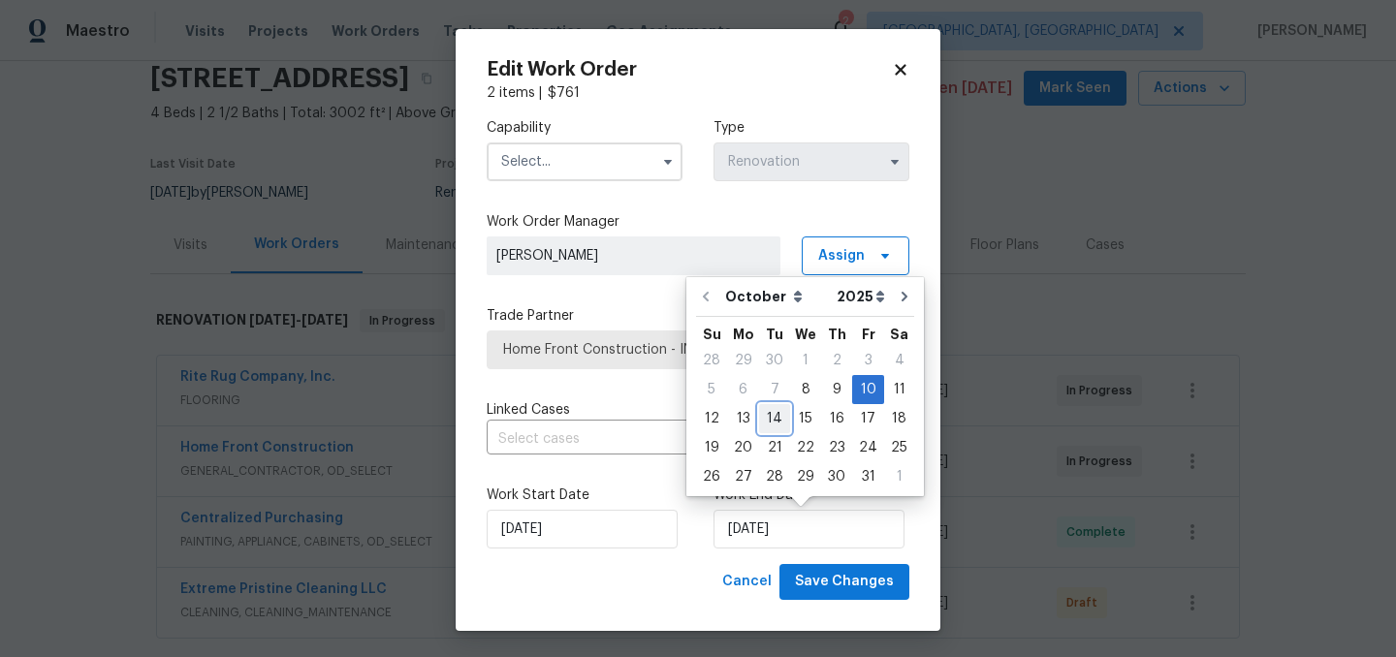
click at [768, 420] on div "14" at bounding box center [774, 418] width 31 height 27
type input "10/14/2025"
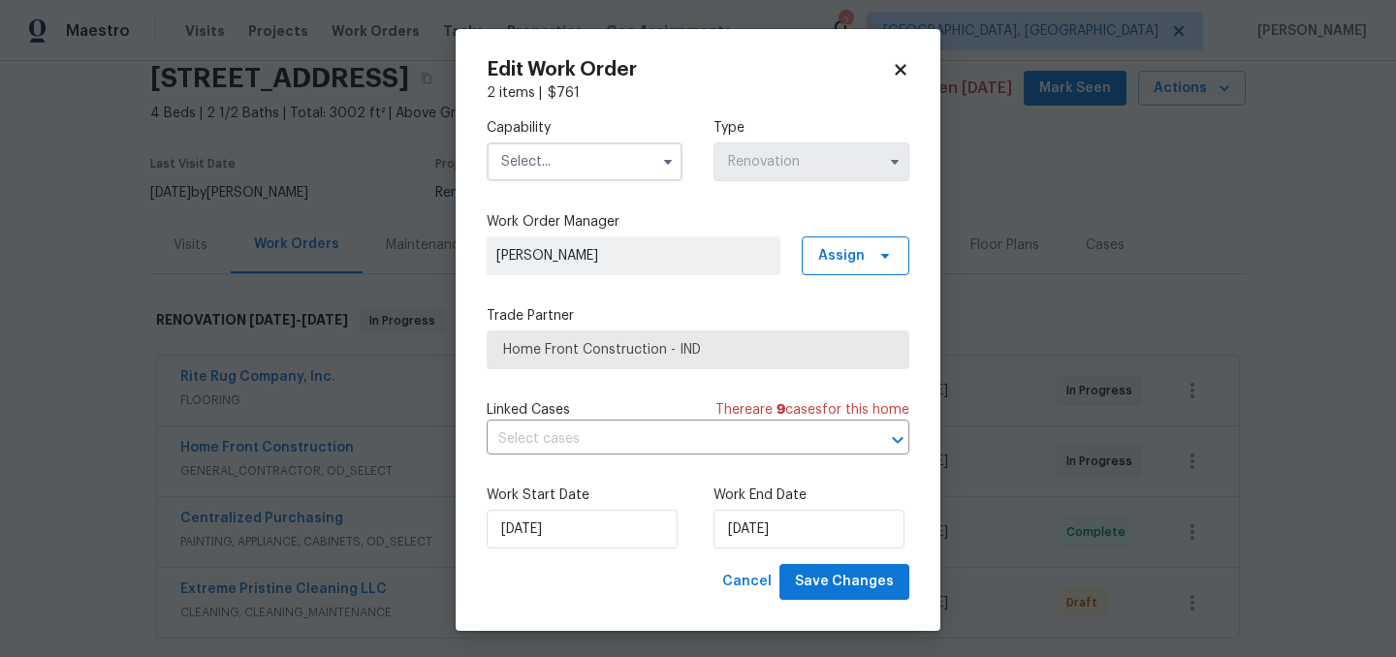
click at [555, 157] on input "text" at bounding box center [585, 161] width 196 height 39
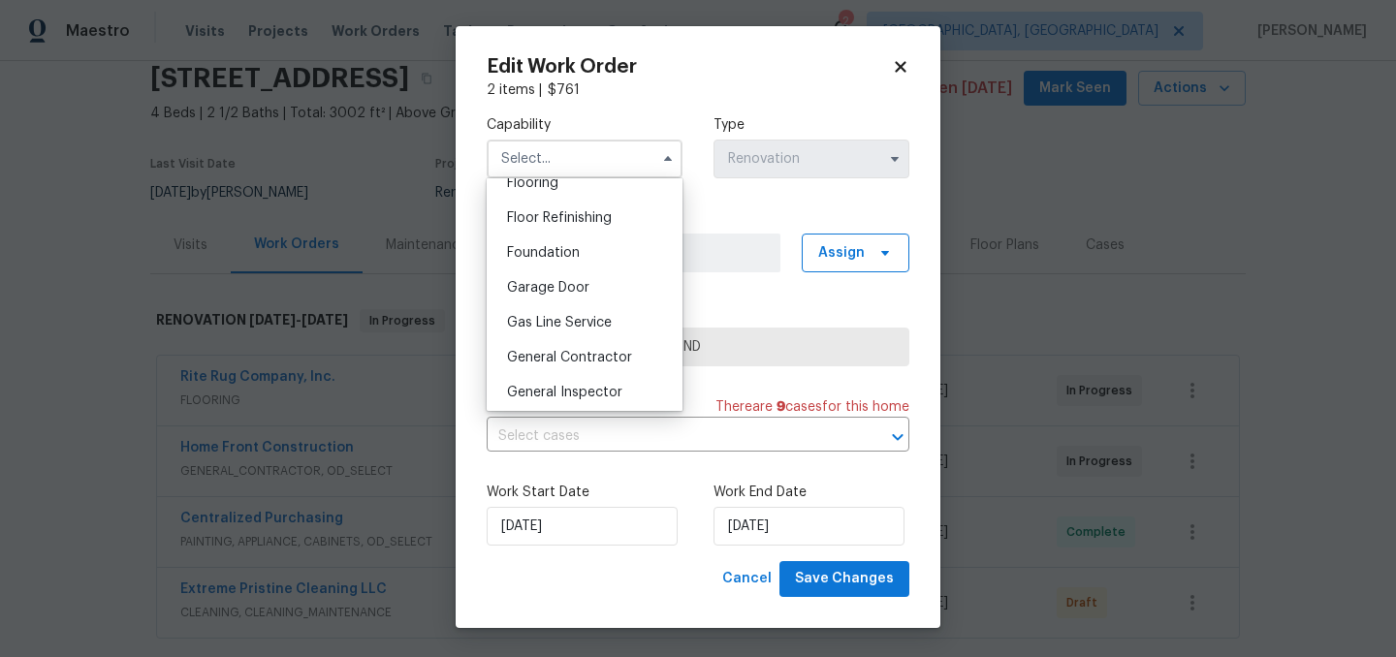
scroll to position [768, 0]
click at [582, 351] on div "General Contractor" at bounding box center [584, 359] width 186 height 35
type input "General Contractor"
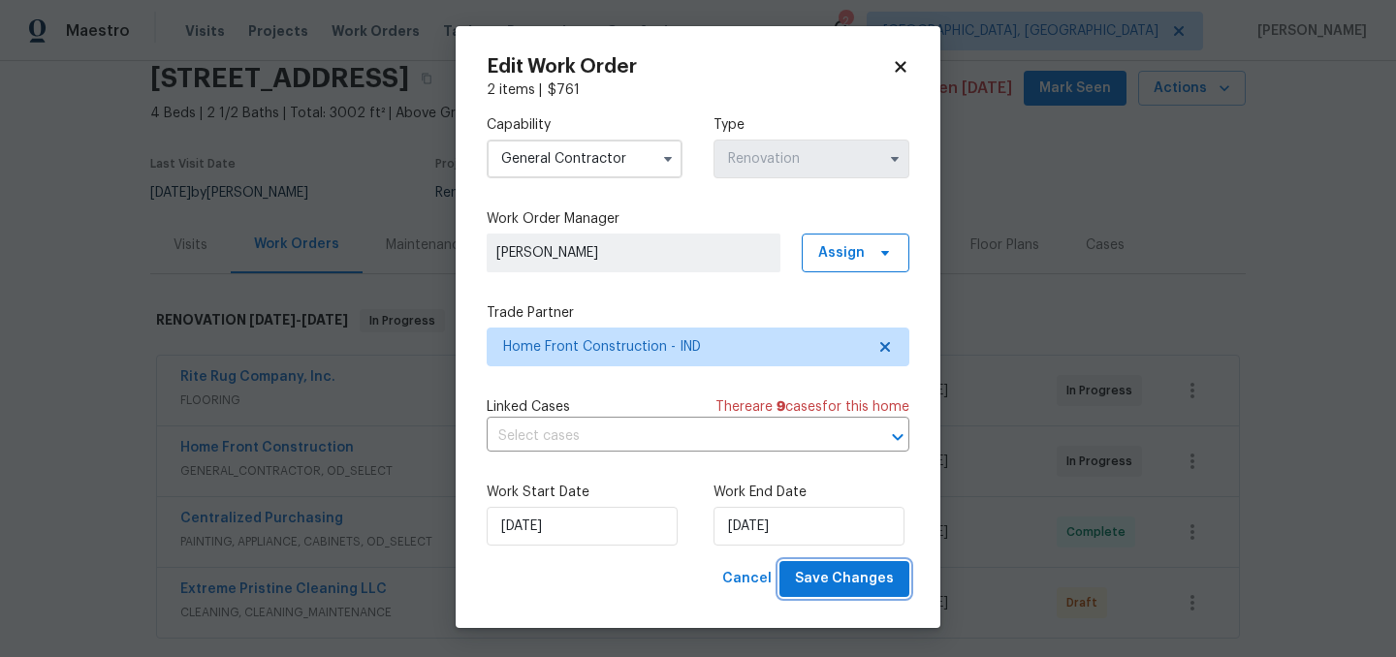
click at [879, 587] on span "Save Changes" at bounding box center [844, 579] width 99 height 24
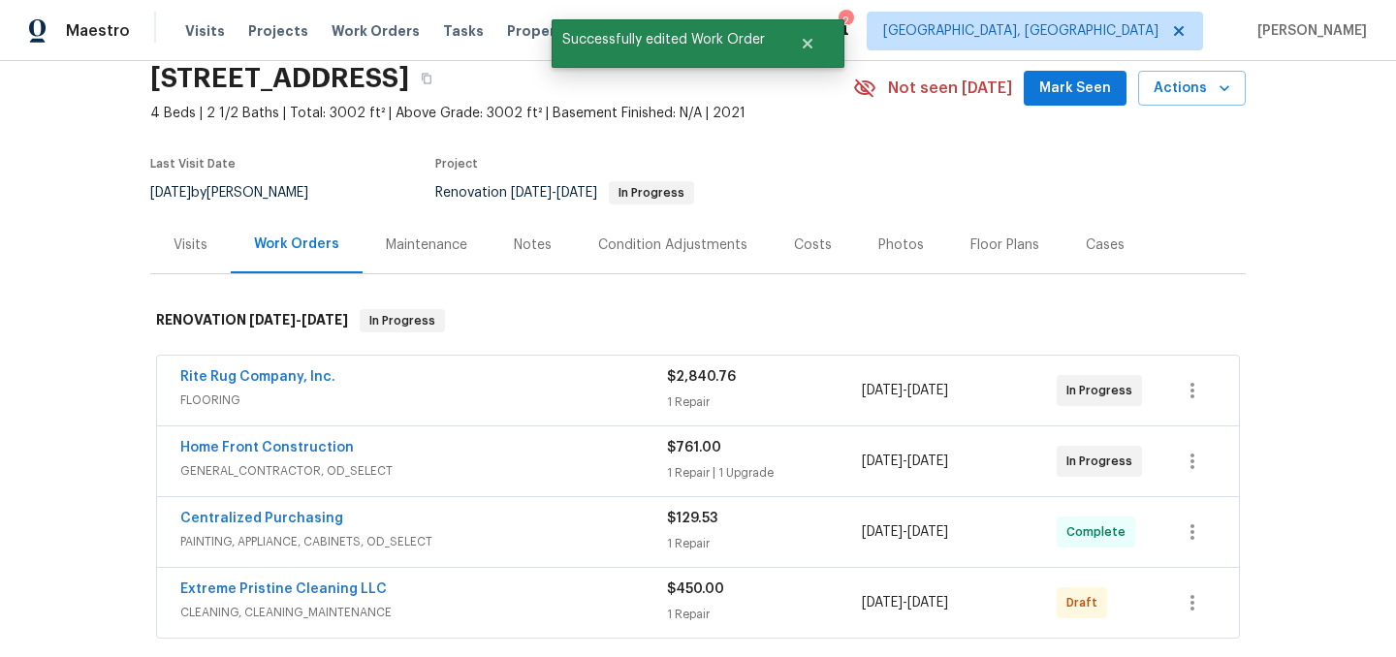
scroll to position [0, 0]
click at [1187, 602] on icon "button" at bounding box center [1192, 602] width 23 height 23
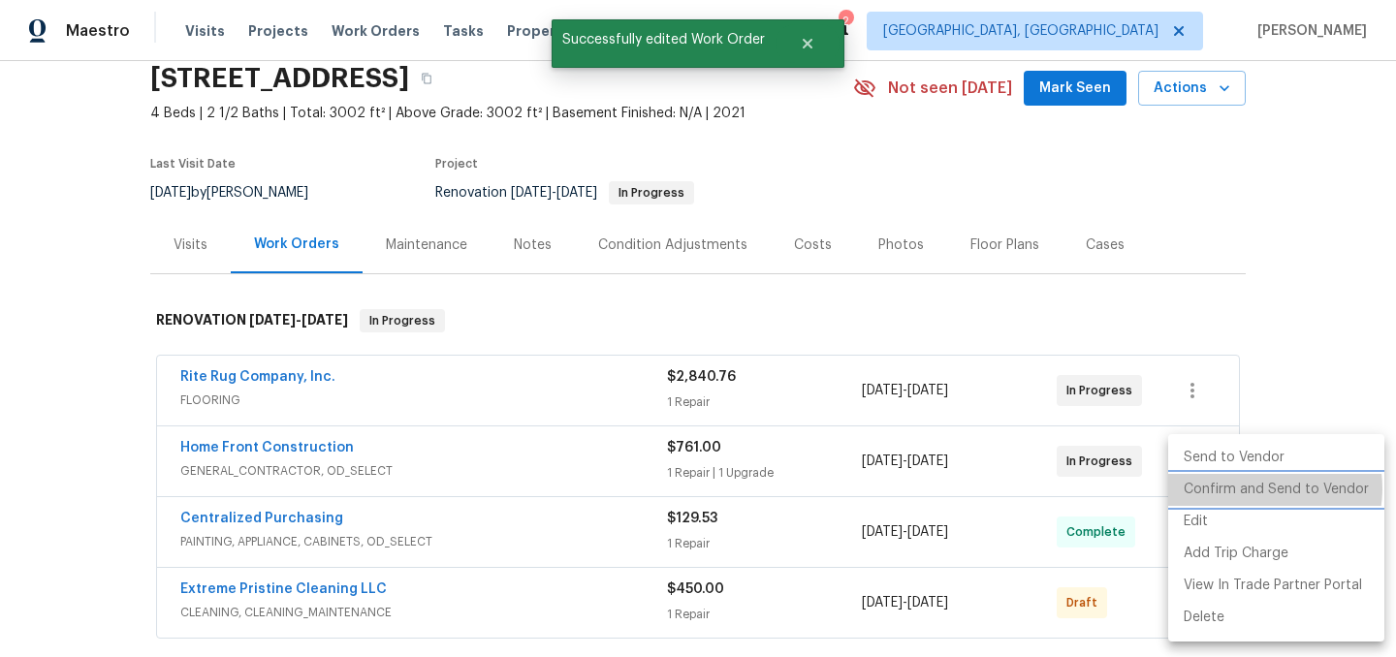
click at [1257, 489] on li "Confirm and Send to Vendor" at bounding box center [1276, 490] width 216 height 32
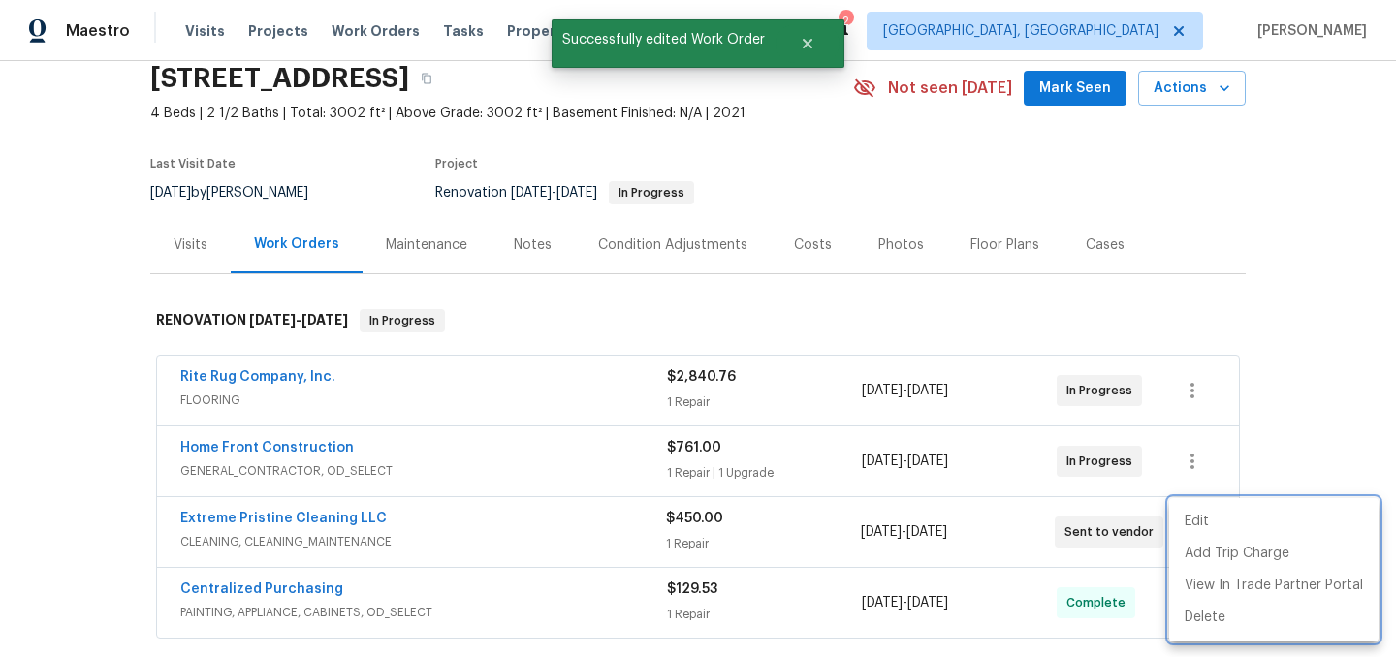
click at [200, 533] on div at bounding box center [698, 328] width 1396 height 657
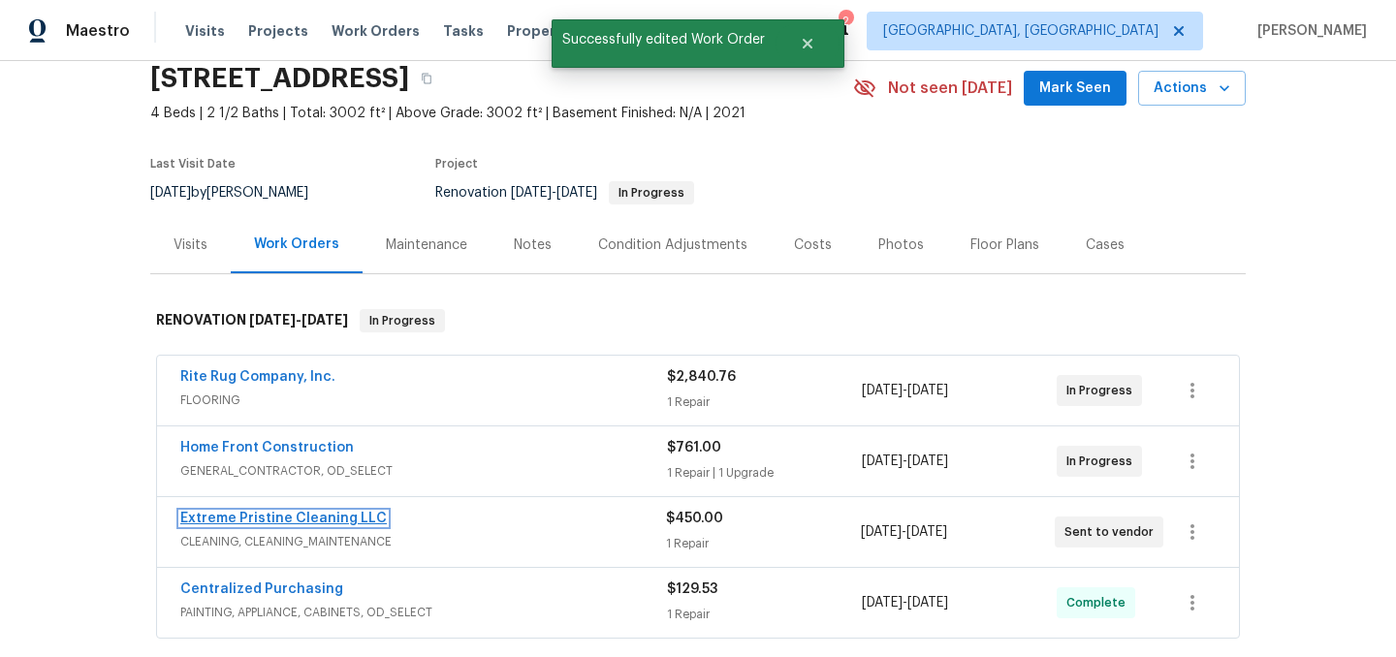
click at [233, 522] on link "Extreme Pristine Cleaning LLC" at bounding box center [283, 519] width 206 height 14
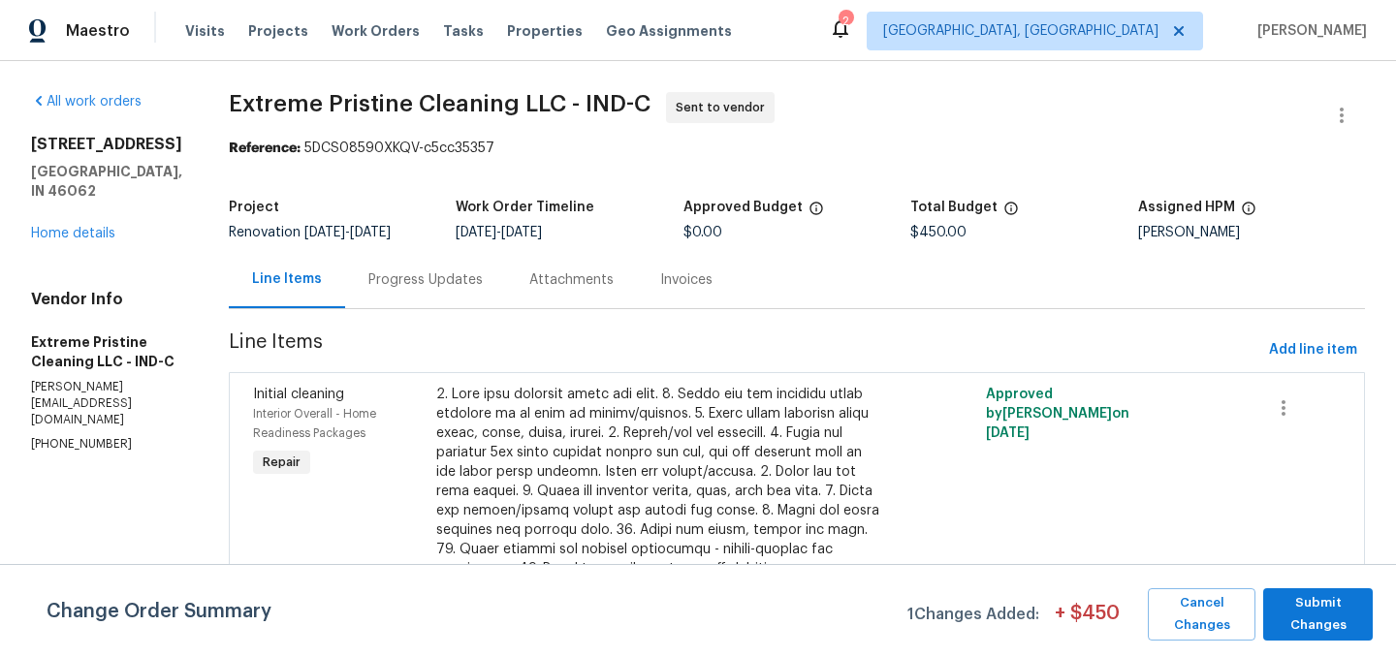
click at [452, 290] on div "Progress Updates" at bounding box center [425, 279] width 114 height 19
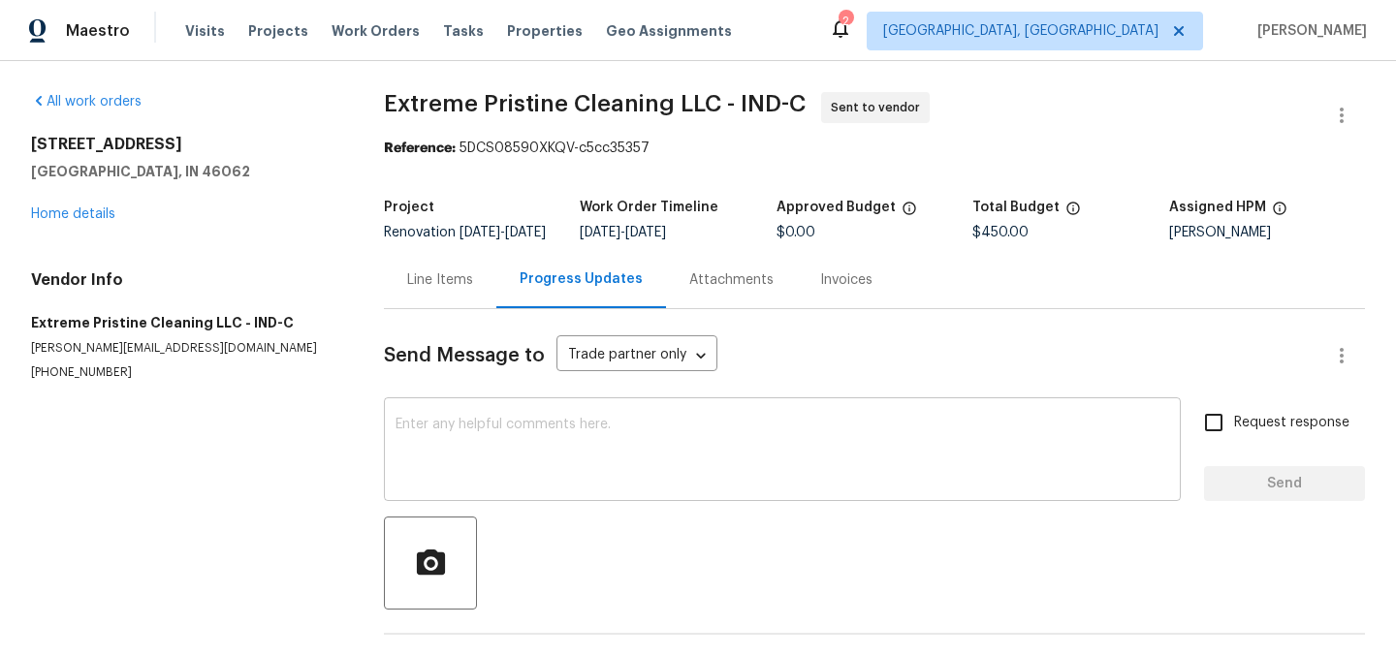
click at [433, 439] on textarea at bounding box center [782, 452] width 774 height 68
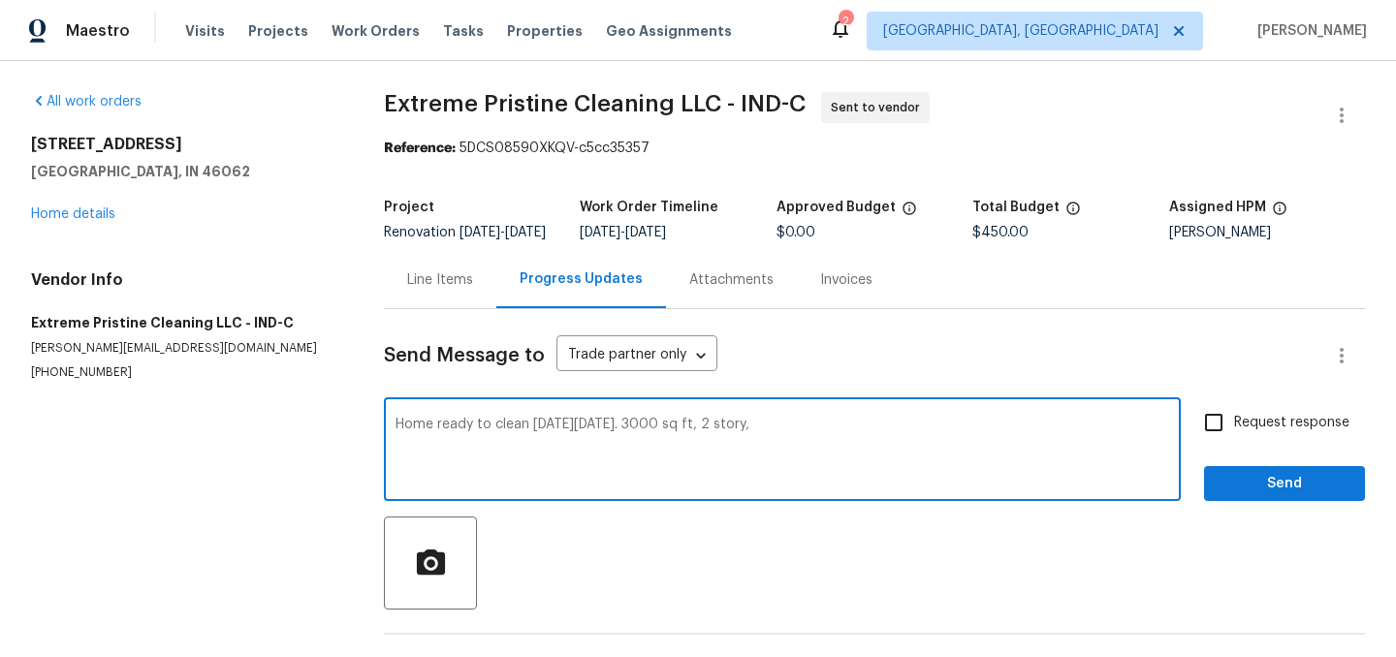
click at [814, 438] on textarea "Home ready to clean on Thursday 10/16. 3000 sq ft, 2 story," at bounding box center [782, 452] width 774 height 68
type textarea "Home ready to clean on Thursday 10/16. 3000 sq ft, 2 story,"
click at [89, 217] on link "Home details" at bounding box center [73, 214] width 84 height 14
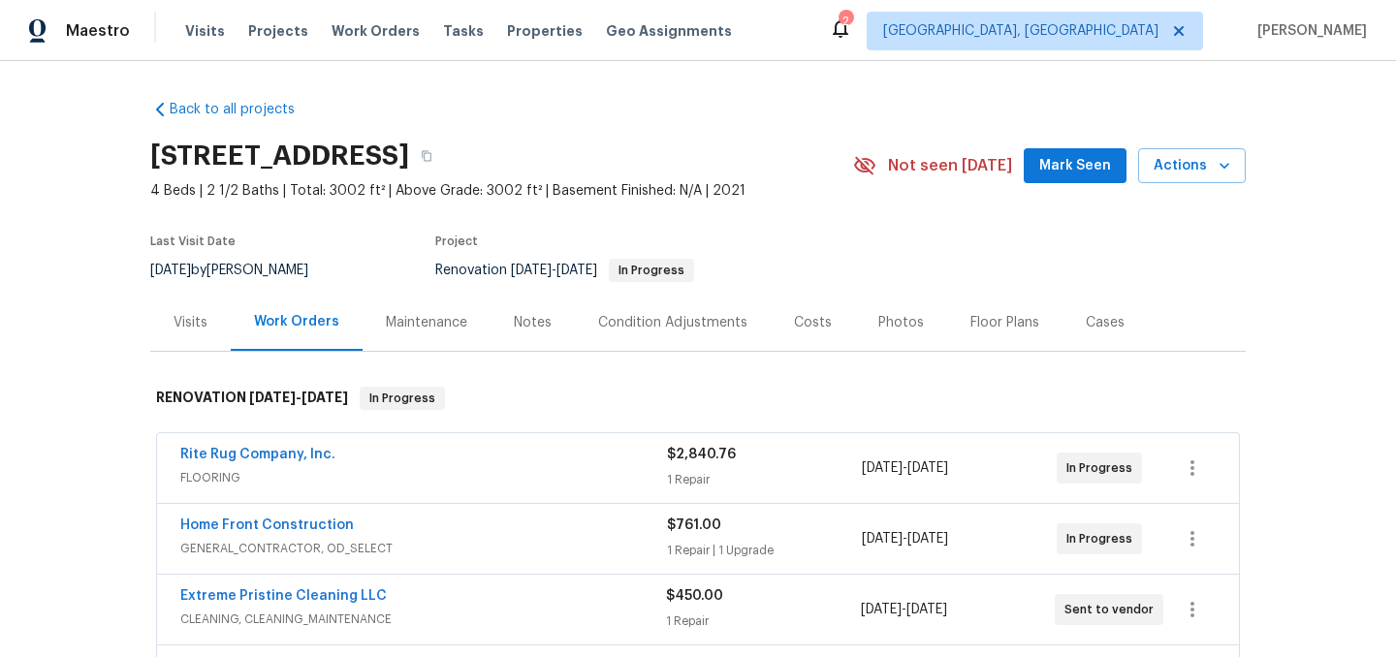
click at [189, 325] on div "Visits" at bounding box center [191, 322] width 34 height 19
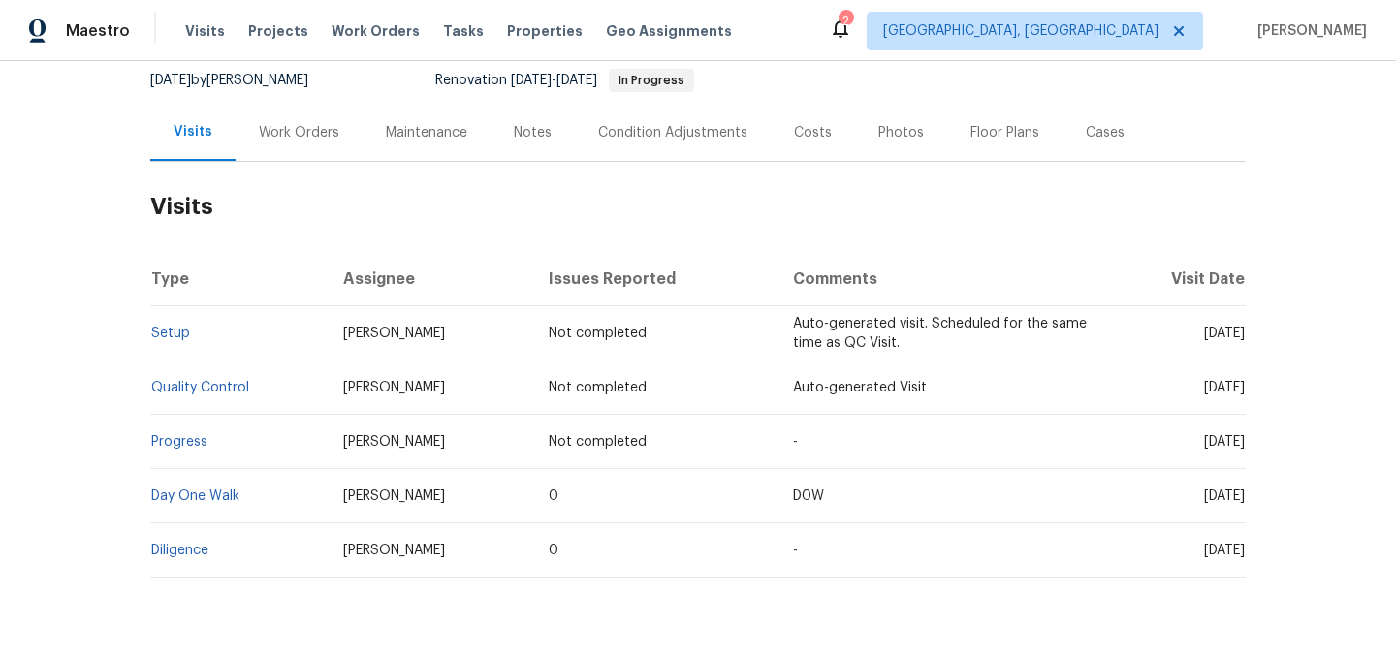
scroll to position [242, 0]
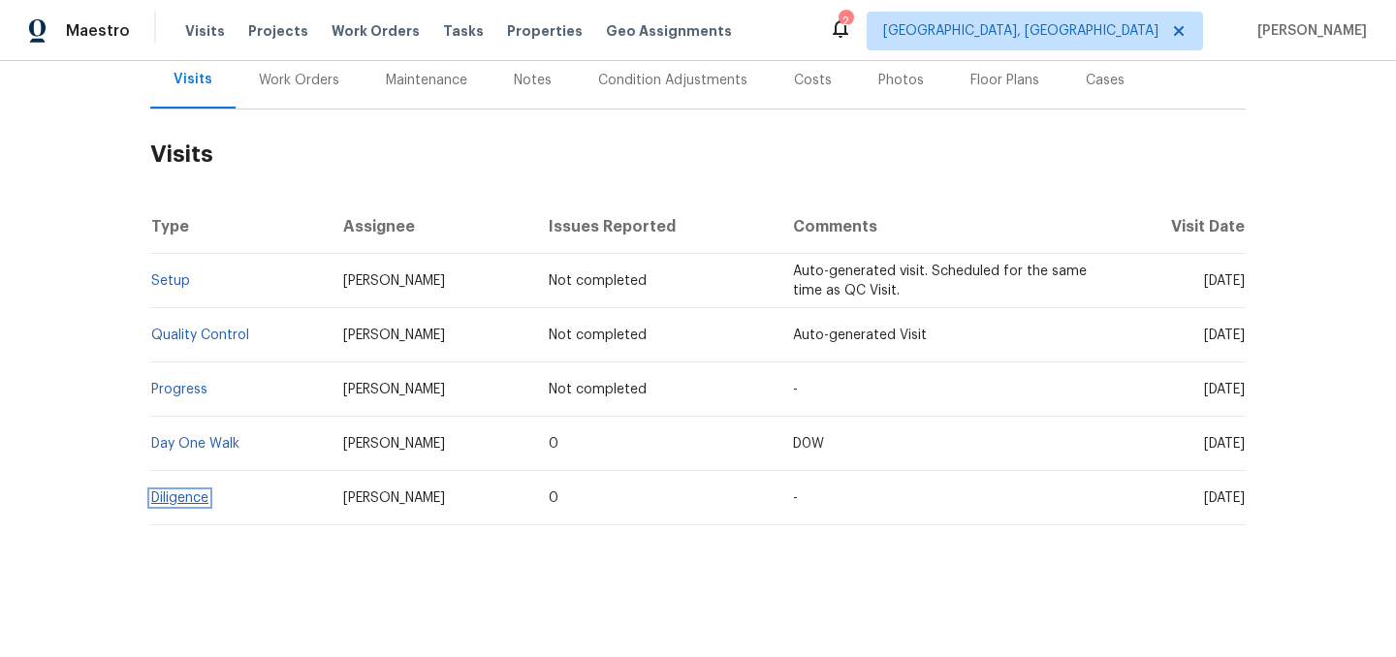
click at [183, 496] on link "Diligence" at bounding box center [179, 498] width 57 height 14
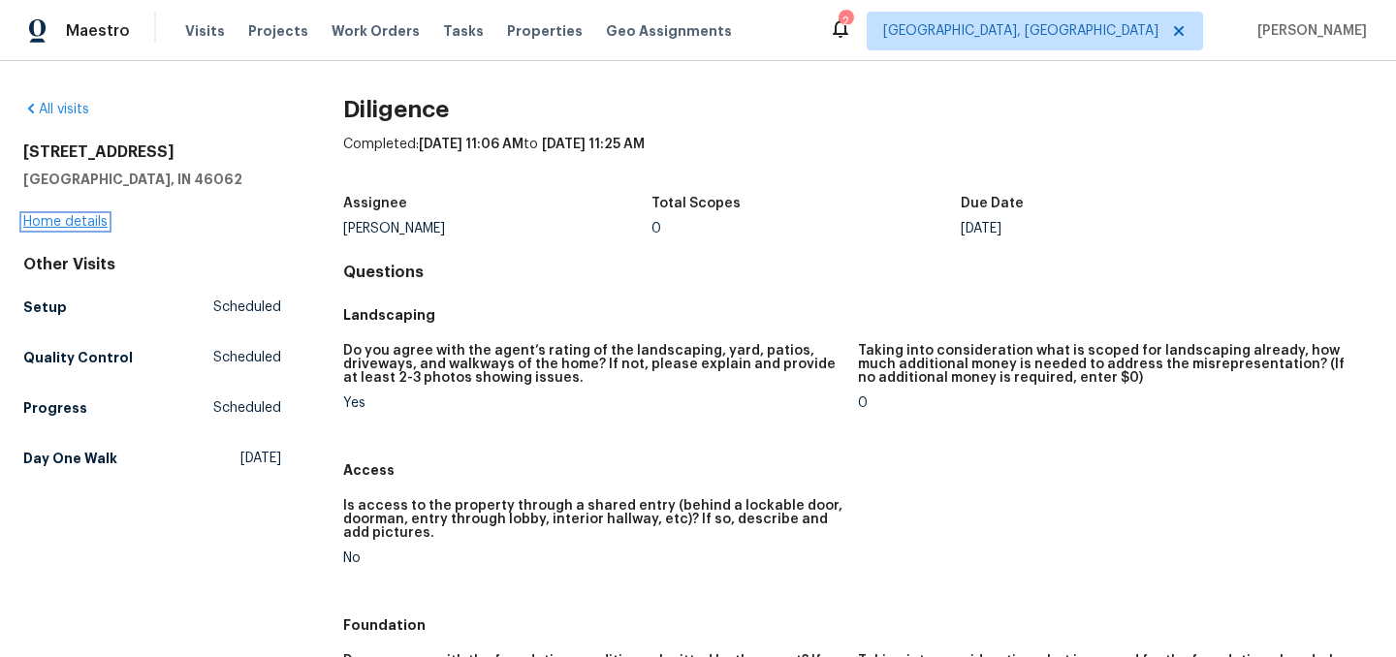
click at [68, 219] on link "Home details" at bounding box center [65, 222] width 84 height 14
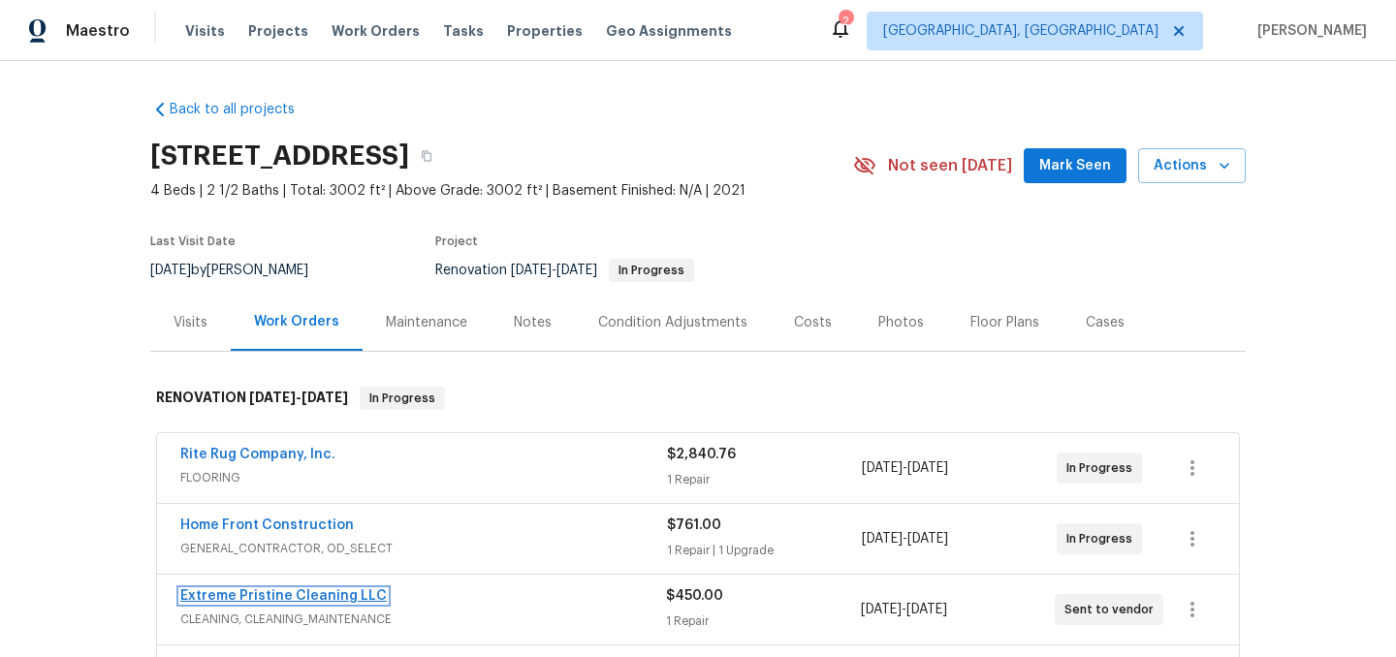
click at [294, 599] on link "Extreme Pristine Cleaning LLC" at bounding box center [283, 596] width 206 height 14
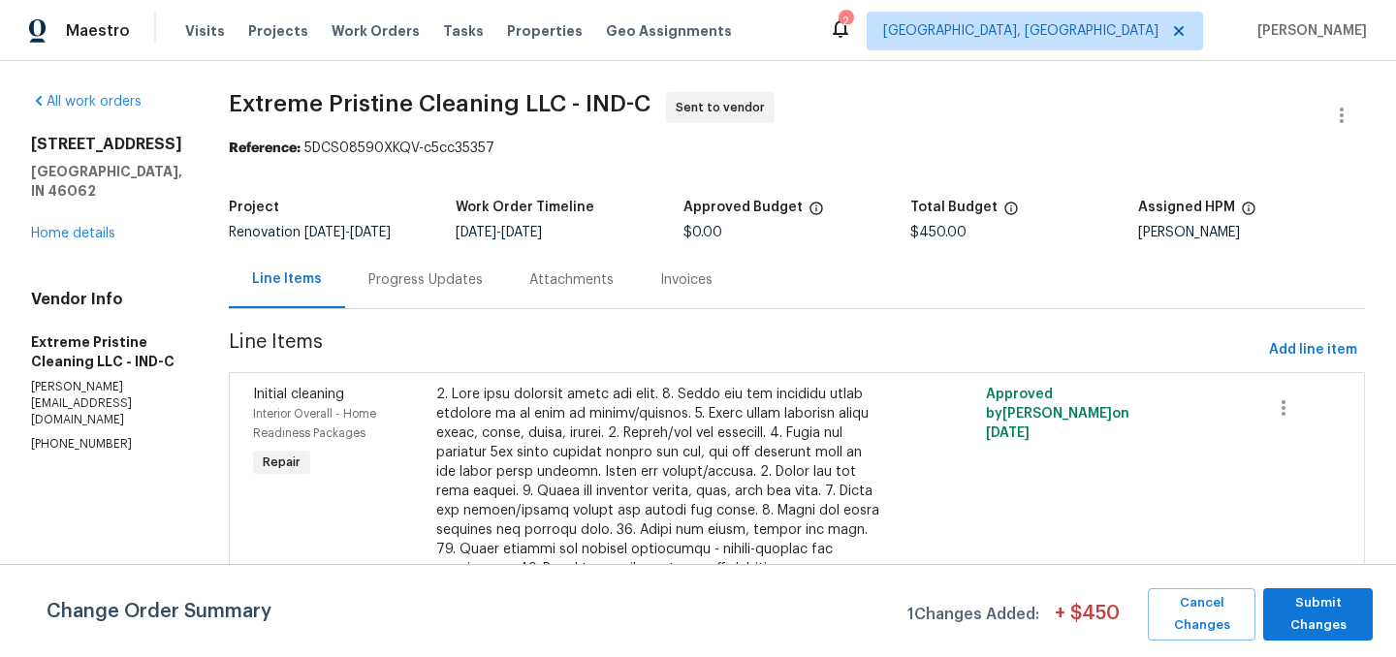
click at [478, 281] on div "Progress Updates" at bounding box center [425, 279] width 161 height 57
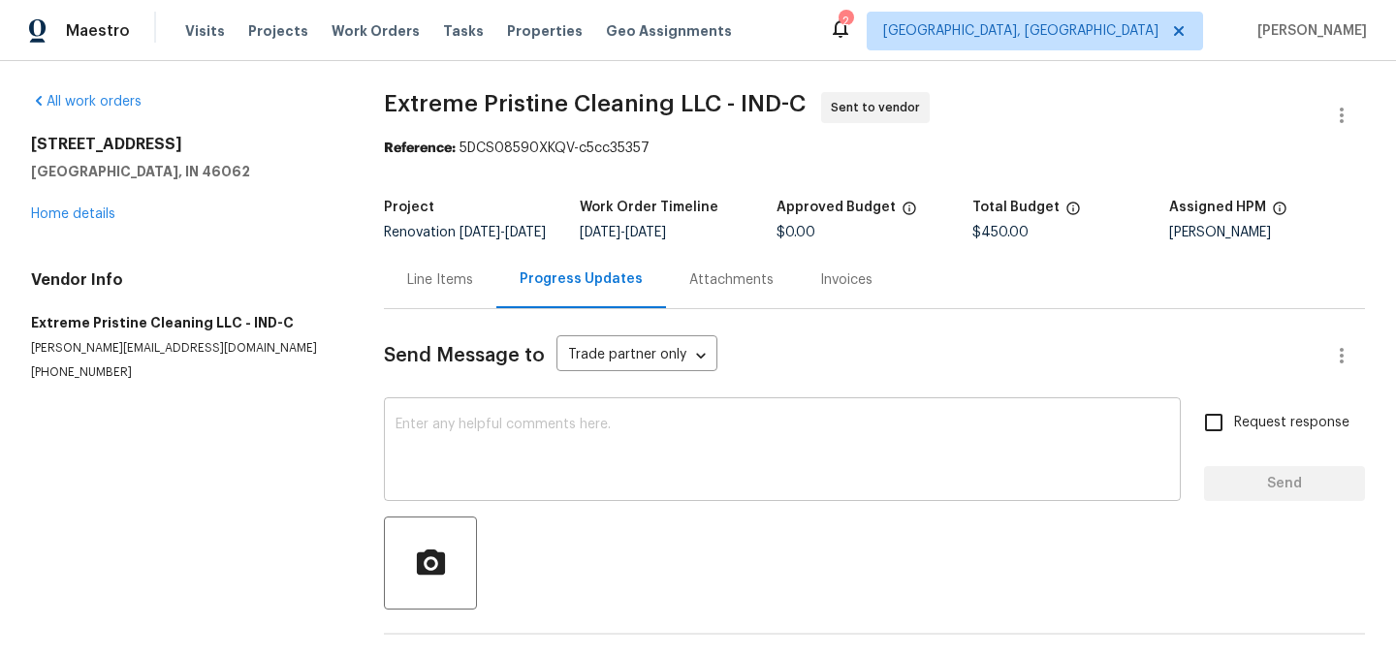
click at [427, 474] on textarea at bounding box center [782, 452] width 774 height 68
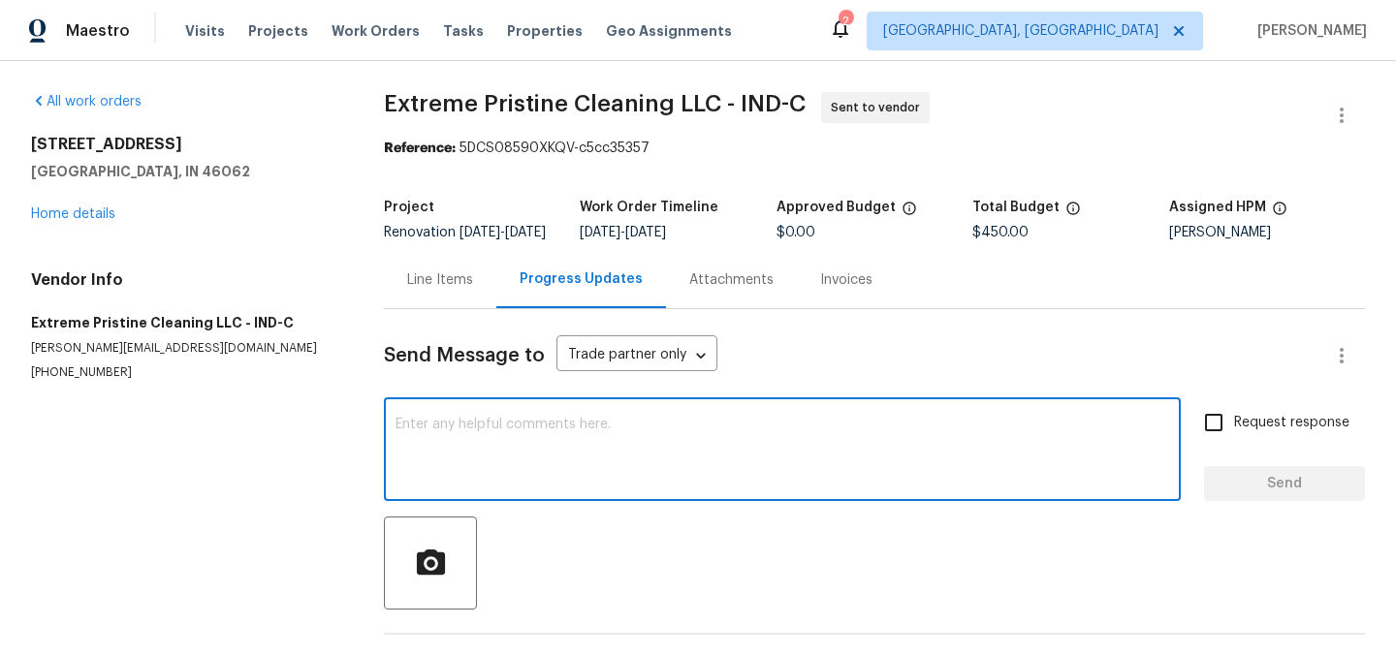
paste textarea "Home ready to clean on Thursday 10/16. 3000 sq ft, 2 story,"
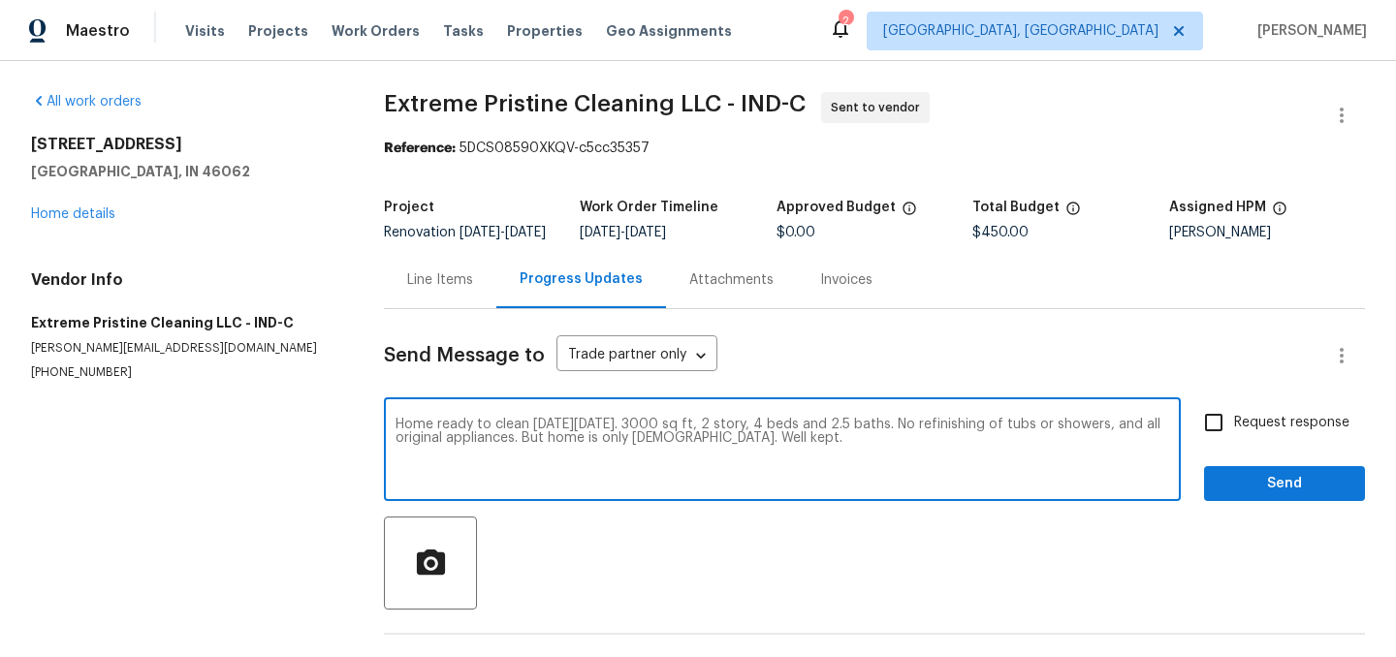
type textarea "Home ready to clean on Thursday 10/16. 3000 sq ft, 2 story, 4 beds and 2.5 bath…"
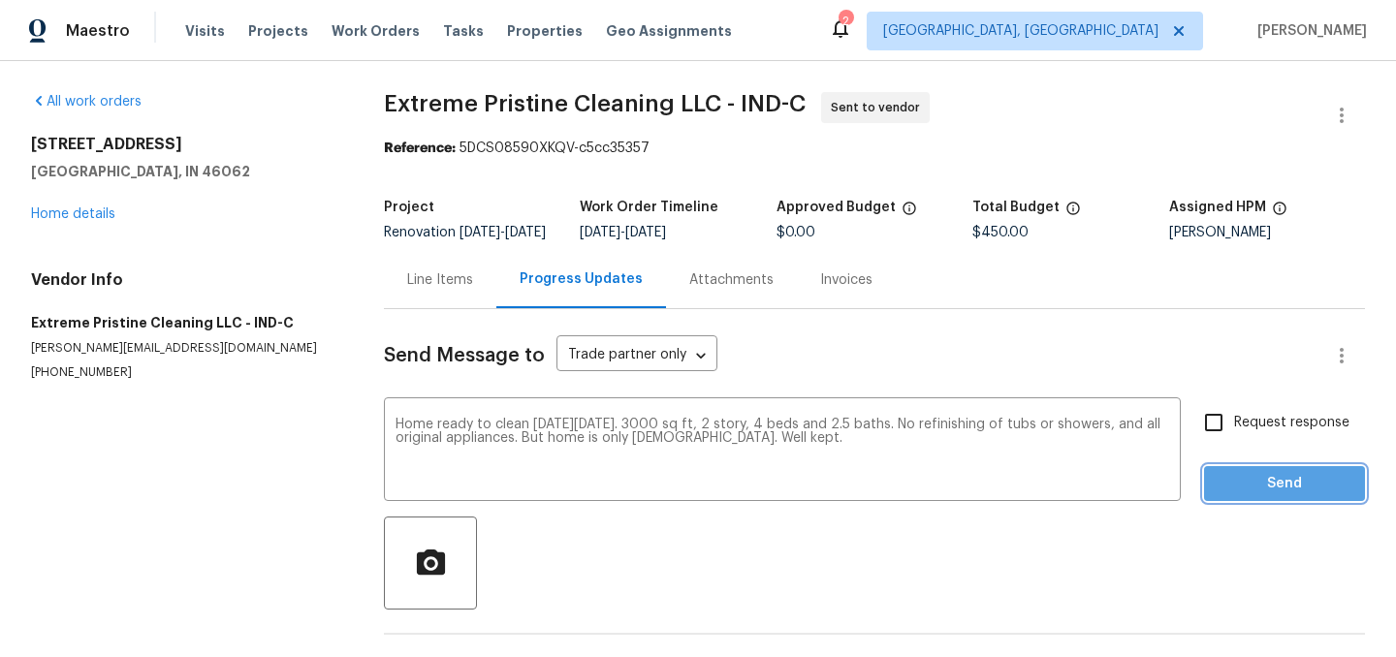
click at [1256, 496] on span "Send" at bounding box center [1284, 484] width 130 height 24
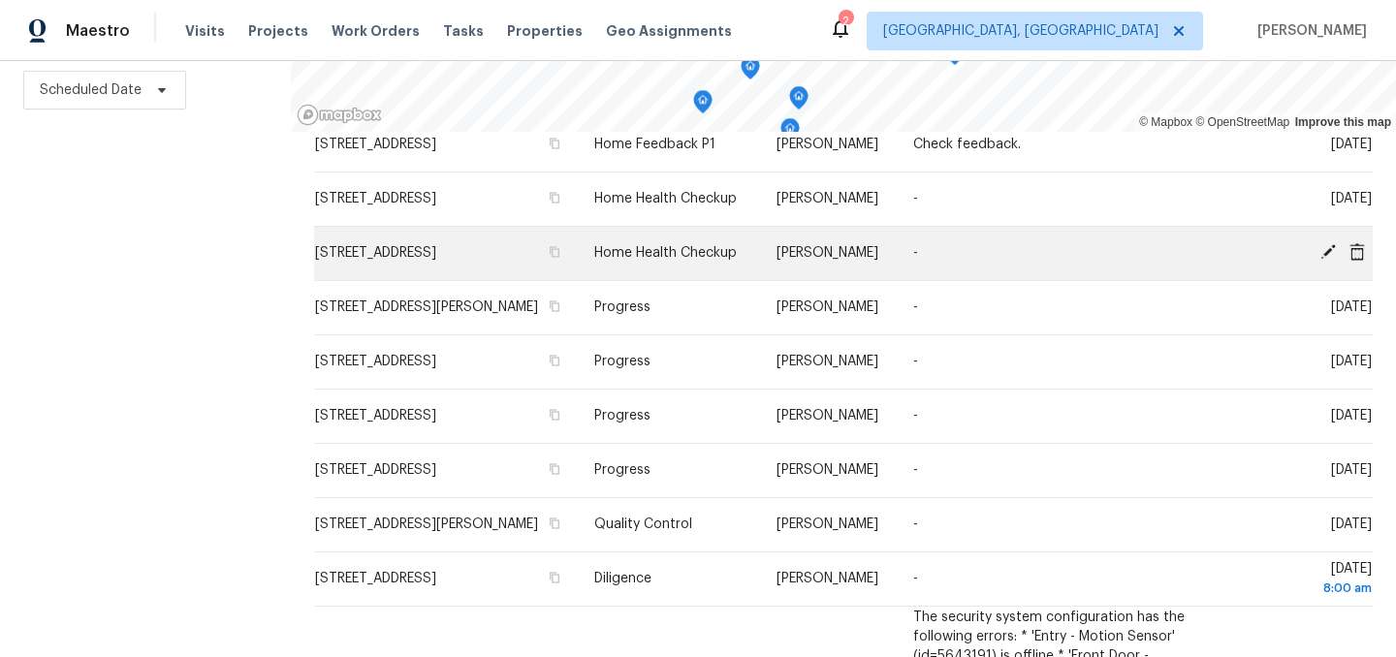
scroll to position [588, 0]
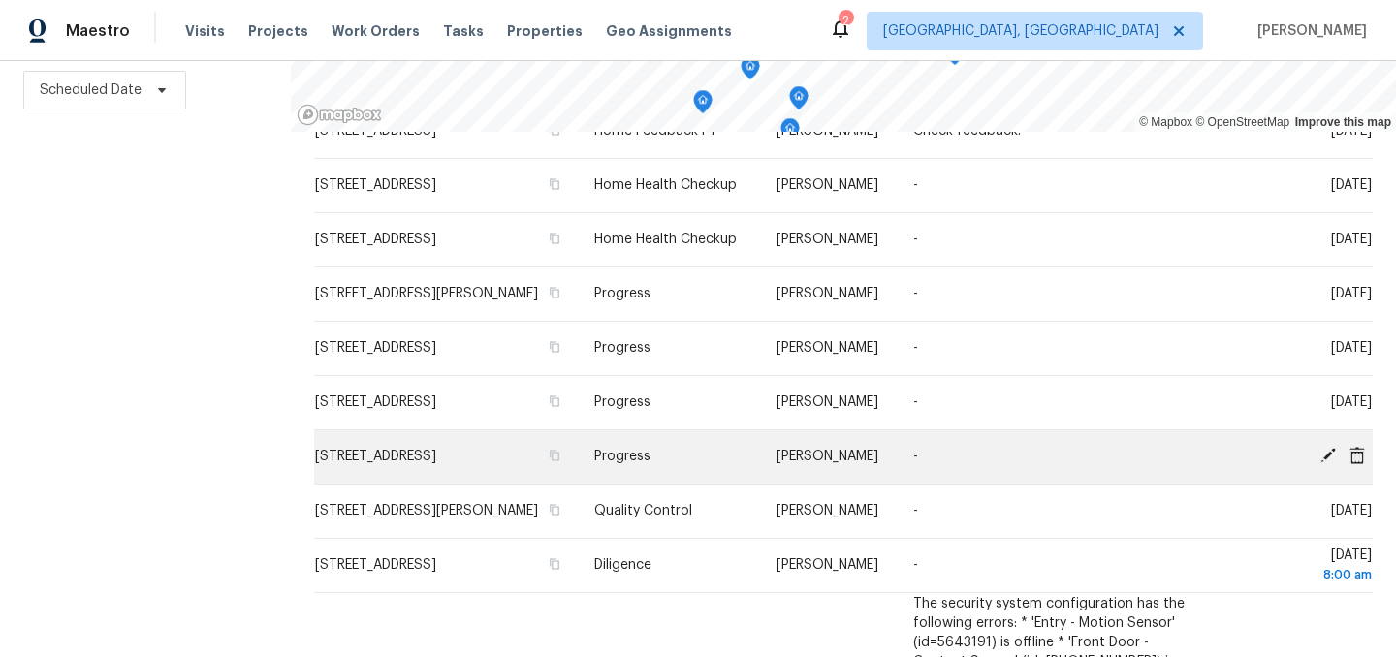
click at [1324, 463] on icon at bounding box center [1328, 456] width 16 height 16
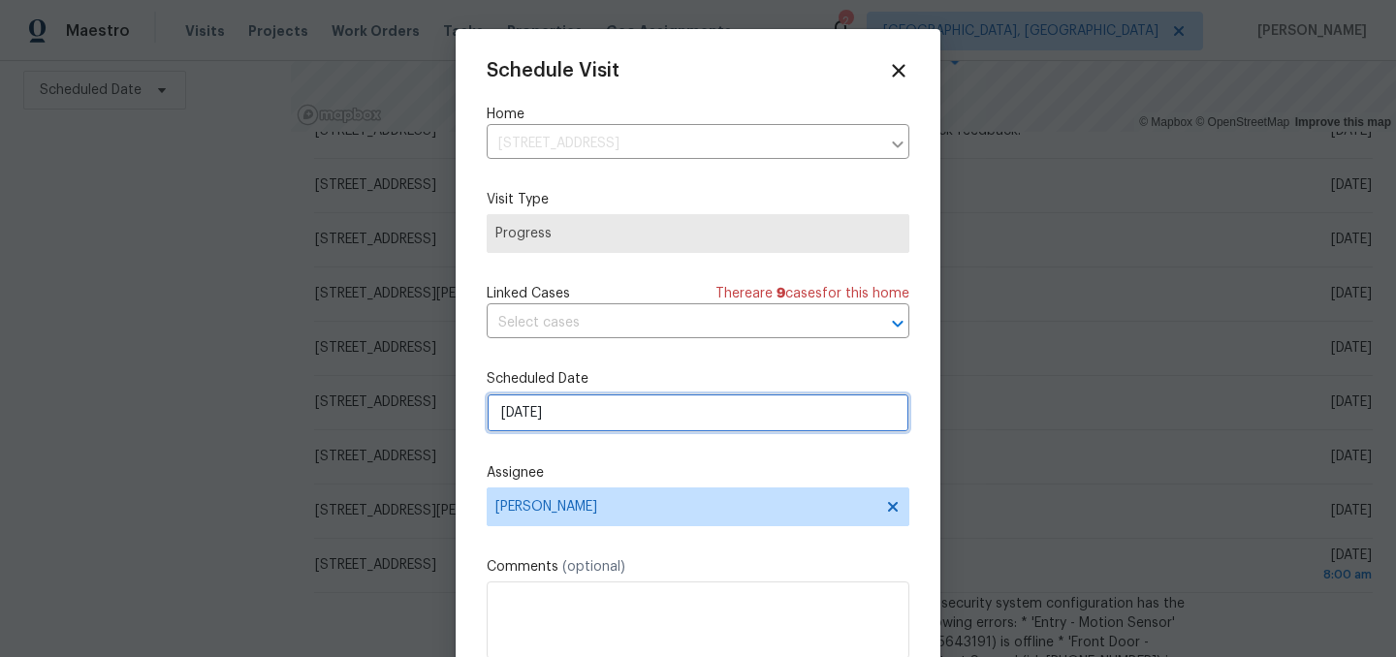
click at [562, 417] on input "[DATE]" at bounding box center [698, 413] width 423 height 39
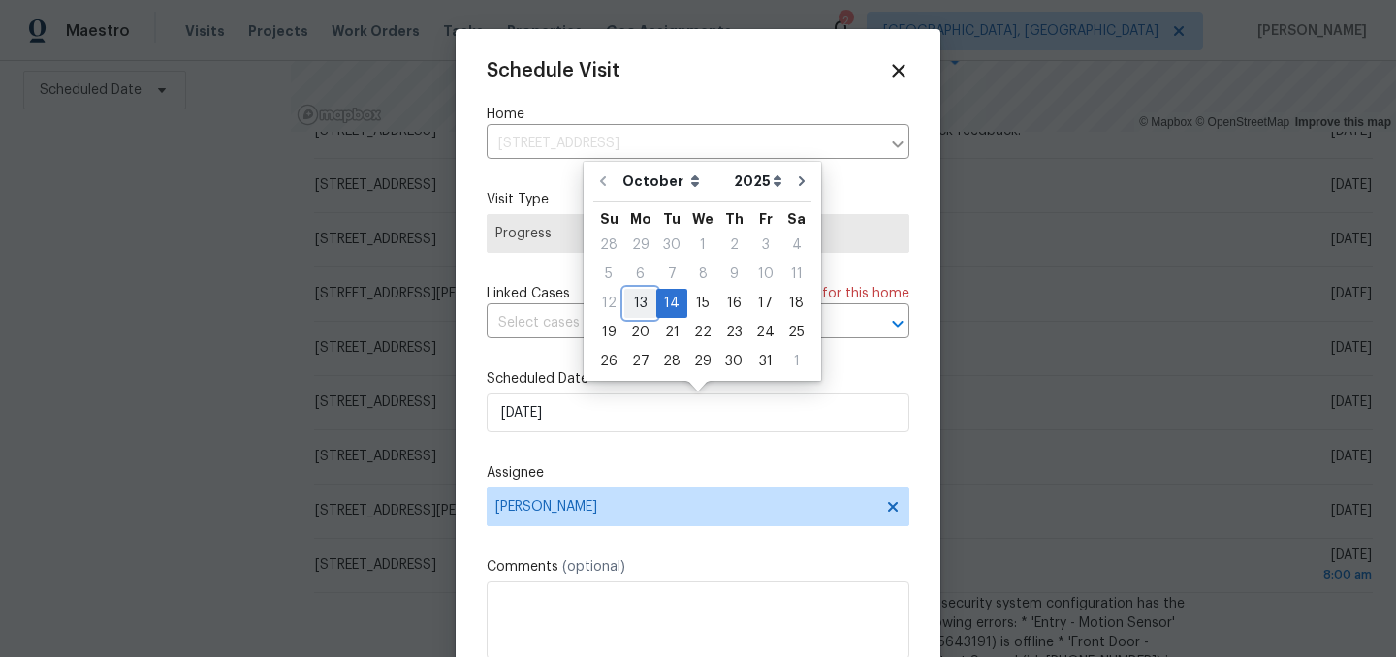
click at [635, 300] on div "13" at bounding box center [640, 303] width 32 height 27
type input "10/13/2025"
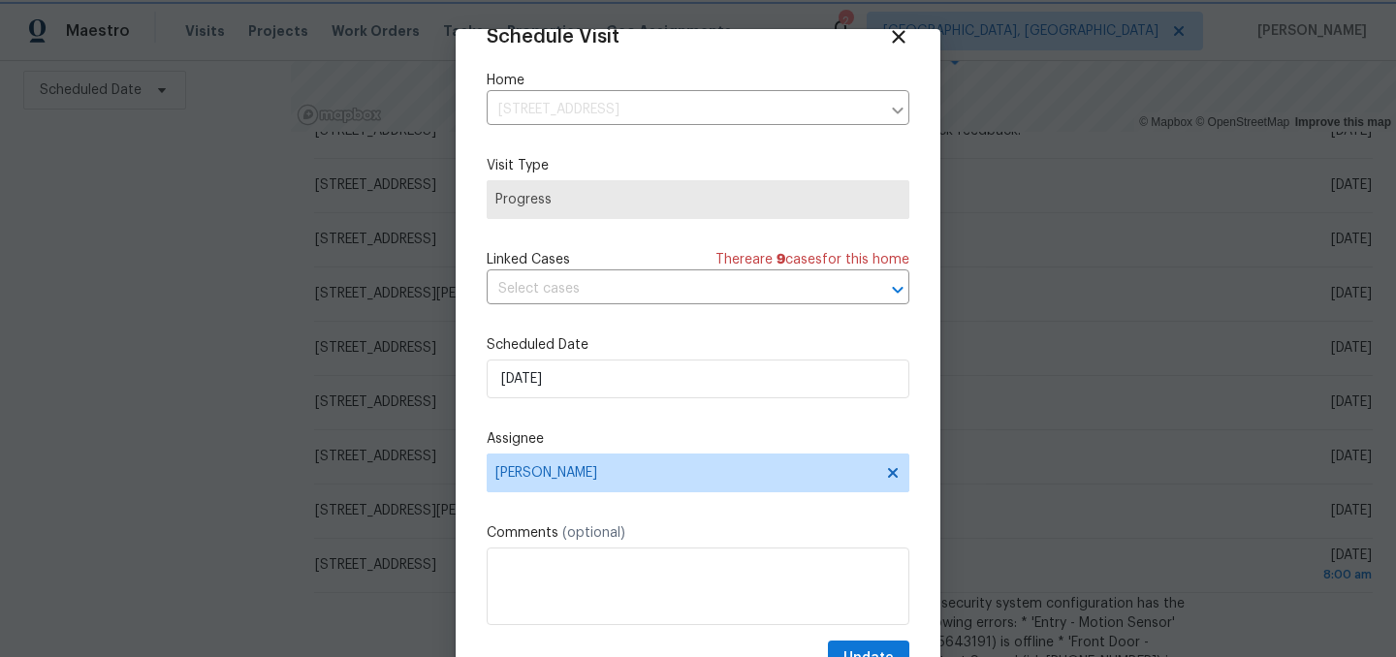
scroll to position [79, 0]
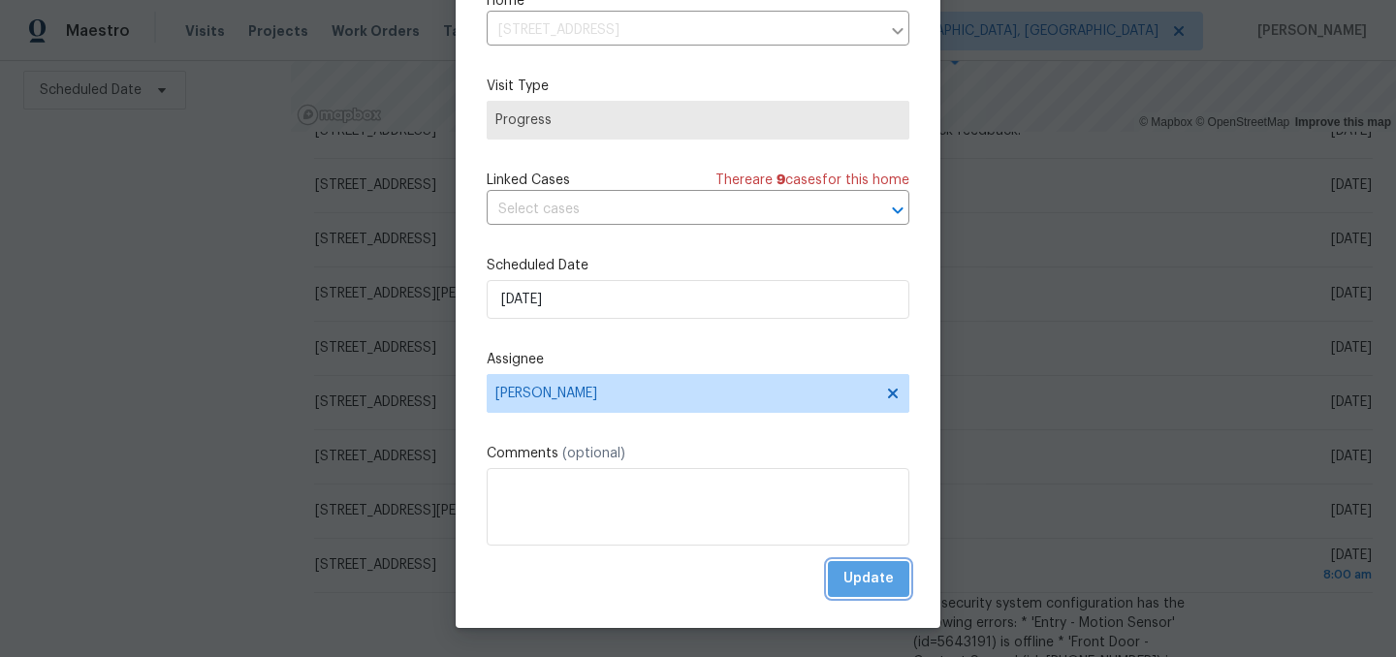
click at [875, 579] on span "Update" at bounding box center [868, 579] width 50 height 24
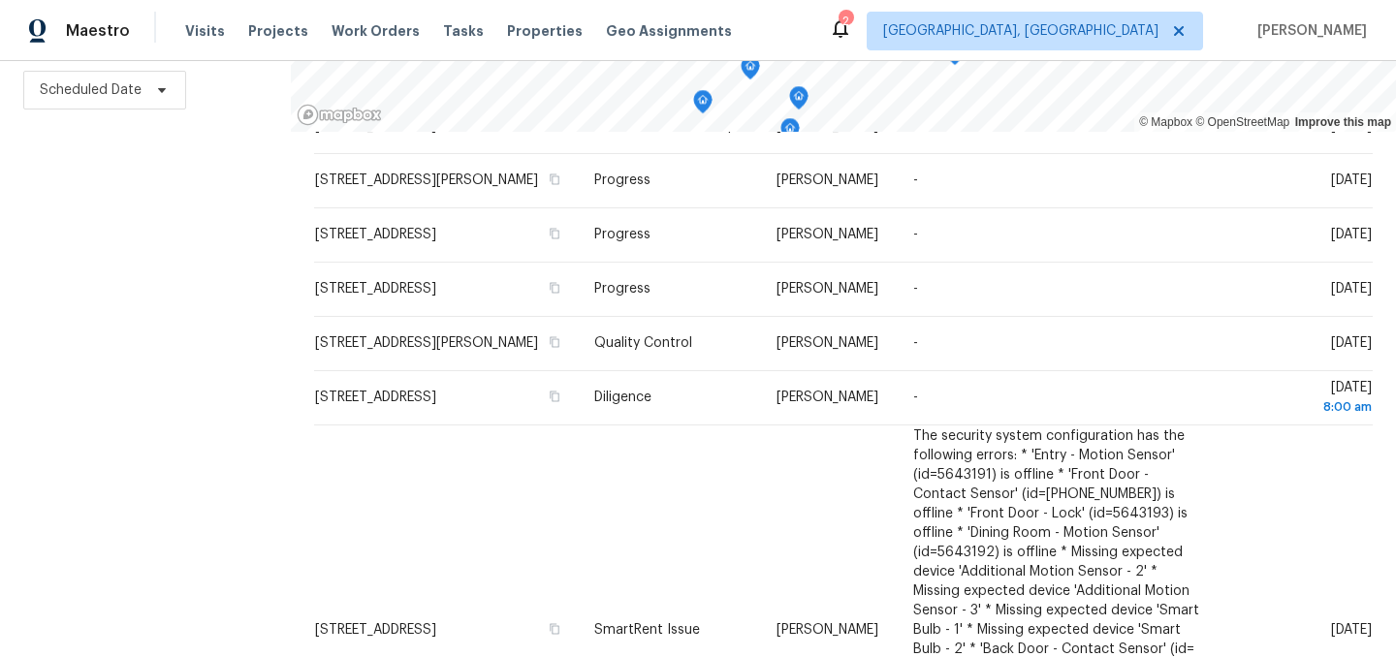
scroll to position [748, 0]
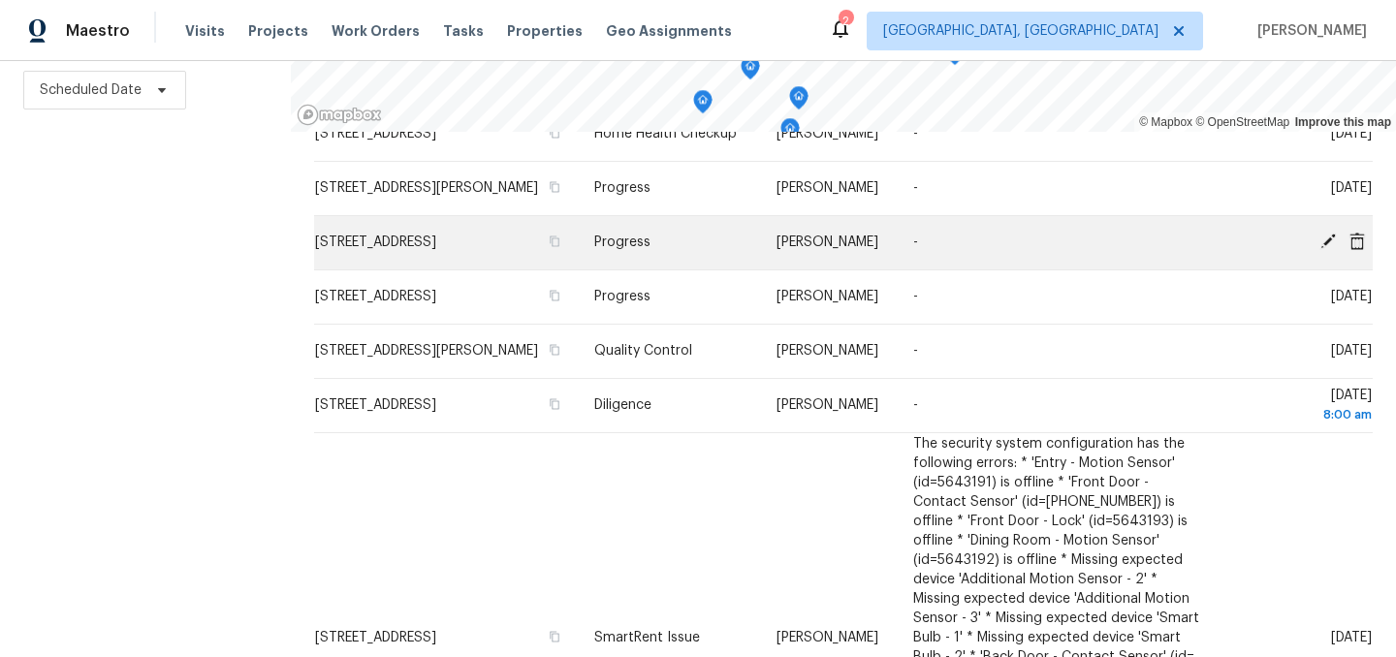
click at [1322, 250] on icon at bounding box center [1327, 241] width 17 height 17
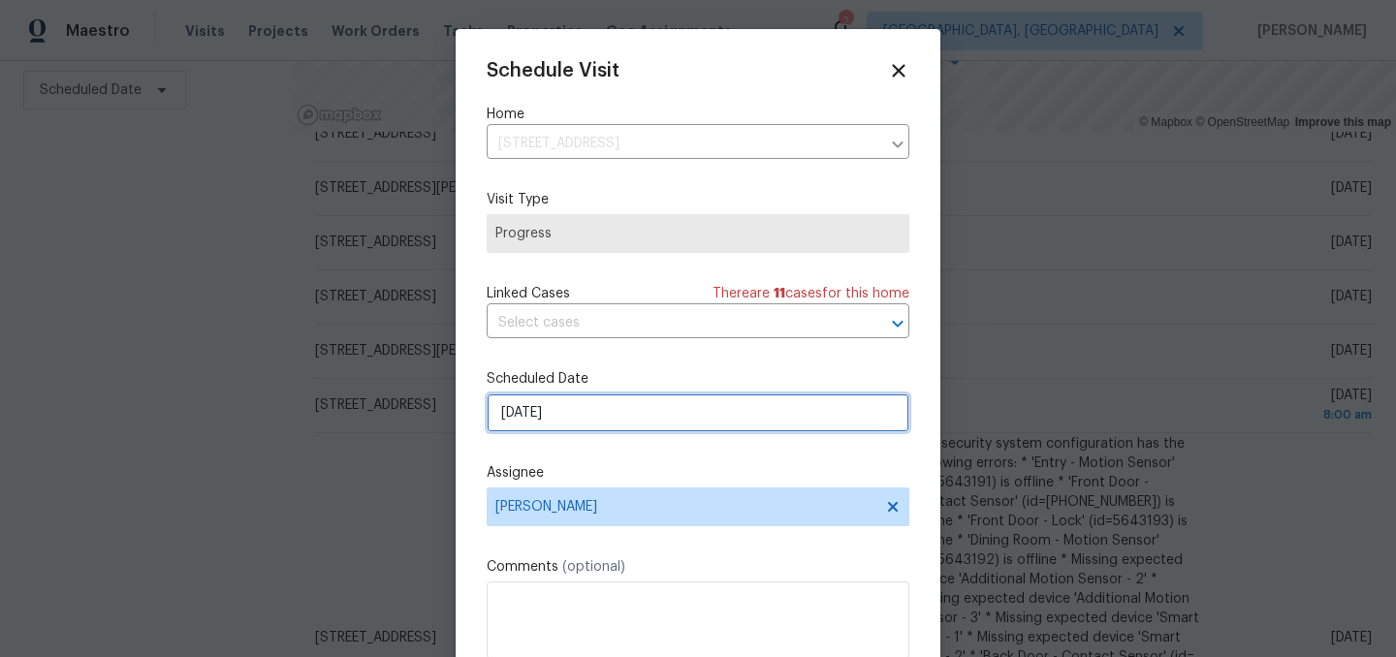
click at [550, 427] on input "10/14/2025" at bounding box center [698, 413] width 423 height 39
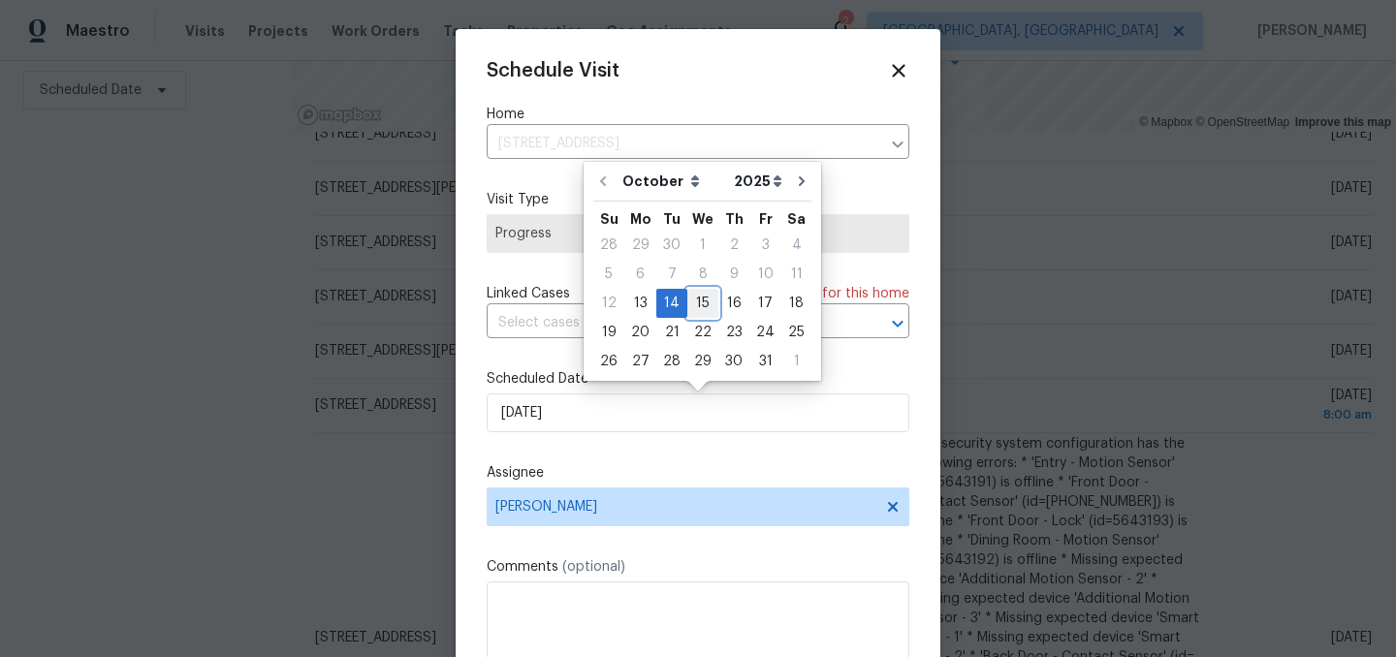
click at [694, 301] on div "15" at bounding box center [702, 303] width 31 height 27
type input "10/15/2025"
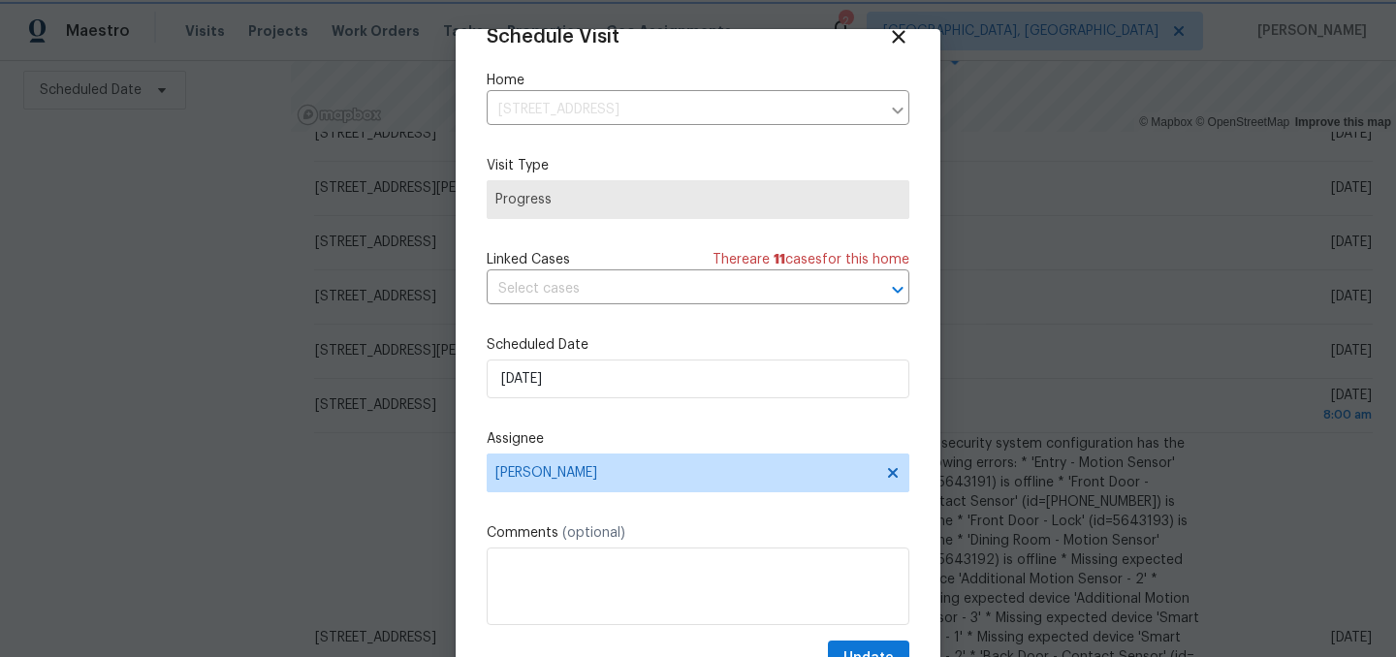
scroll to position [79, 0]
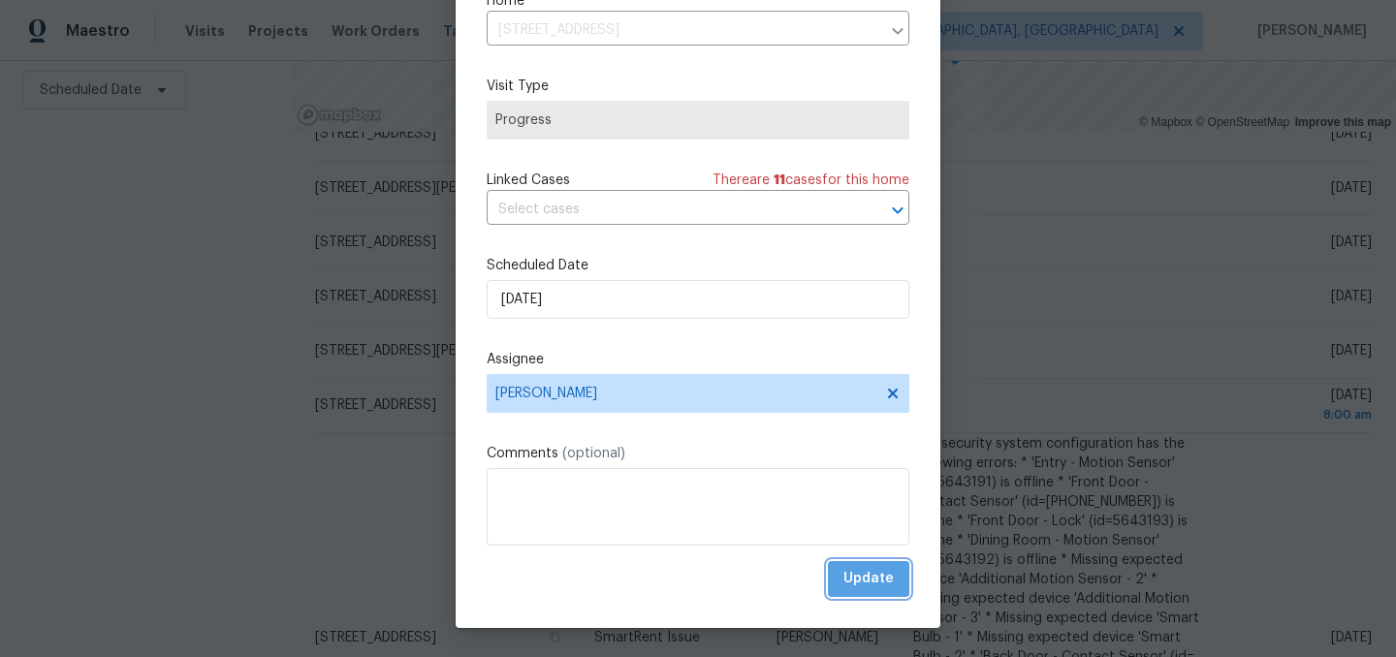
click at [857, 571] on span "Update" at bounding box center [868, 579] width 50 height 24
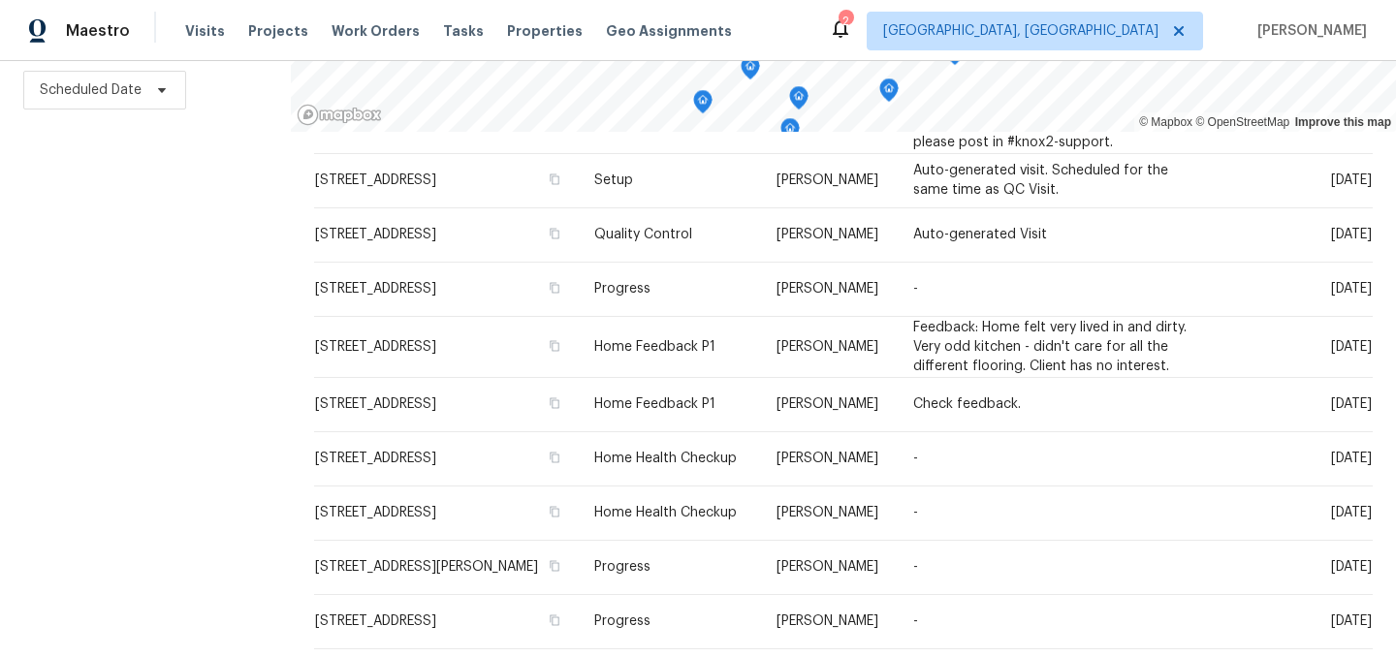
scroll to position [309, 0]
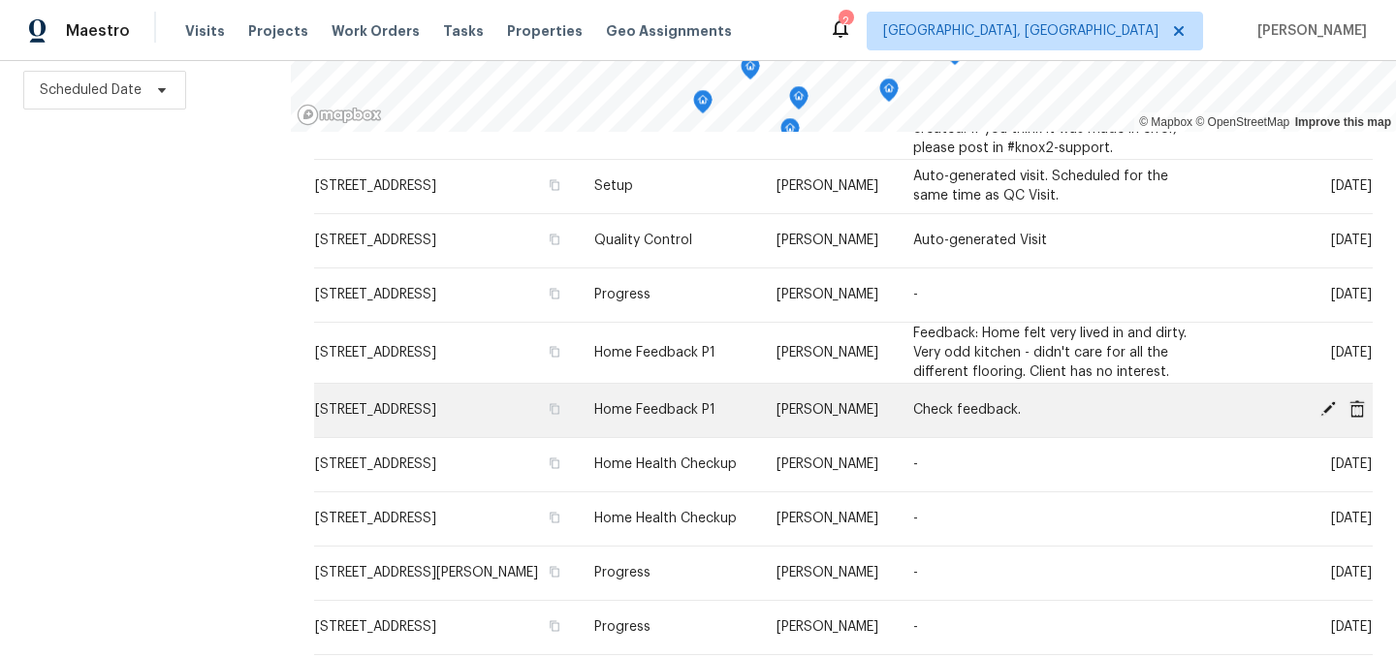
click at [1358, 417] on icon at bounding box center [1357, 407] width 16 height 17
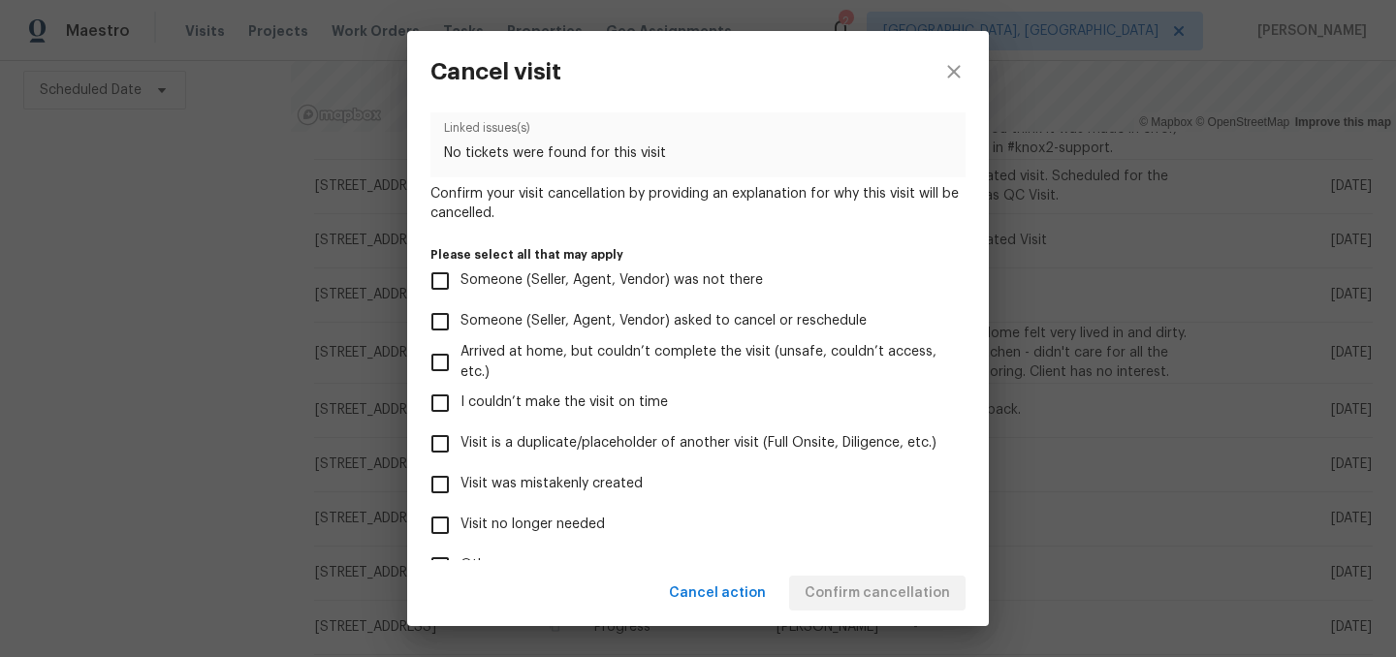
scroll to position [81, 0]
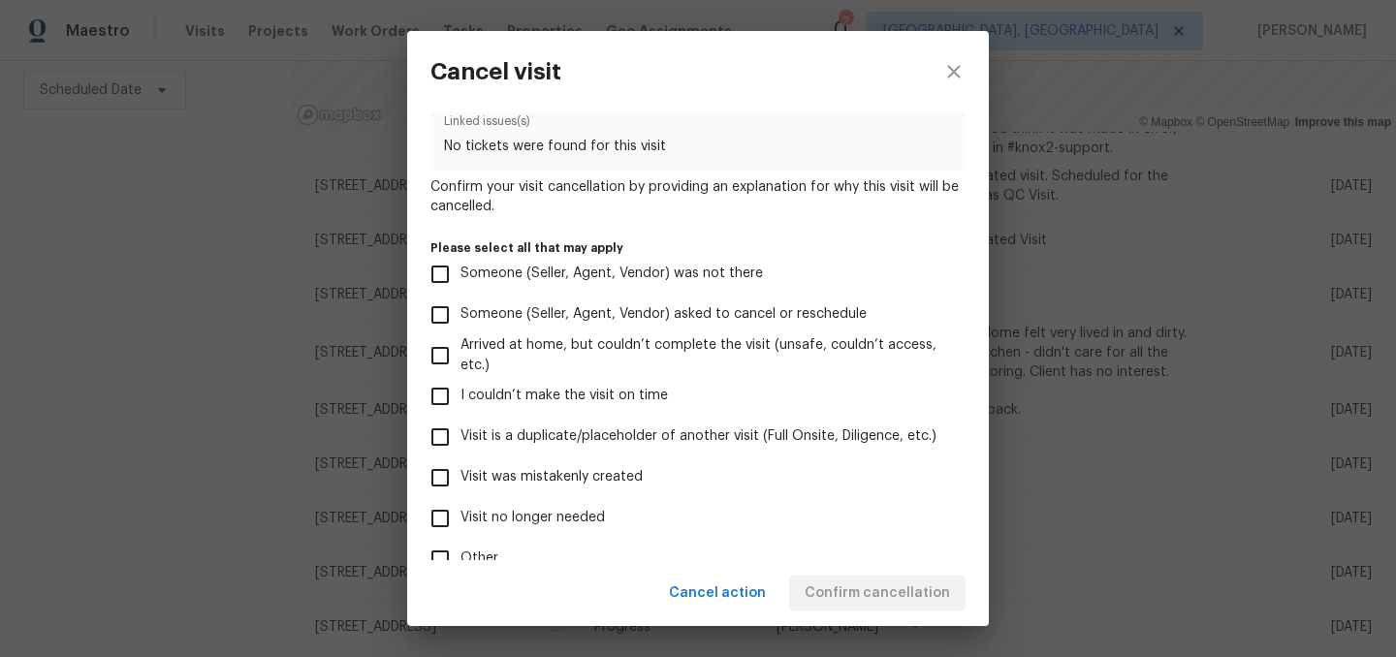
click at [586, 461] on label "Visit was mistakenly created" at bounding box center [685, 478] width 530 height 41
click at [460, 461] on input "Visit was mistakenly created" at bounding box center [440, 478] width 41 height 41
checkbox input "true"
click at [846, 594] on span "Confirm cancellation" at bounding box center [877, 594] width 145 height 24
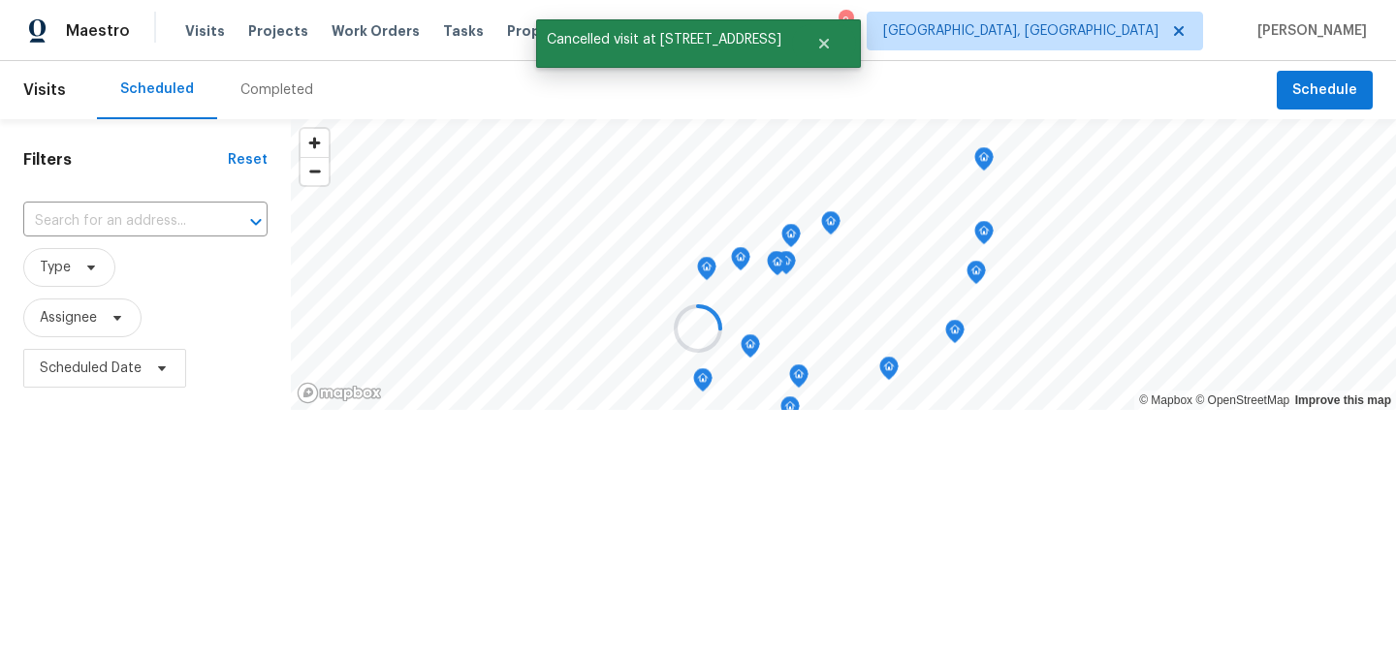
scroll to position [0, 0]
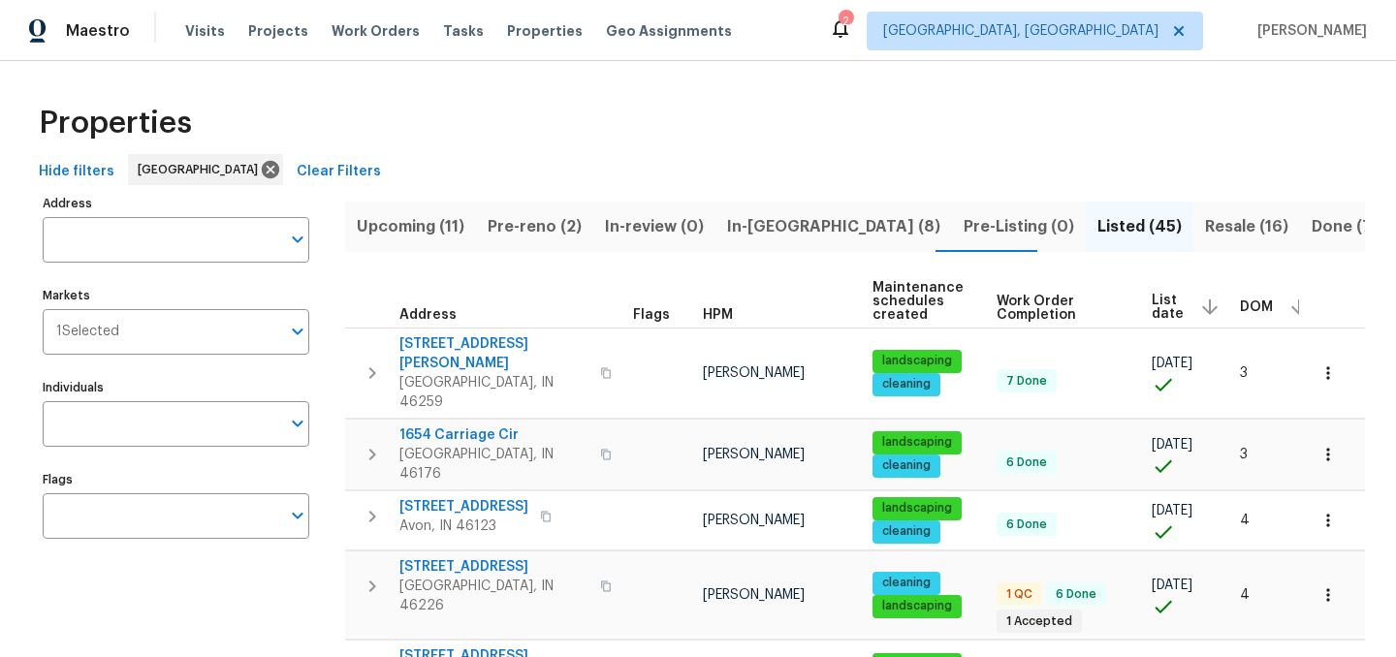
click at [707, 123] on div "Properties" at bounding box center [698, 123] width 1334 height 62
click at [581, 163] on div "Hide filters Indianapolis Clear Filters" at bounding box center [698, 172] width 1334 height 36
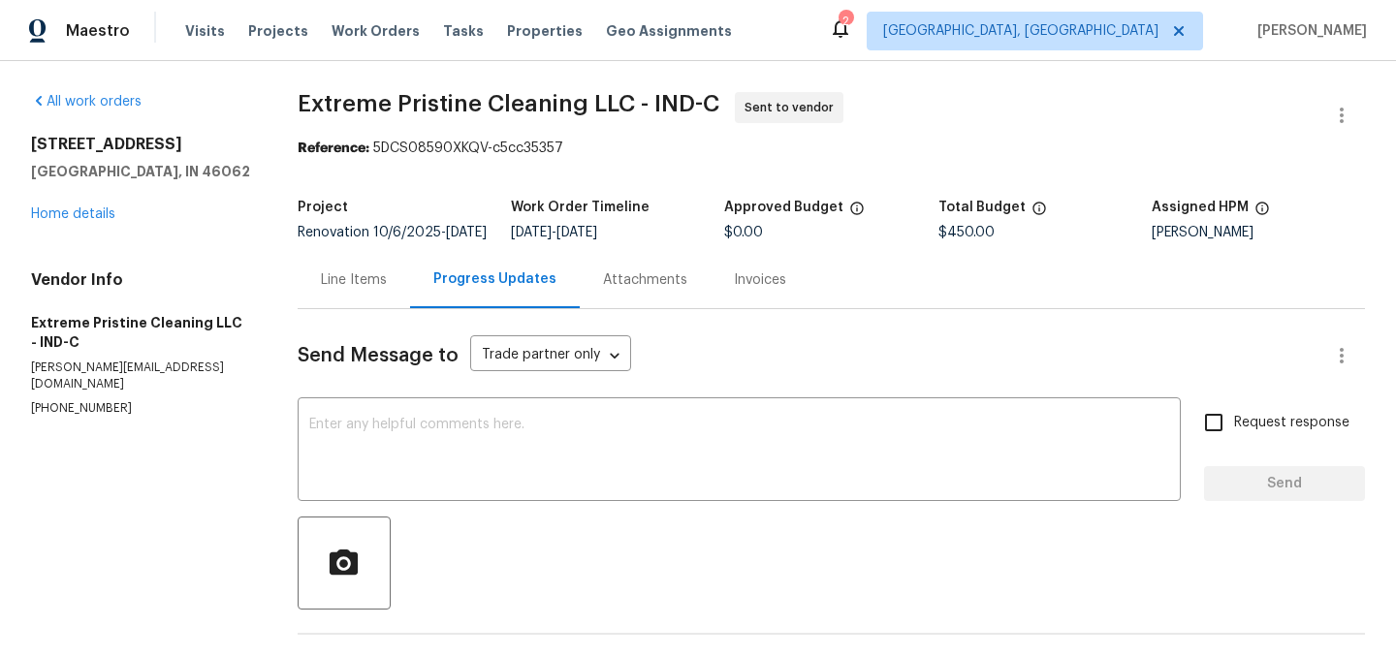
click at [852, 31] on icon at bounding box center [840, 27] width 23 height 23
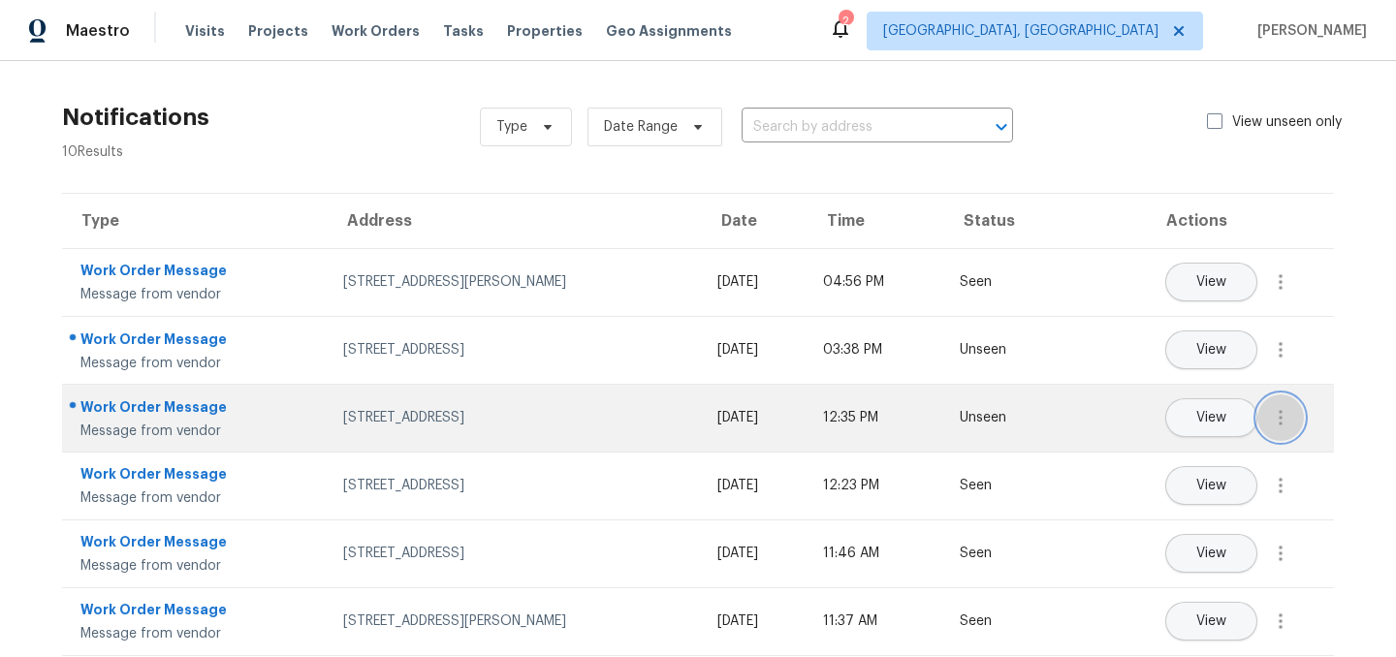
click at [1270, 404] on button "button" at bounding box center [1280, 418] width 47 height 47
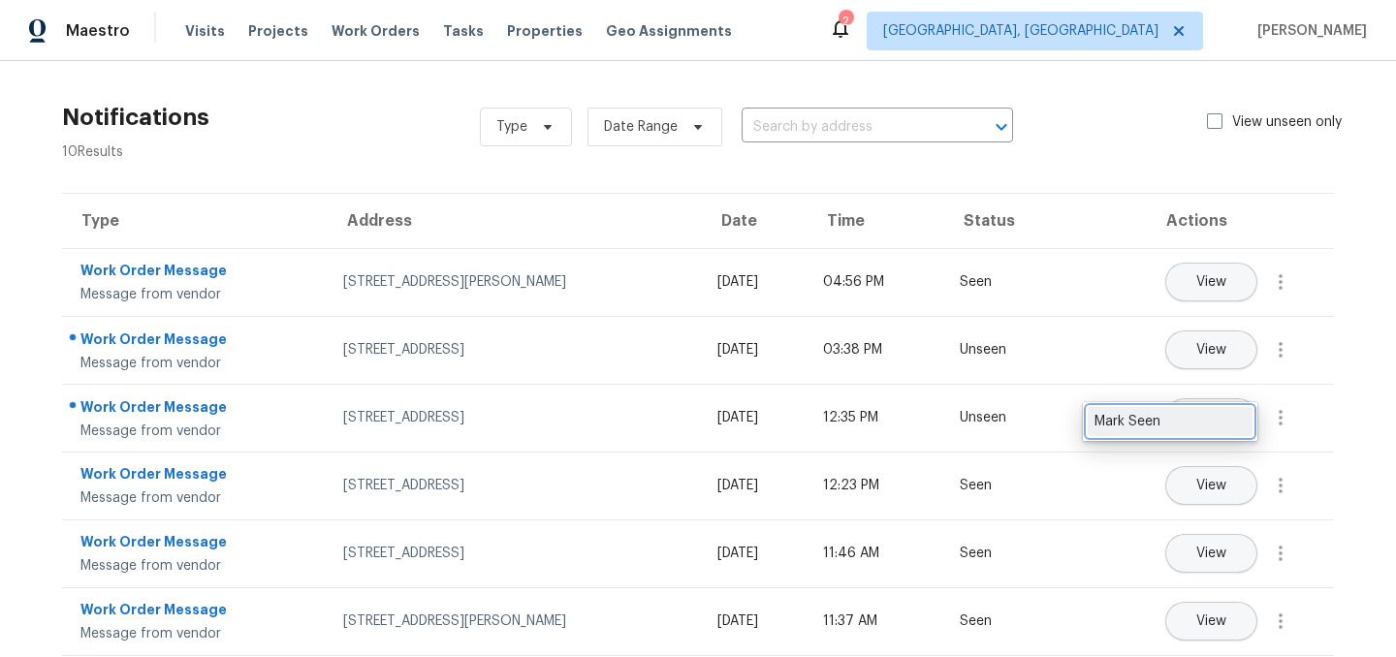
click at [1195, 417] on div "Mark Seen" at bounding box center [1169, 421] width 151 height 19
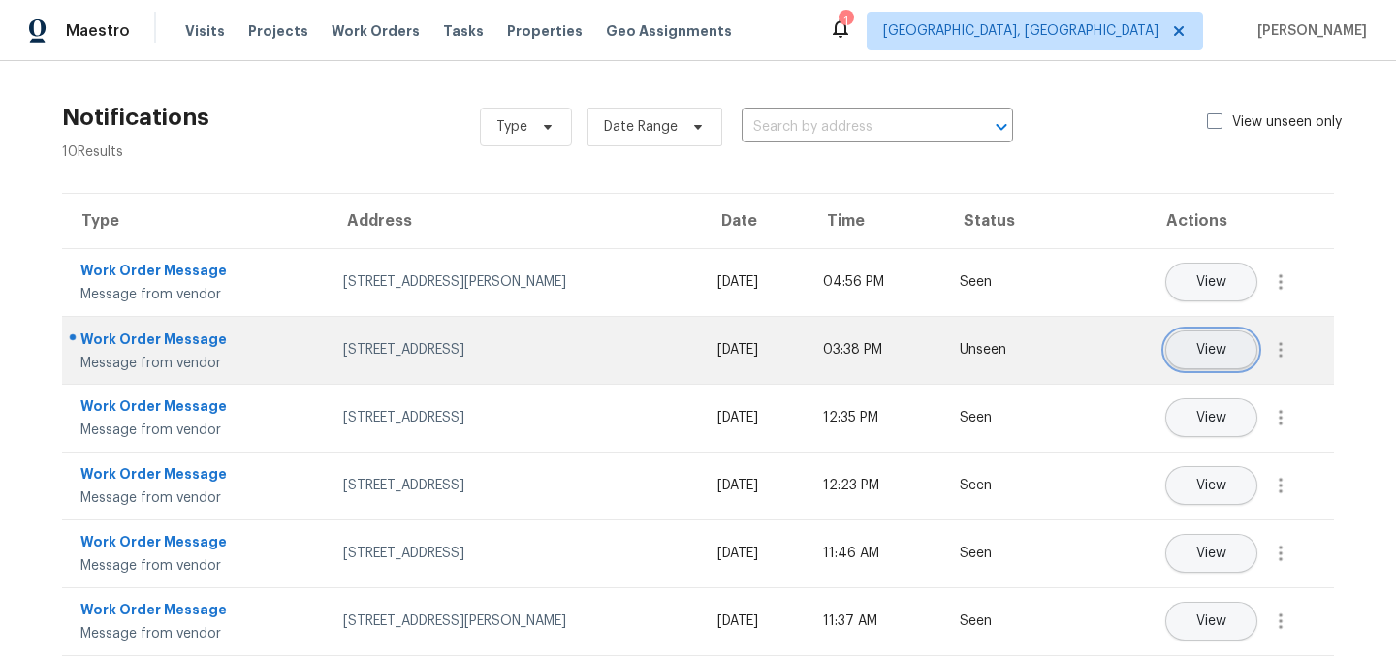
click at [1207, 343] on span "View" at bounding box center [1211, 350] width 30 height 15
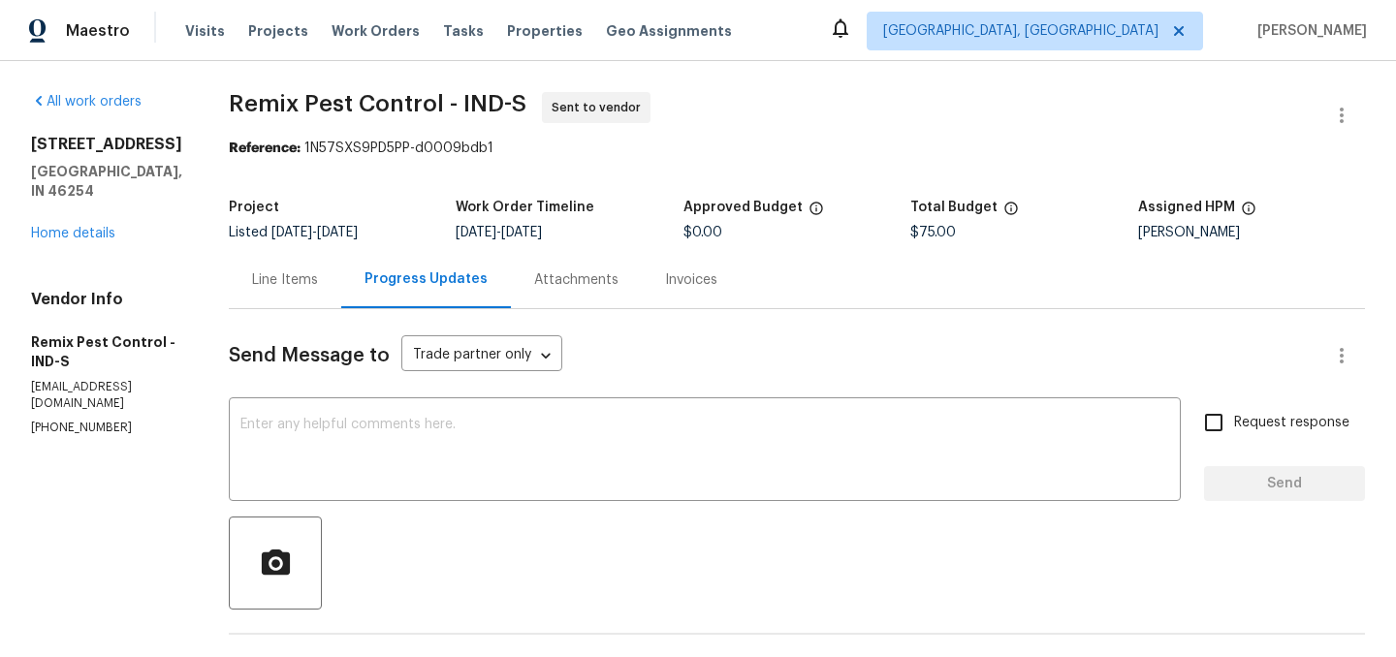
click at [298, 281] on div "Line Items" at bounding box center [285, 279] width 66 height 19
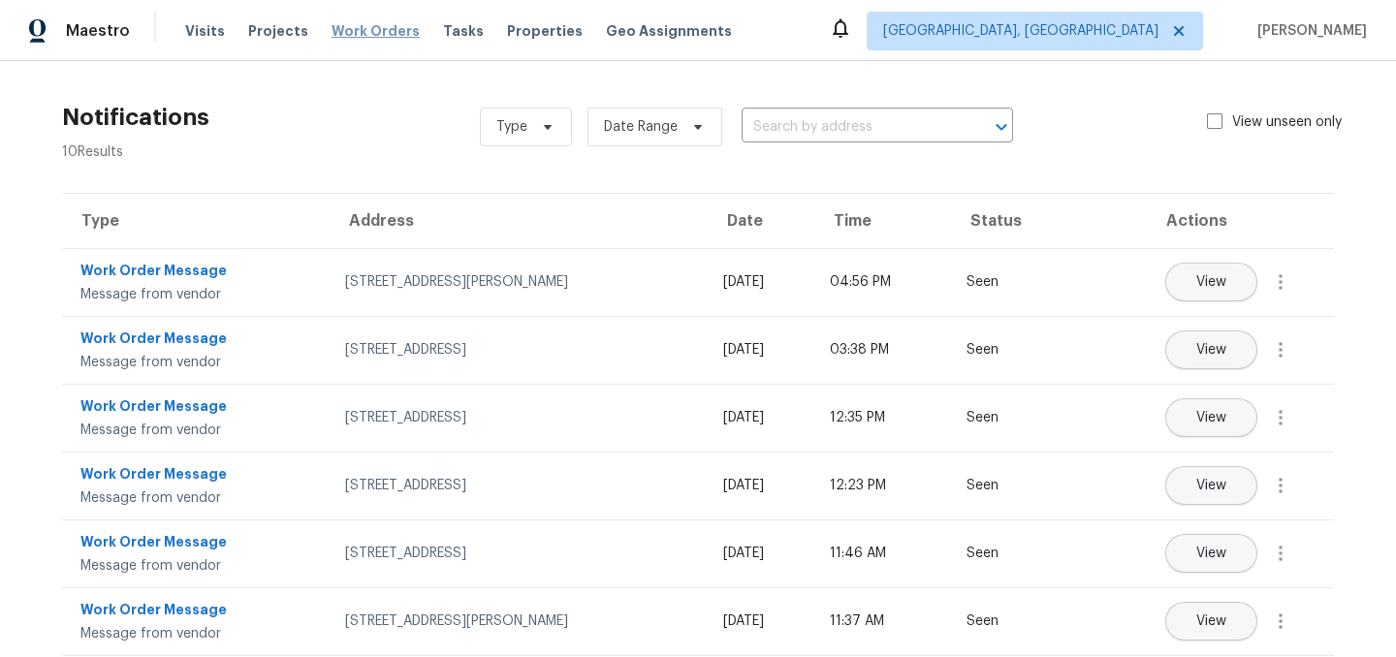
click at [364, 32] on span "Work Orders" at bounding box center [376, 30] width 88 height 19
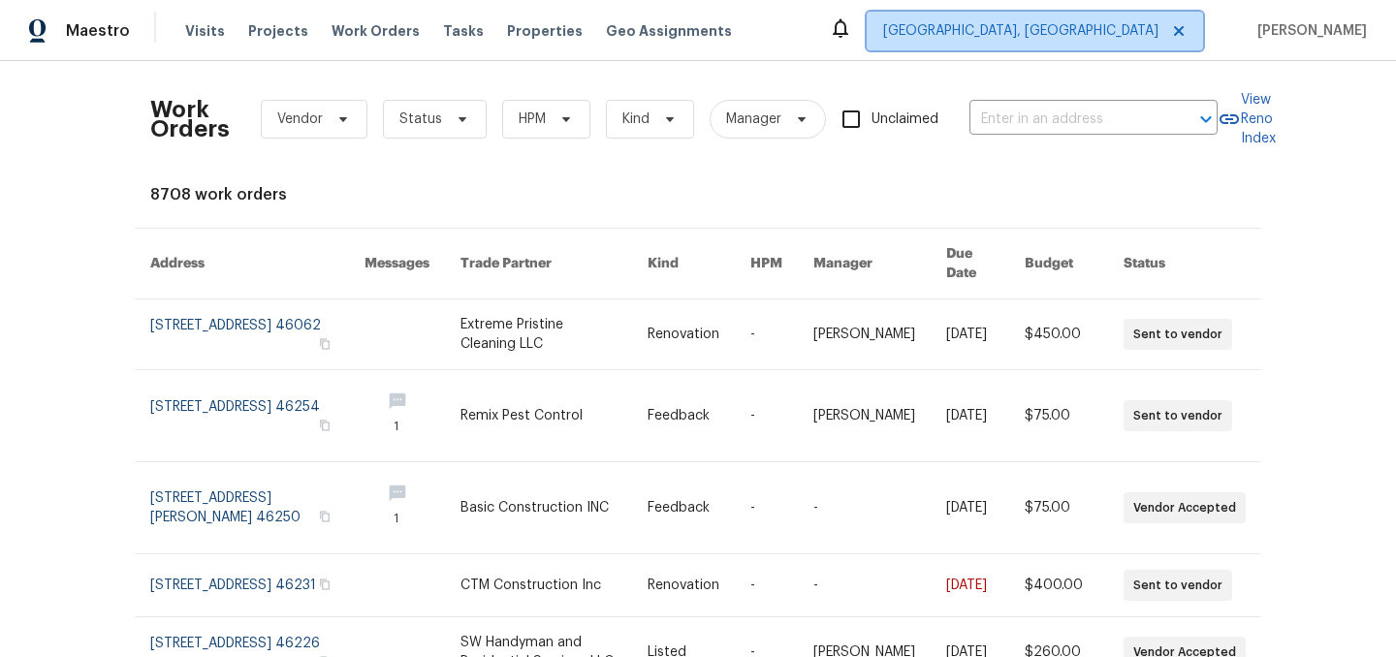
click at [1116, 19] on span "[GEOGRAPHIC_DATA], [GEOGRAPHIC_DATA]" at bounding box center [1035, 31] width 336 height 39
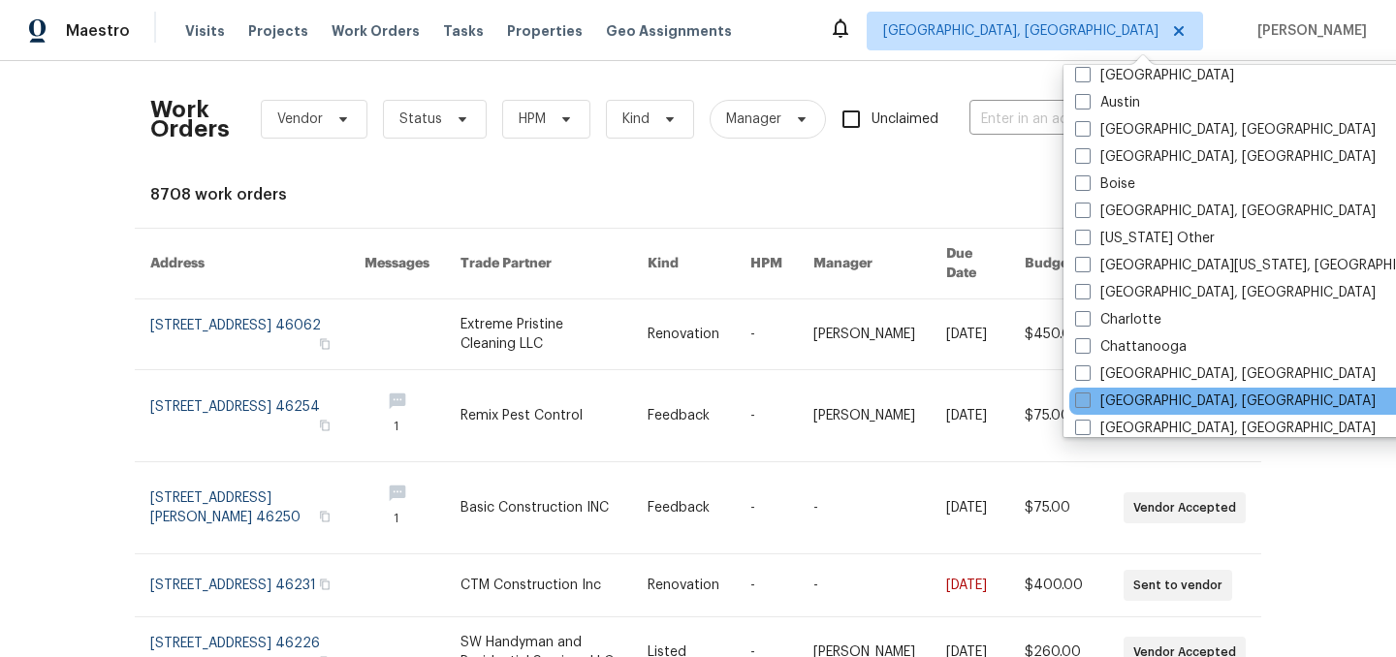
scroll to position [203, 0]
click at [1085, 396] on span at bounding box center [1083, 399] width 16 height 16
click at [1085, 396] on input "[GEOGRAPHIC_DATA], [GEOGRAPHIC_DATA]" at bounding box center [1081, 396] width 13 height 13
checkbox input "true"
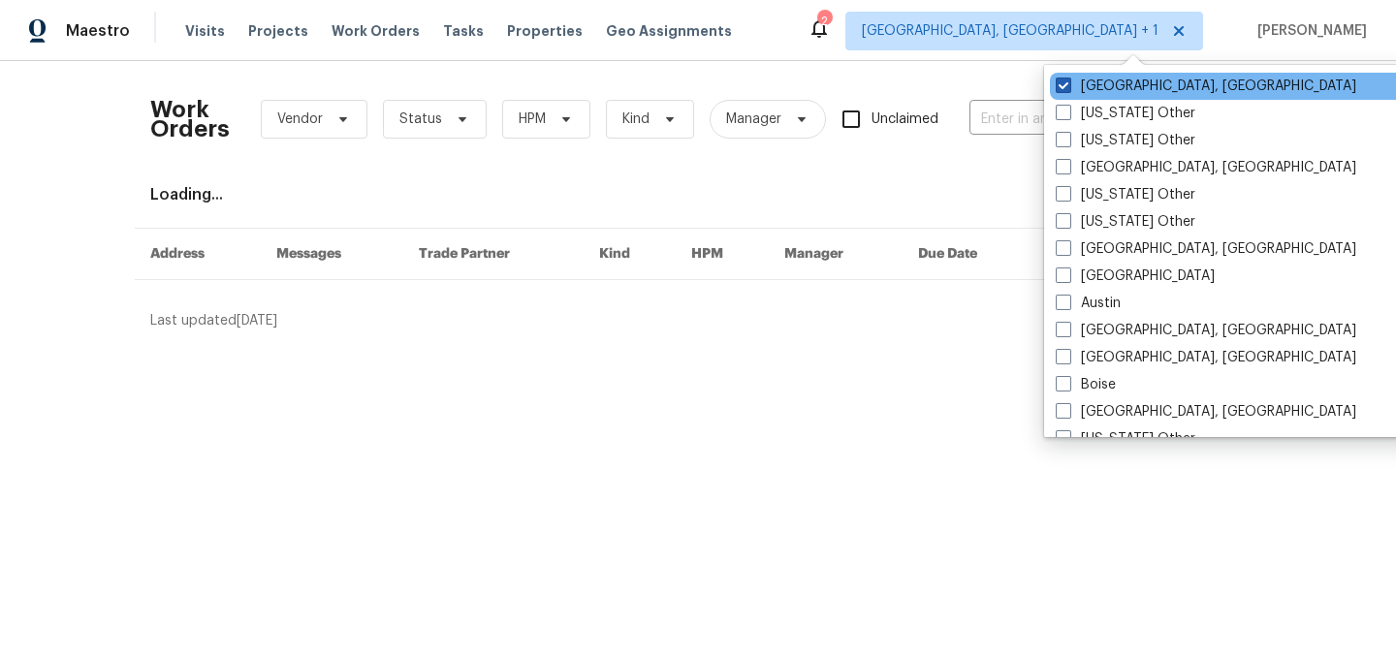
click at [1064, 83] on span at bounding box center [1064, 86] width 16 height 16
click at [1064, 83] on input "[GEOGRAPHIC_DATA], [GEOGRAPHIC_DATA]" at bounding box center [1062, 83] width 13 height 13
checkbox input "false"
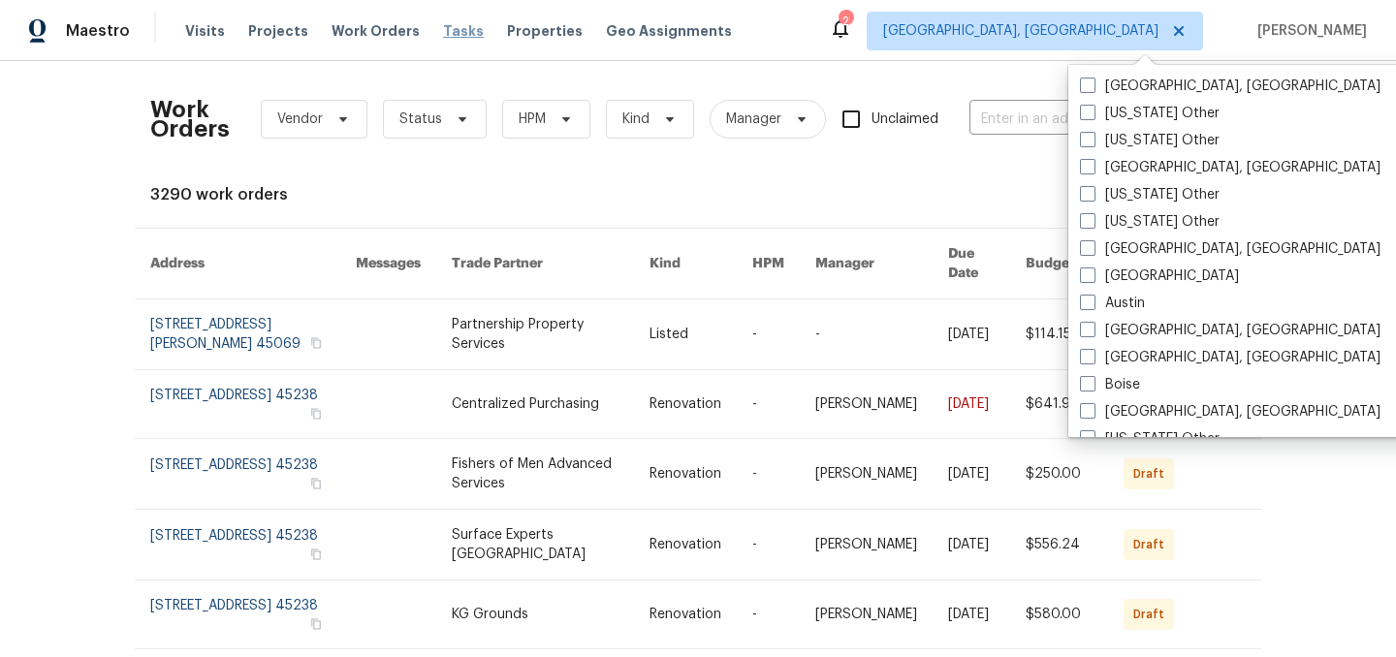
click at [443, 34] on span "Tasks" at bounding box center [463, 31] width 41 height 14
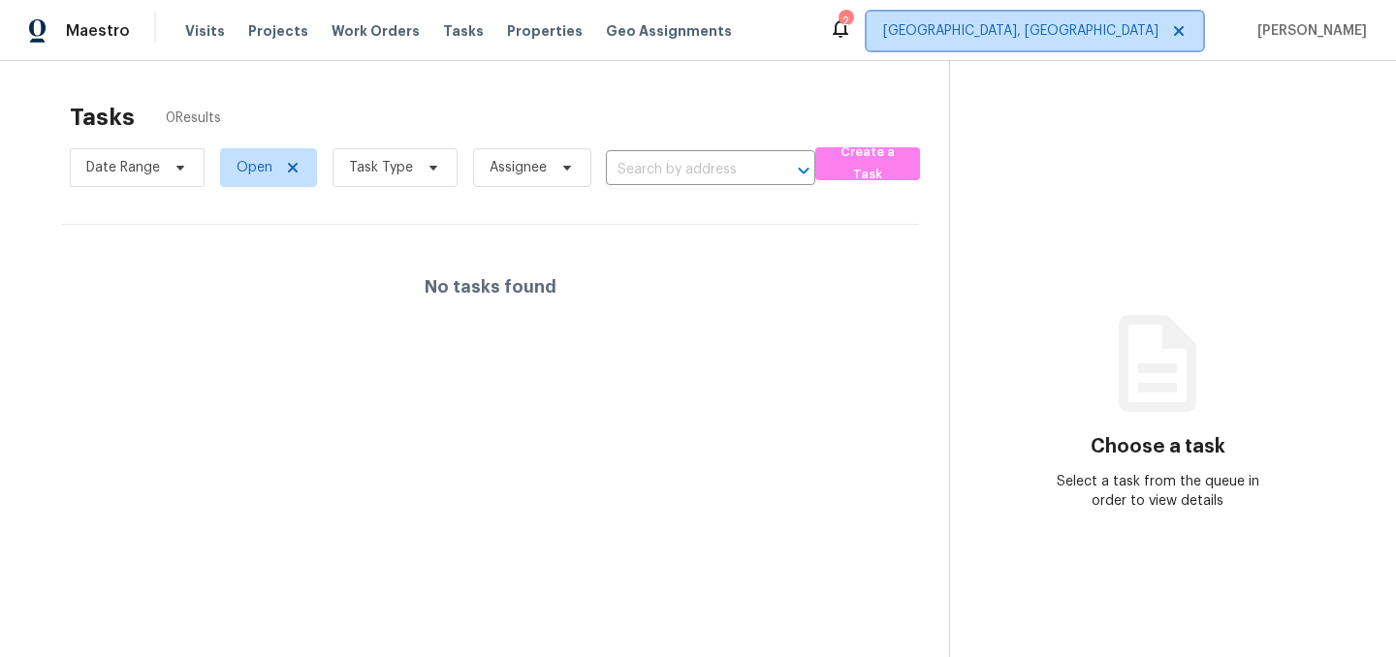
click at [1123, 40] on span "Cincinnati, OH" at bounding box center [1020, 30] width 275 height 19
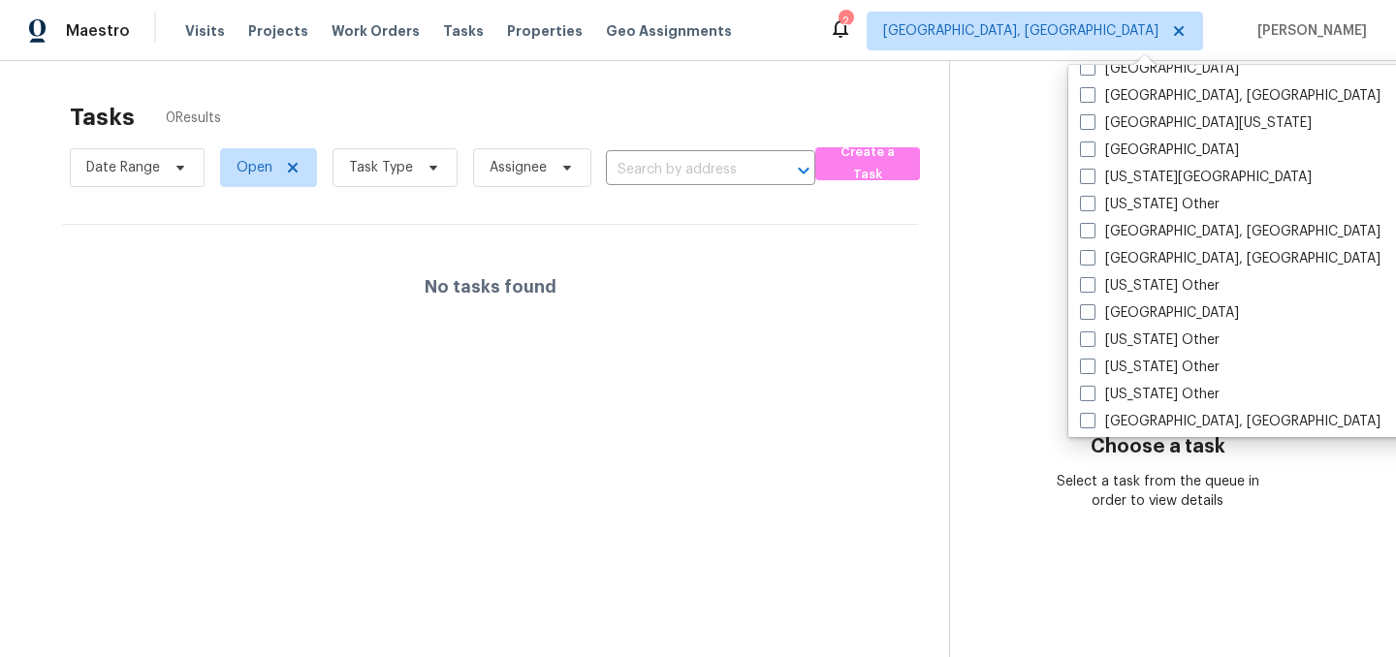
scroll to position [783, 0]
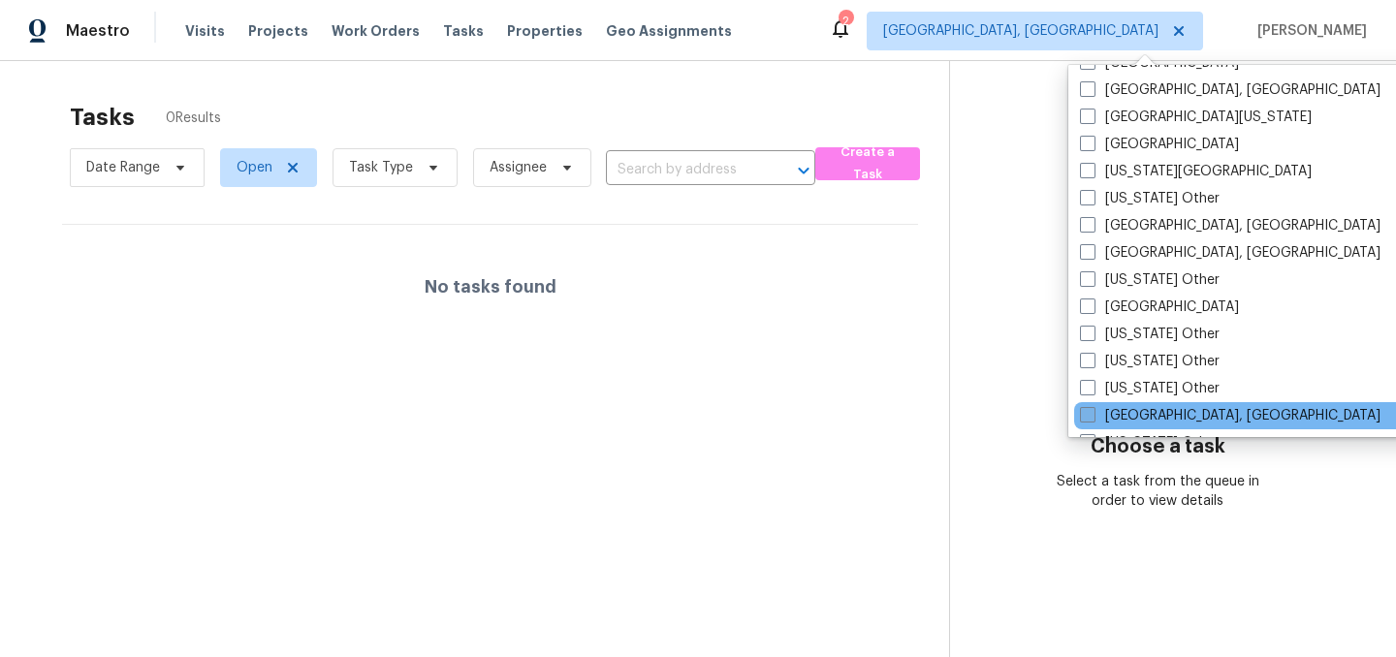
click at [1091, 420] on span at bounding box center [1088, 415] width 16 height 16
click at [1091, 419] on input "[GEOGRAPHIC_DATA], [GEOGRAPHIC_DATA]" at bounding box center [1086, 412] width 13 height 13
checkbox input "true"
